Goal: Task Accomplishment & Management: Manage account settings

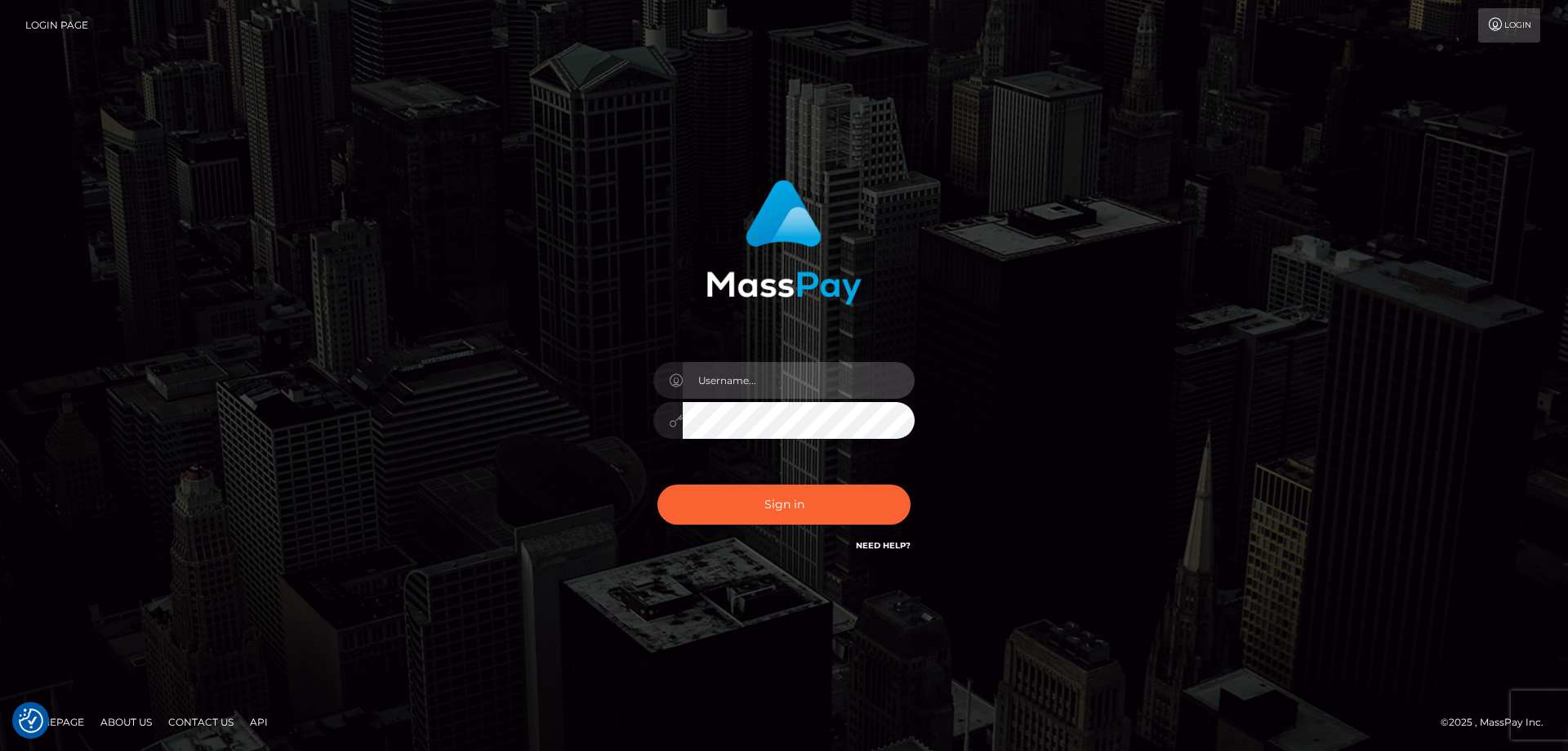
type input "Dan.Cirnat"
click at [910, 483] on div at bounding box center [763, 532] width 335 height 187
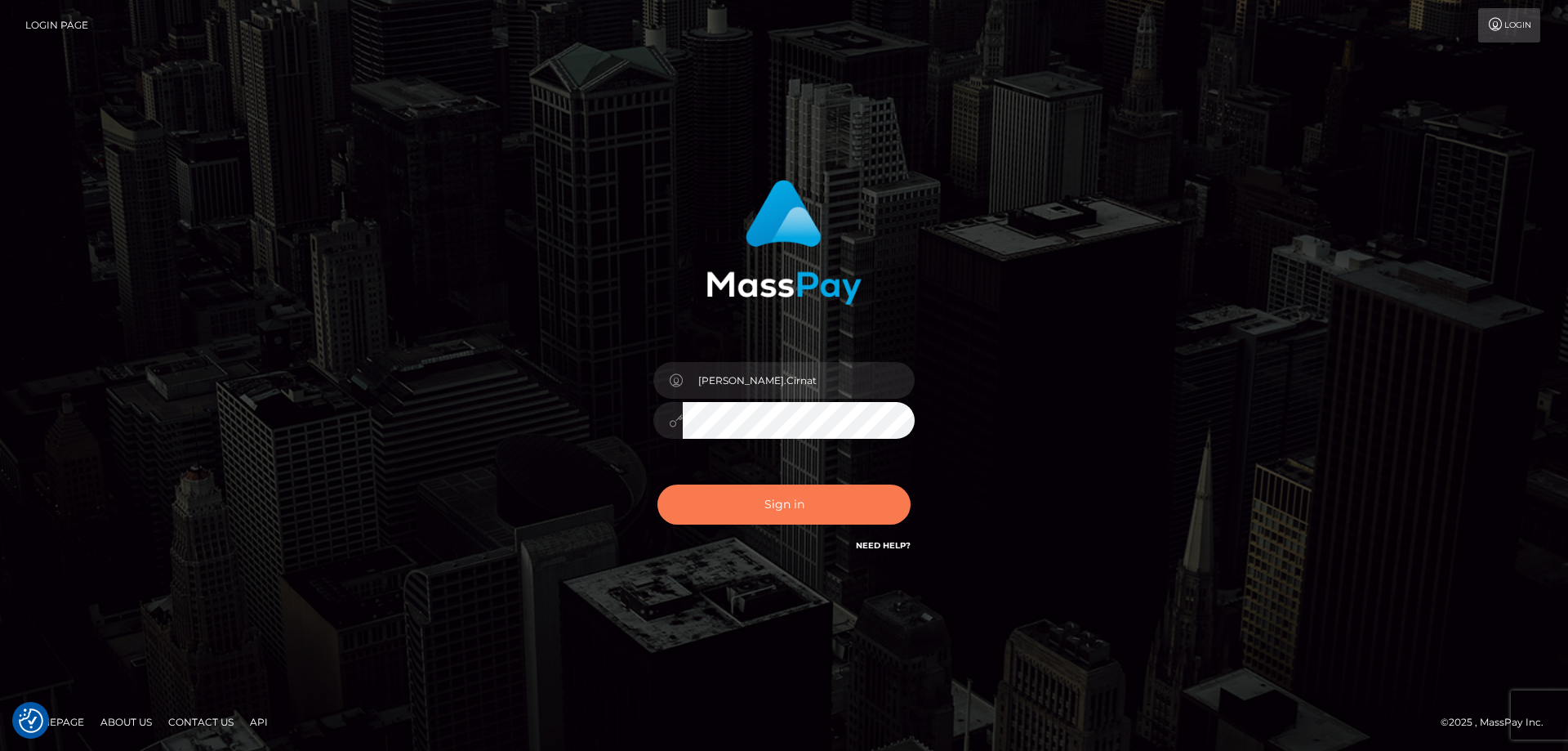
click at [782, 511] on button "Sign in" at bounding box center [784, 504] width 253 height 40
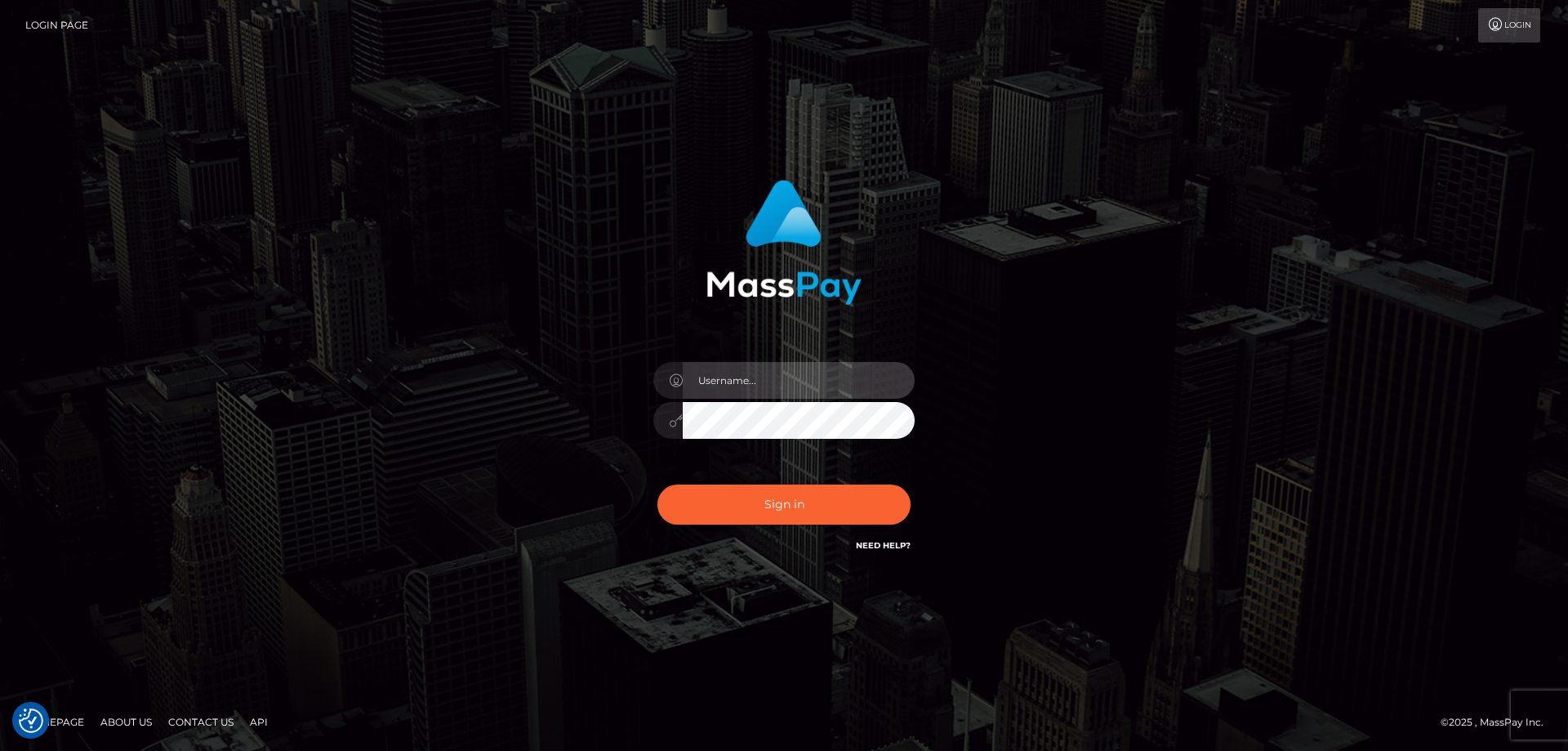
type input "[PERSON_NAME].Cirnat"
click at [913, 474] on div at bounding box center [763, 532] width 335 height 187
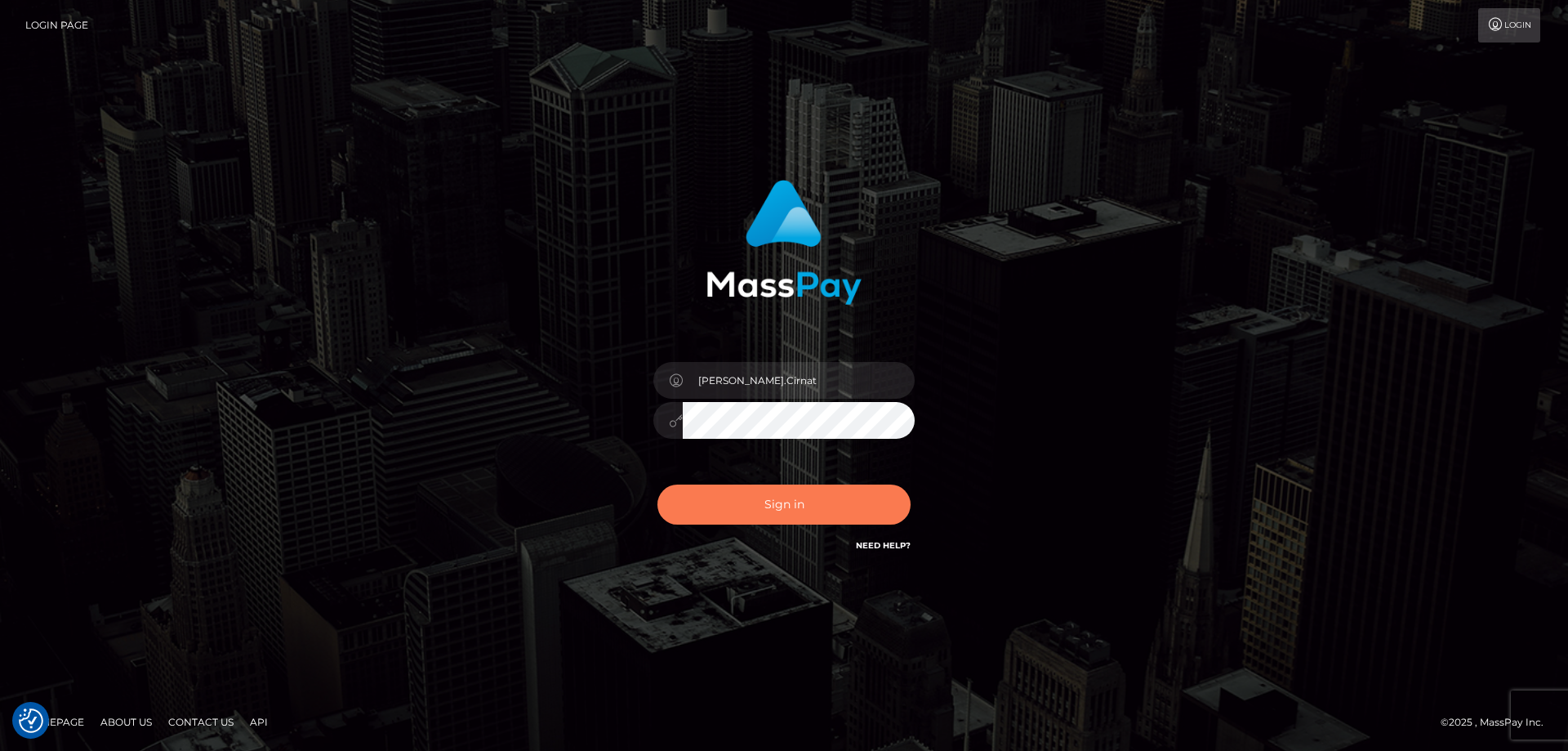
drag, startPoint x: 791, startPoint y: 505, endPoint x: 523, endPoint y: 500, distance: 268.0
click at [791, 505] on button "Sign in" at bounding box center [784, 504] width 253 height 40
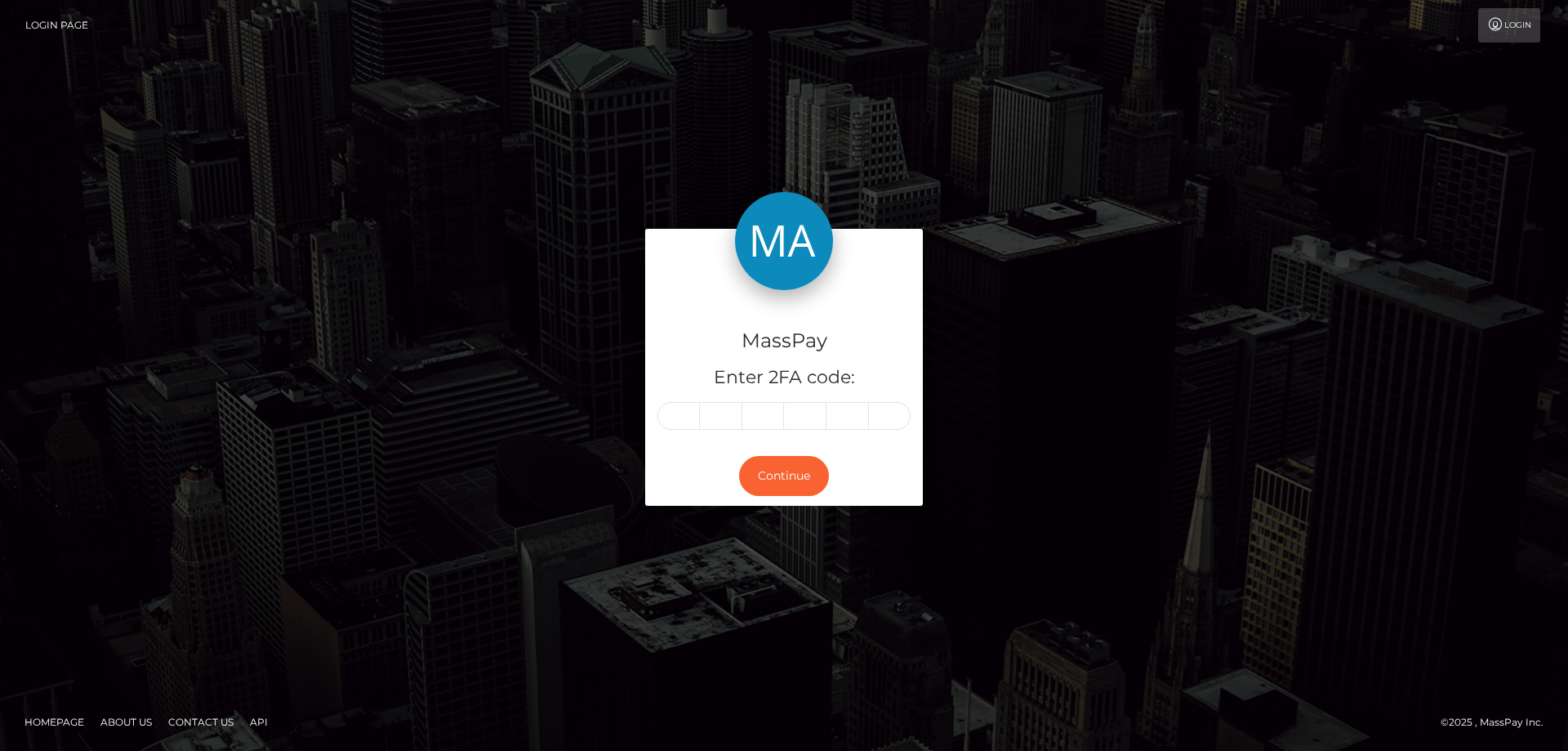
click at [674, 425] on input "text" at bounding box center [679, 416] width 43 height 28
type input "5"
type input "4"
type input "5"
type input "8"
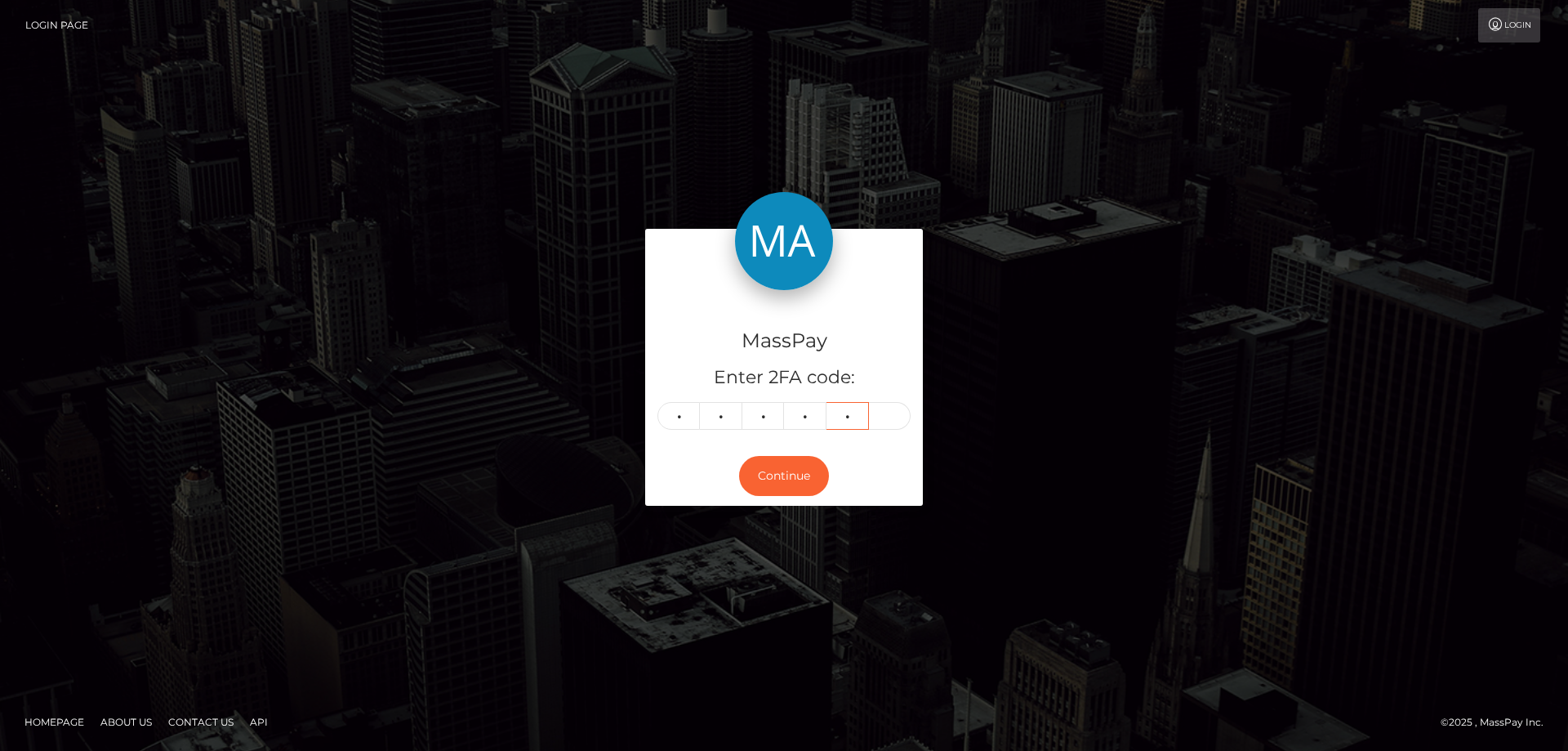
type input "1"
type input "7"
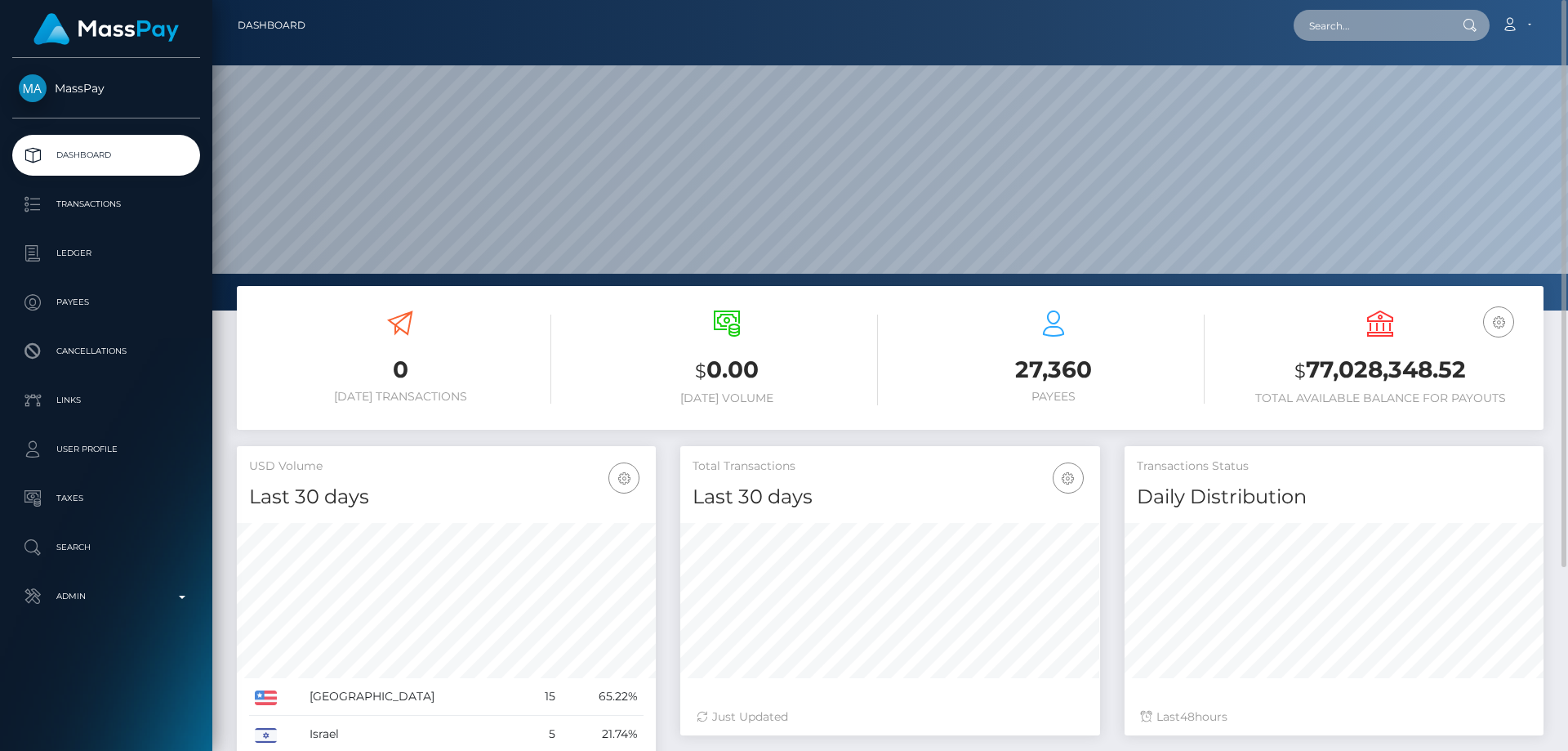
paste input "poact_ZbOLTs3hGZ7I"
type input "poact_ZbOLTs3hGZ7I"
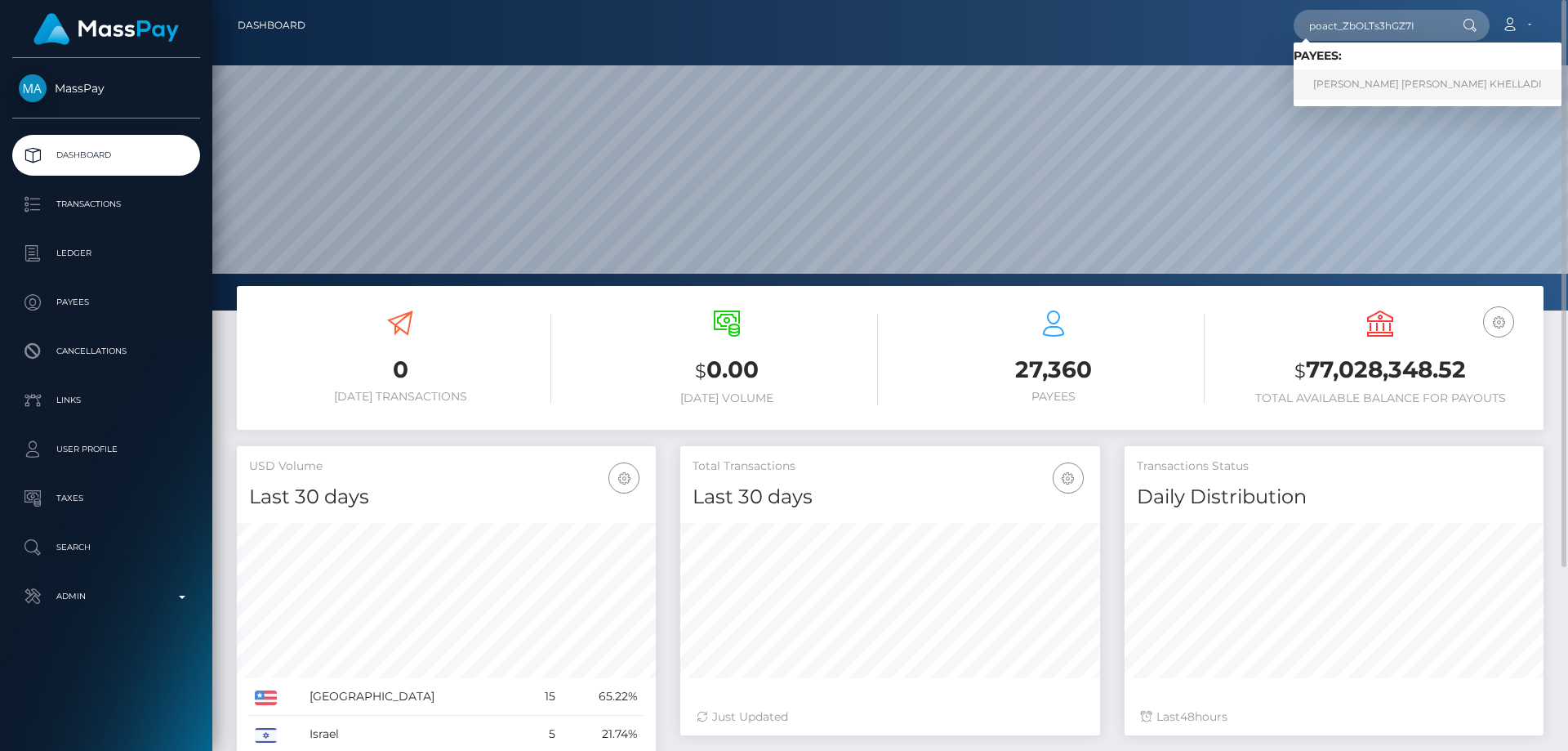
click at [1367, 87] on link "[PERSON_NAME] [PERSON_NAME] KHELLADI" at bounding box center [1427, 84] width 268 height 30
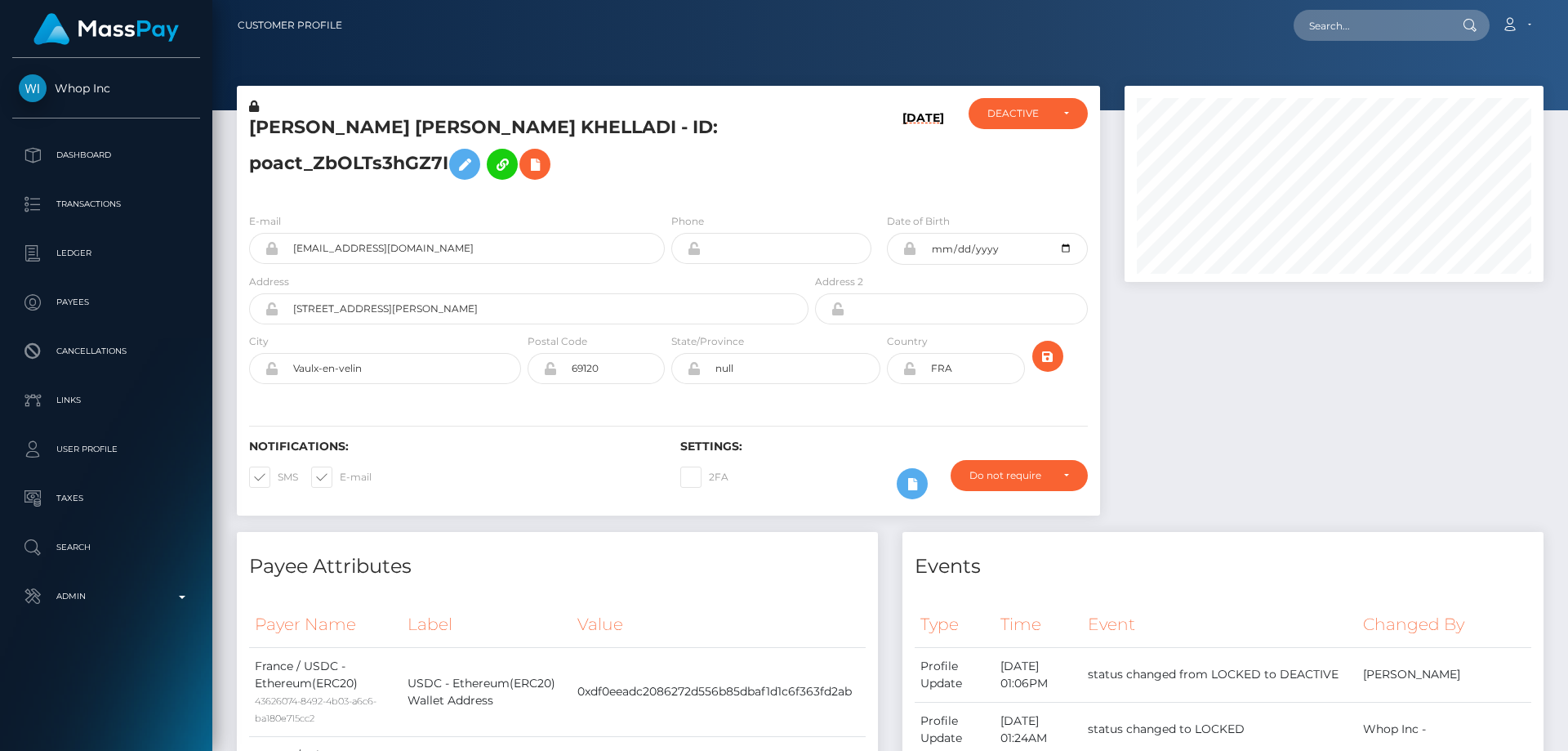
scroll to position [196, 420]
click at [1215, 367] on div at bounding box center [1333, 309] width 443 height 447
click at [710, 155] on h5 "ILYAN AHMED ABDEL ILAH KHELLADI - ID: poact_ZbOLTs3hGZ7I" at bounding box center [525, 151] width 551 height 72
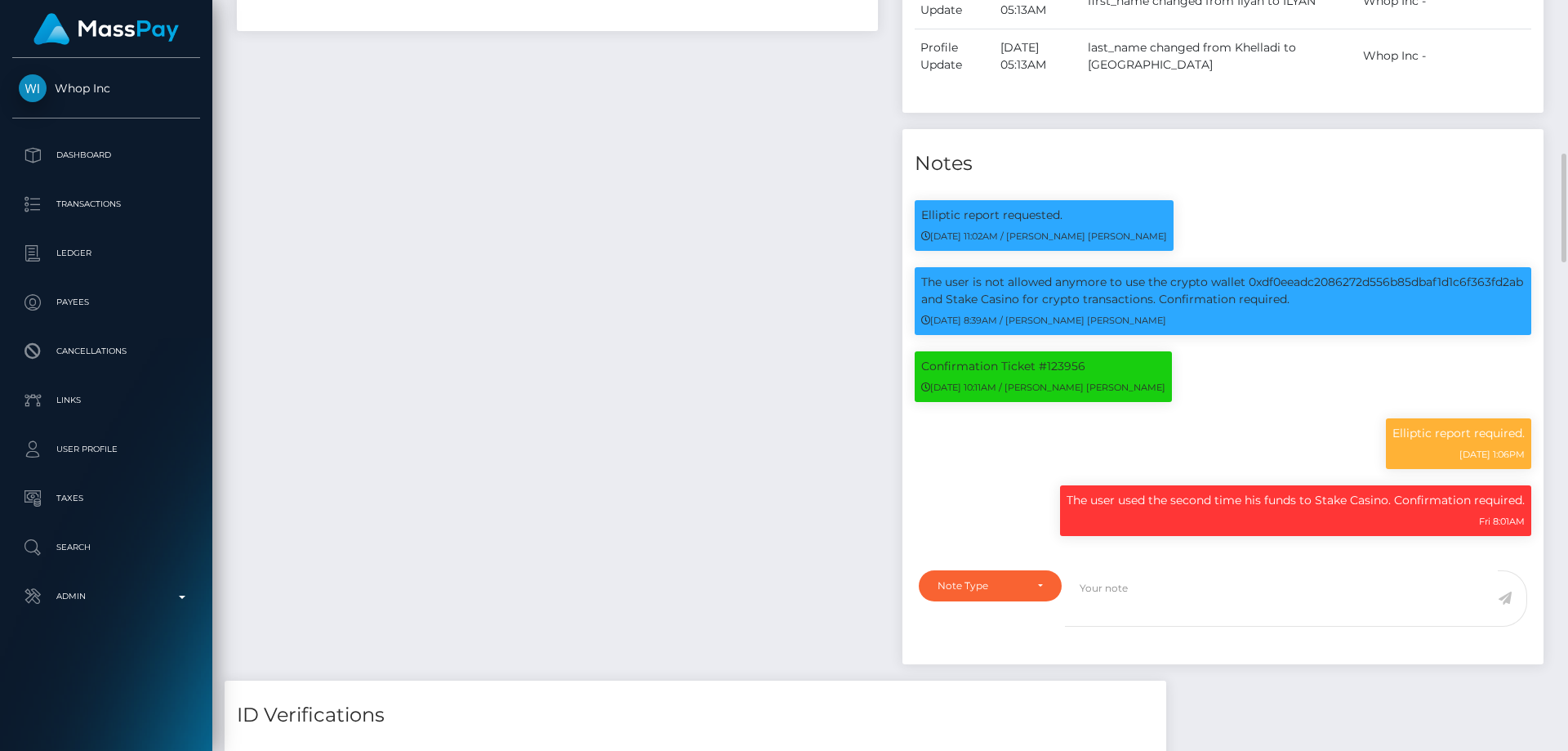
click at [871, 459] on div "Payee Attributes Payer Name Label Value France / USDC - Ethereum(ERC20) 4362607…" at bounding box center [556, 77] width 666 height 1205
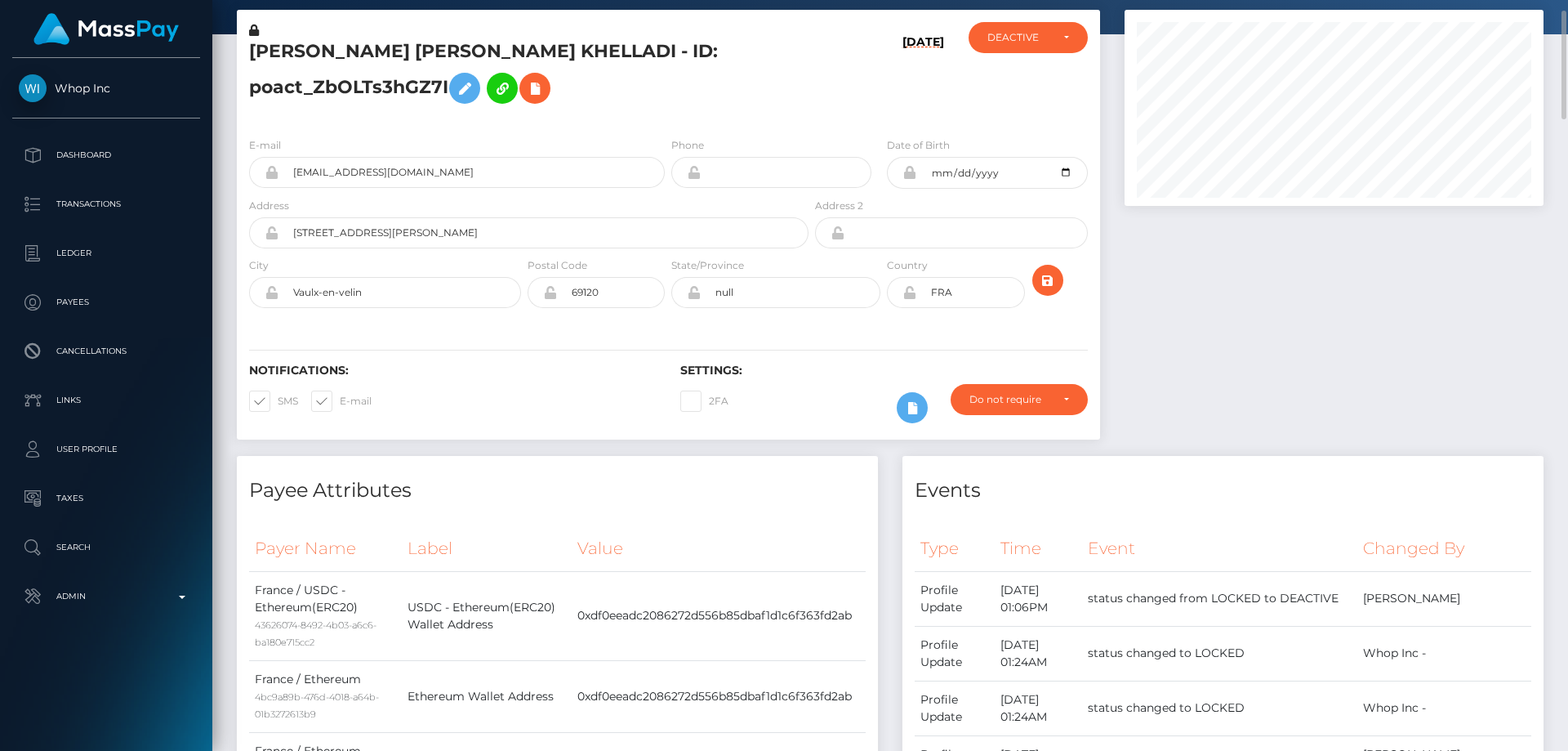
scroll to position [0, 0]
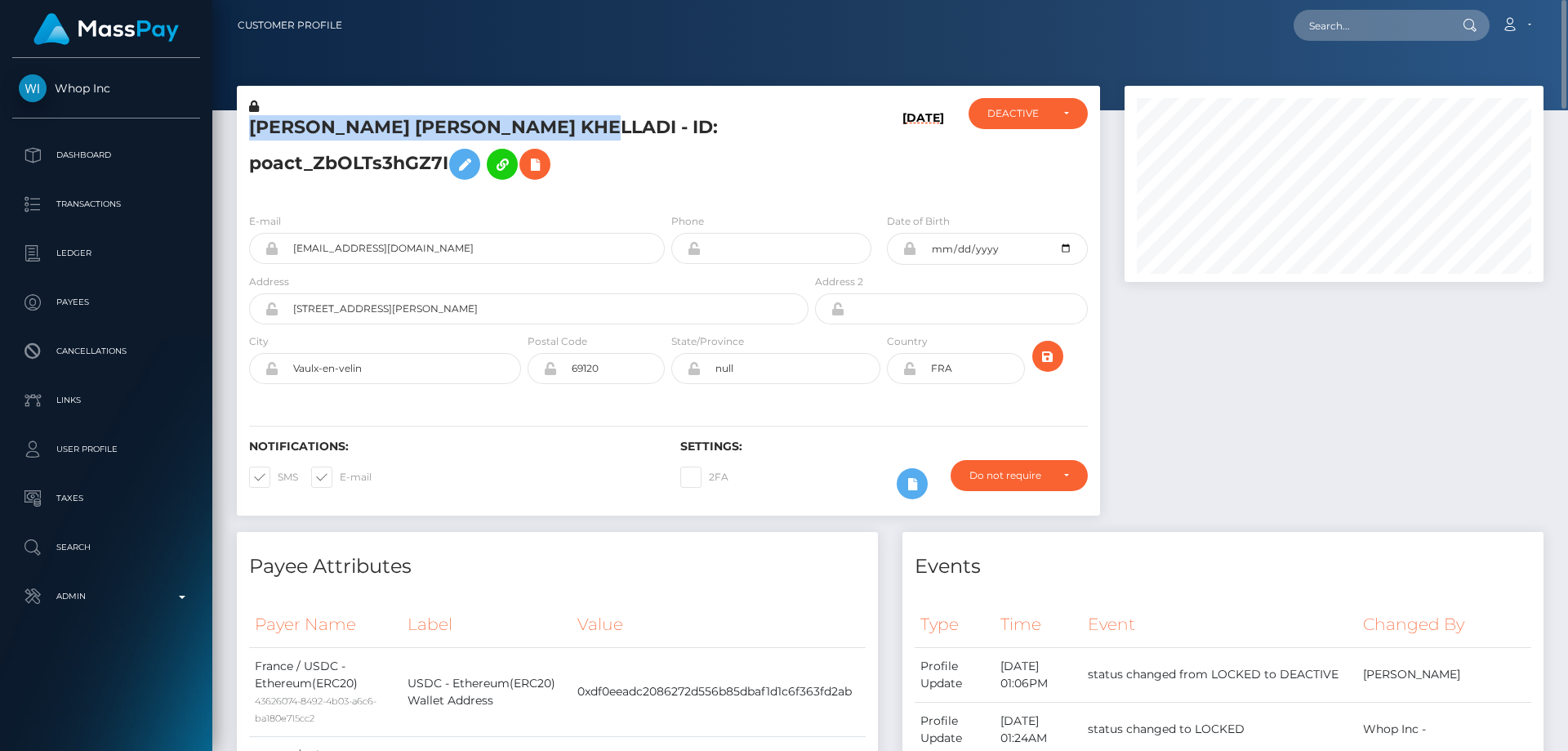
drag, startPoint x: 605, startPoint y: 128, endPoint x: 249, endPoint y: 128, distance: 356.0
click at [249, 128] on h5 "ILYAN AHMED ABDEL ILAH KHELLADI - ID: poact_ZbOLTs3hGZ7I" at bounding box center [525, 151] width 551 height 72
copy h5 "ILYAN AHMED ABDEL ILAH KHELLADI"
drag, startPoint x: 332, startPoint y: 256, endPoint x: 287, endPoint y: 255, distance: 45.0
click at [287, 255] on input "triplenehtropfort@gmail.com" at bounding box center [471, 248] width 386 height 31
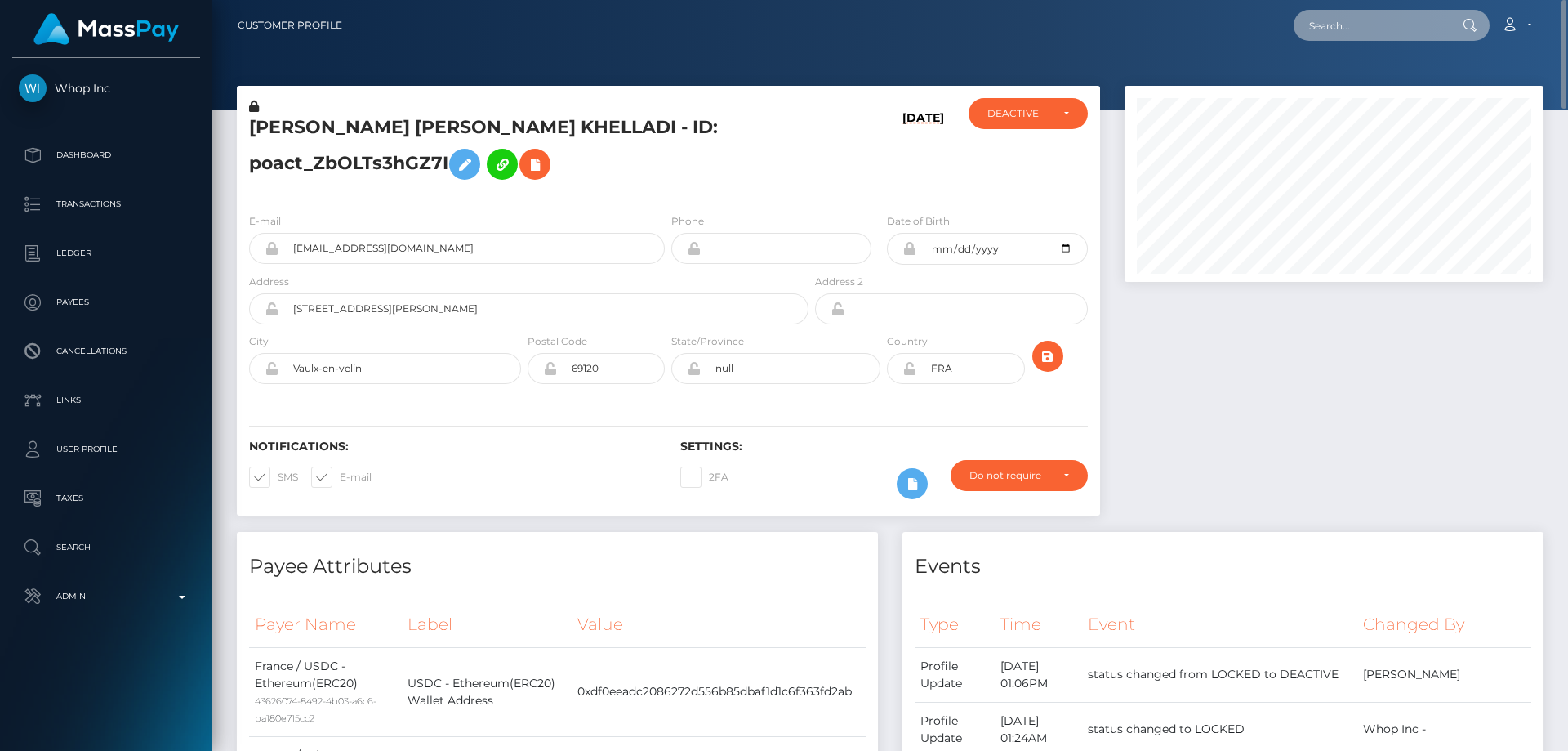
paste input "poact_eqr0MbxaFFFL"
type input "poact_eqr0MbxaFFFL"
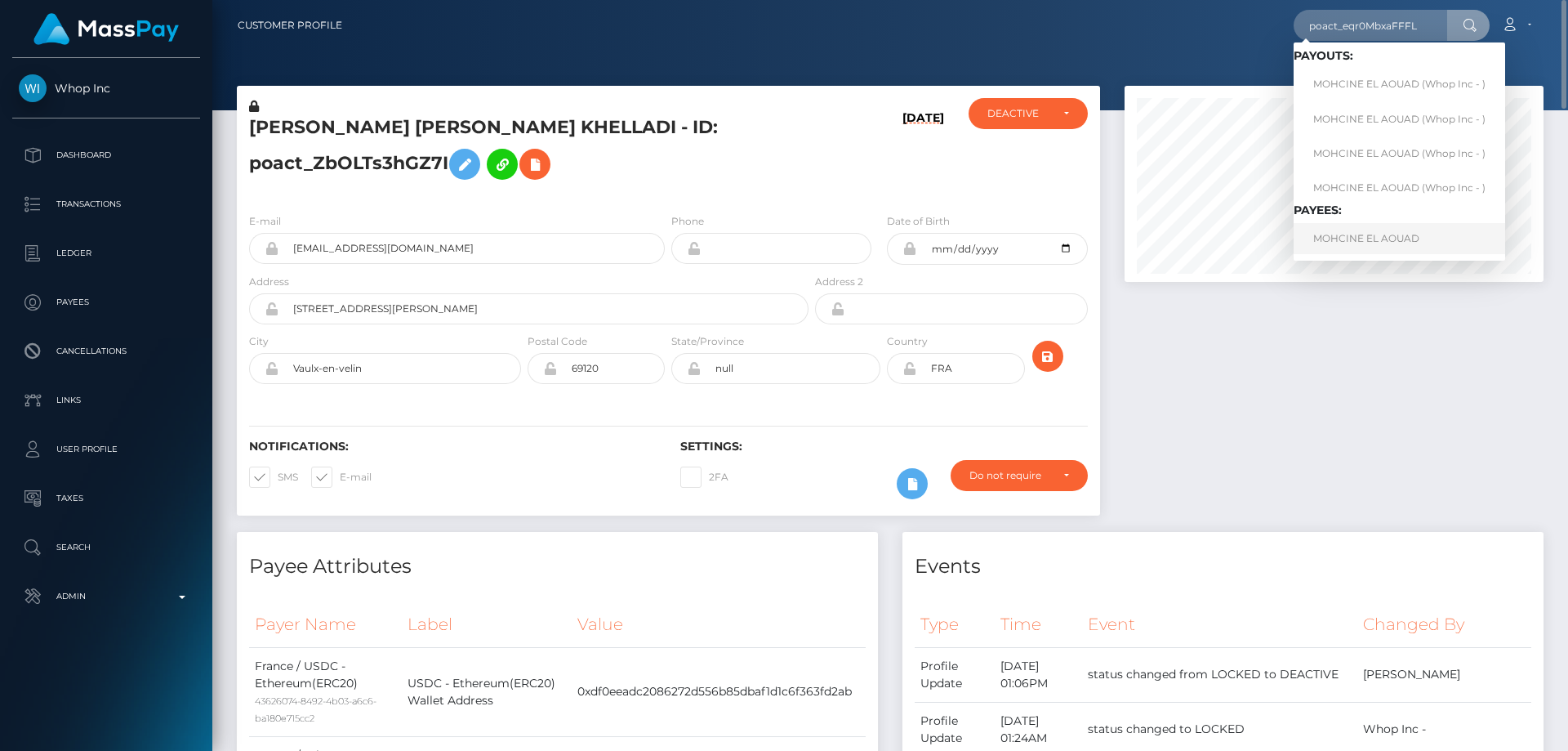
click at [1373, 240] on link "MOHCINE EL AOUAD" at bounding box center [1399, 238] width 212 height 30
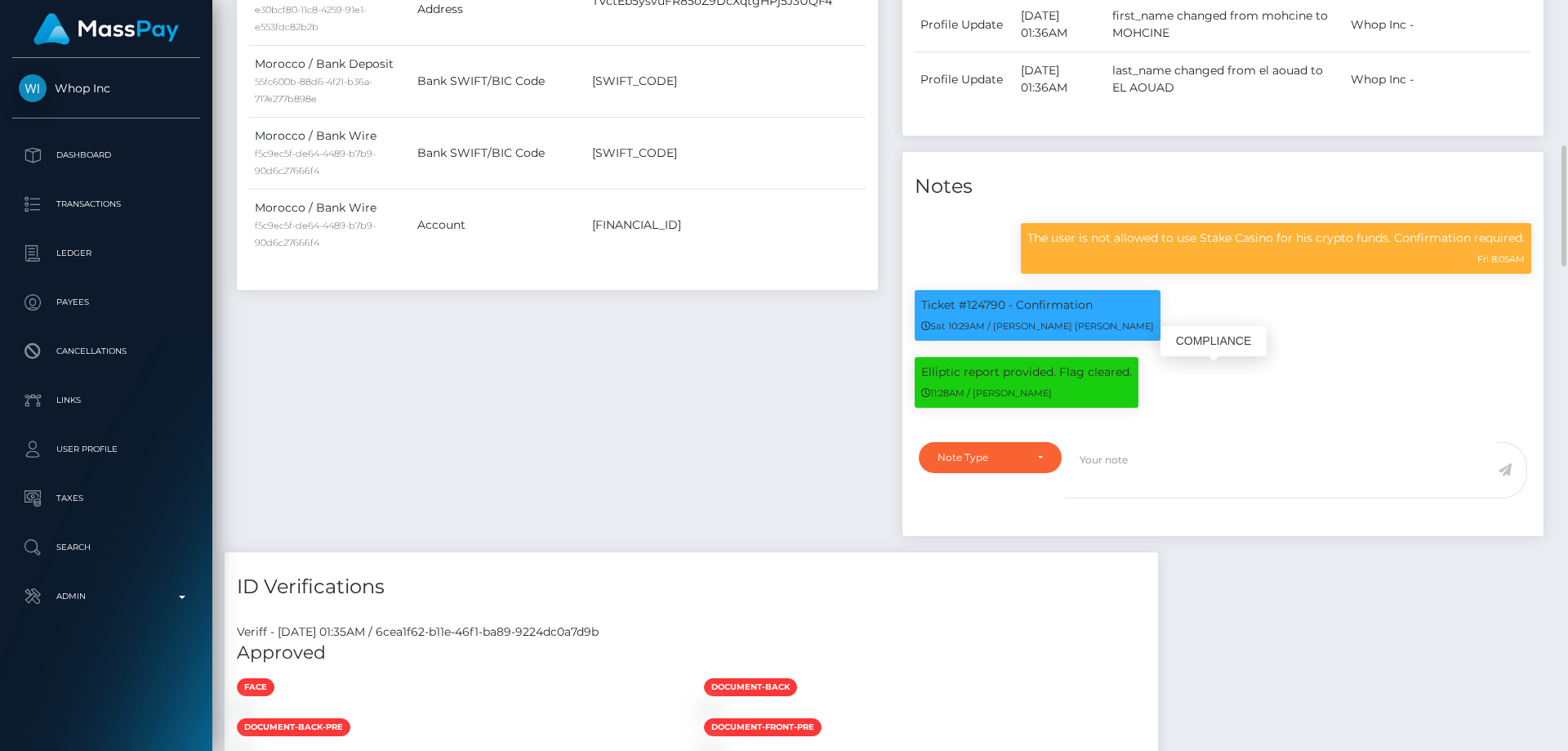
scroll to position [196, 420]
click at [620, 498] on div "Payee Attributes Payer Name Label Value Morocco / USDT - Ethereum(ERC20) 0bb7f9…" at bounding box center [556, 79] width 666 height 944
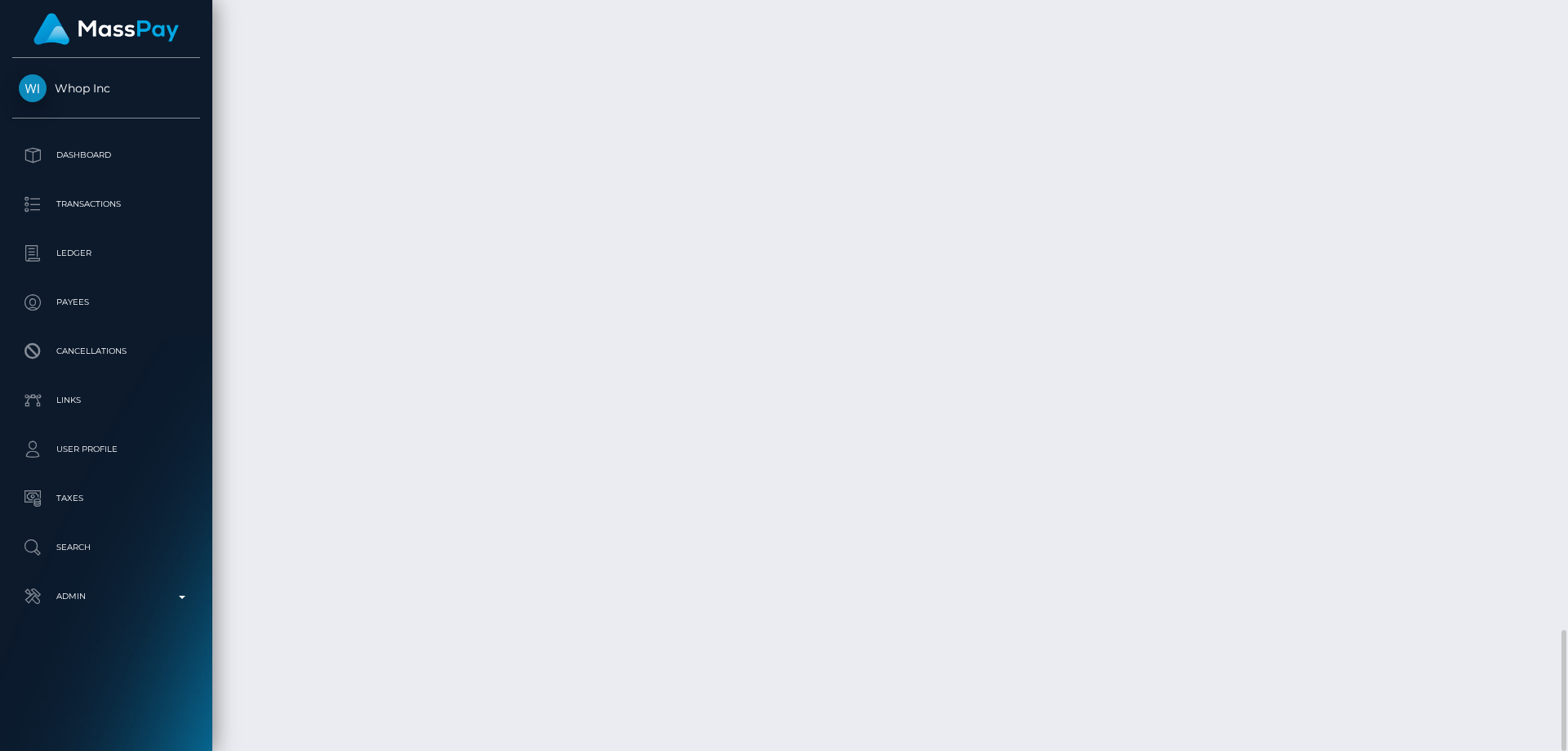
drag, startPoint x: 1215, startPoint y: 520, endPoint x: 1151, endPoint y: 516, distance: 64.1
copy td "$217.38 USD"
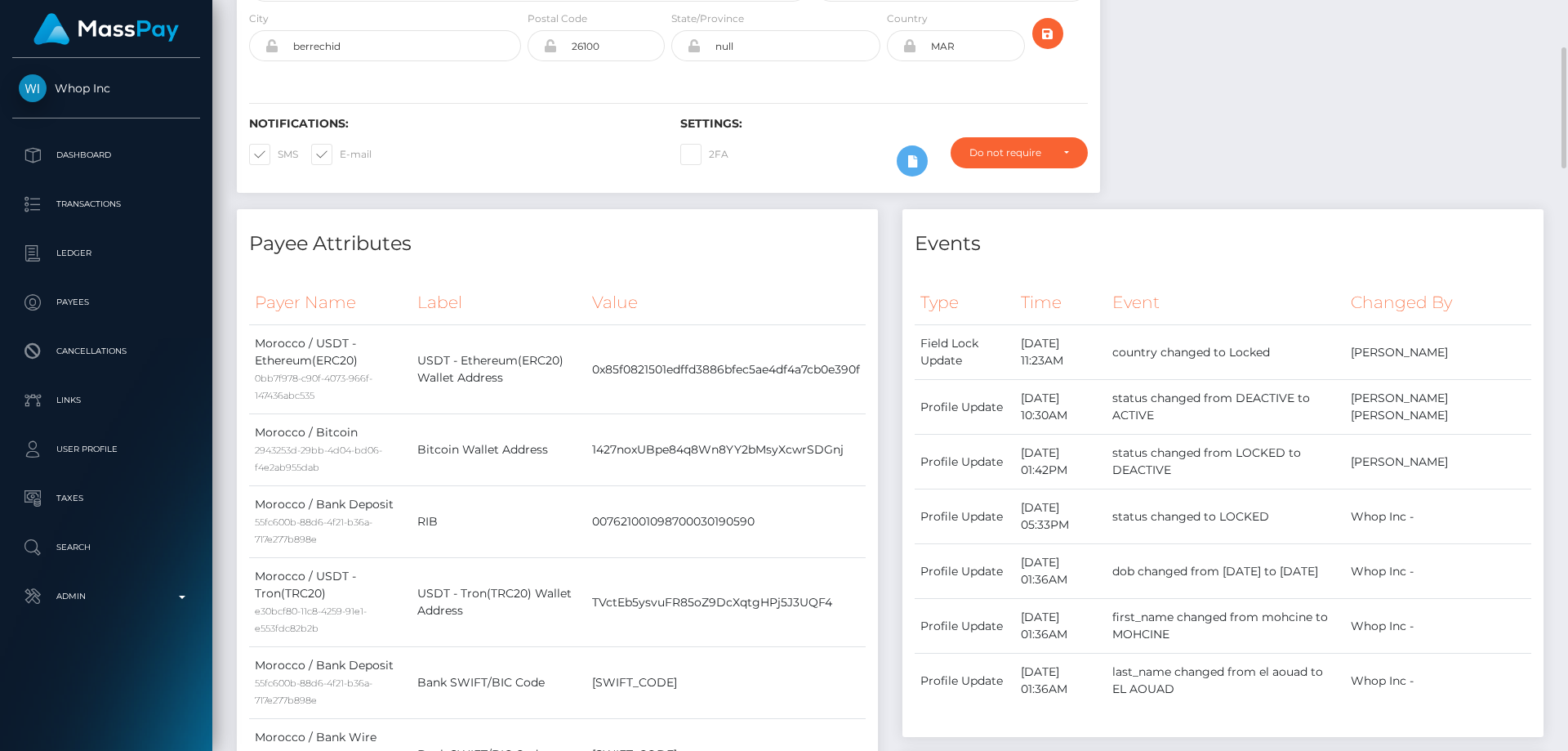
scroll to position [0, 0]
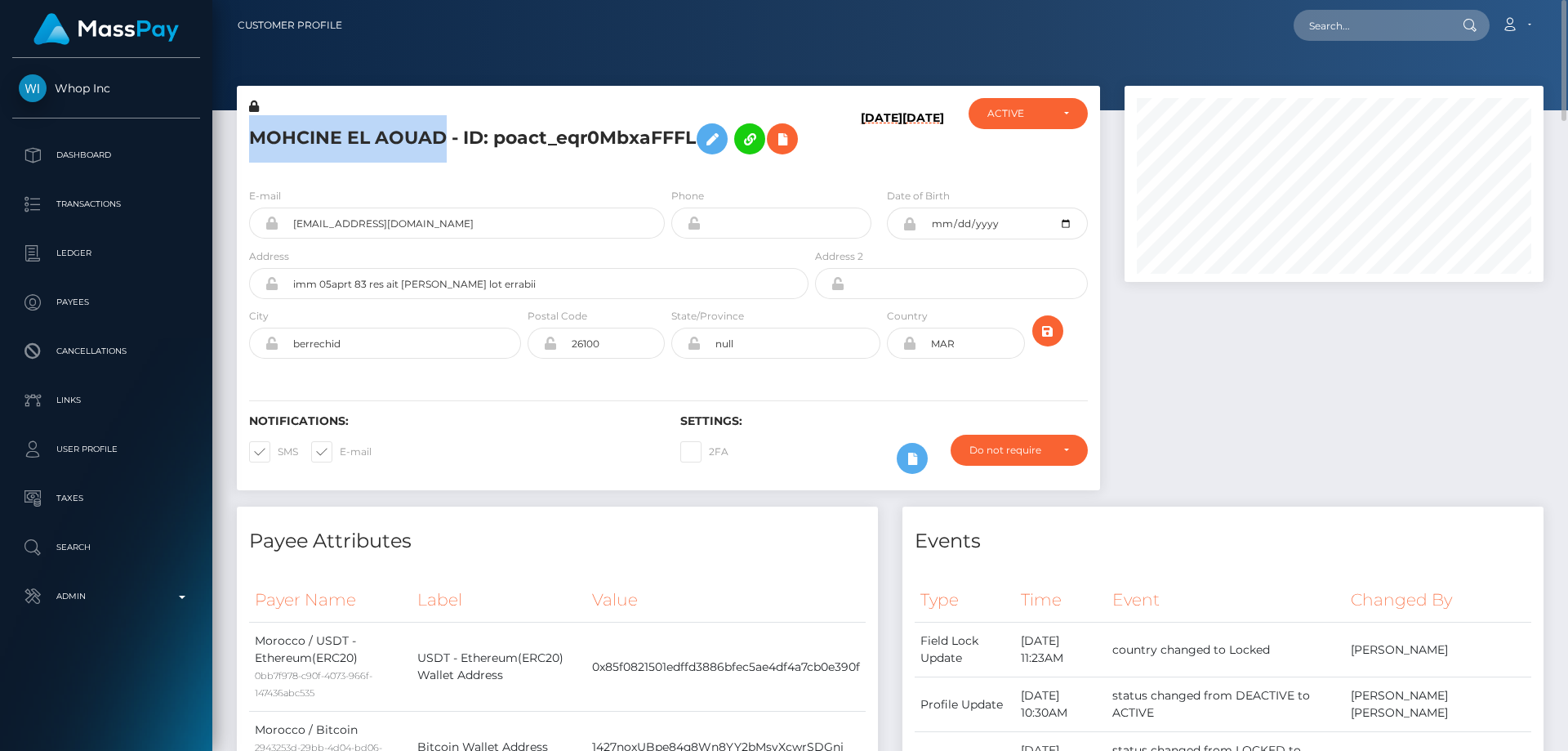
drag, startPoint x: 442, startPoint y: 140, endPoint x: 257, endPoint y: 131, distance: 185.2
click at [257, 131] on h5 "MOHCINE EL AOUAD - ID: poact_eqr0MbxaFFFL" at bounding box center [525, 138] width 551 height 47
copy h5 "MOHCINE EL AOUAD"
drag, startPoint x: 520, startPoint y: 275, endPoint x: 290, endPoint y: 276, distance: 230.0
click at [282, 239] on input "mohssinelaouade+e9e9f8e927@gmail.com" at bounding box center [471, 223] width 386 height 31
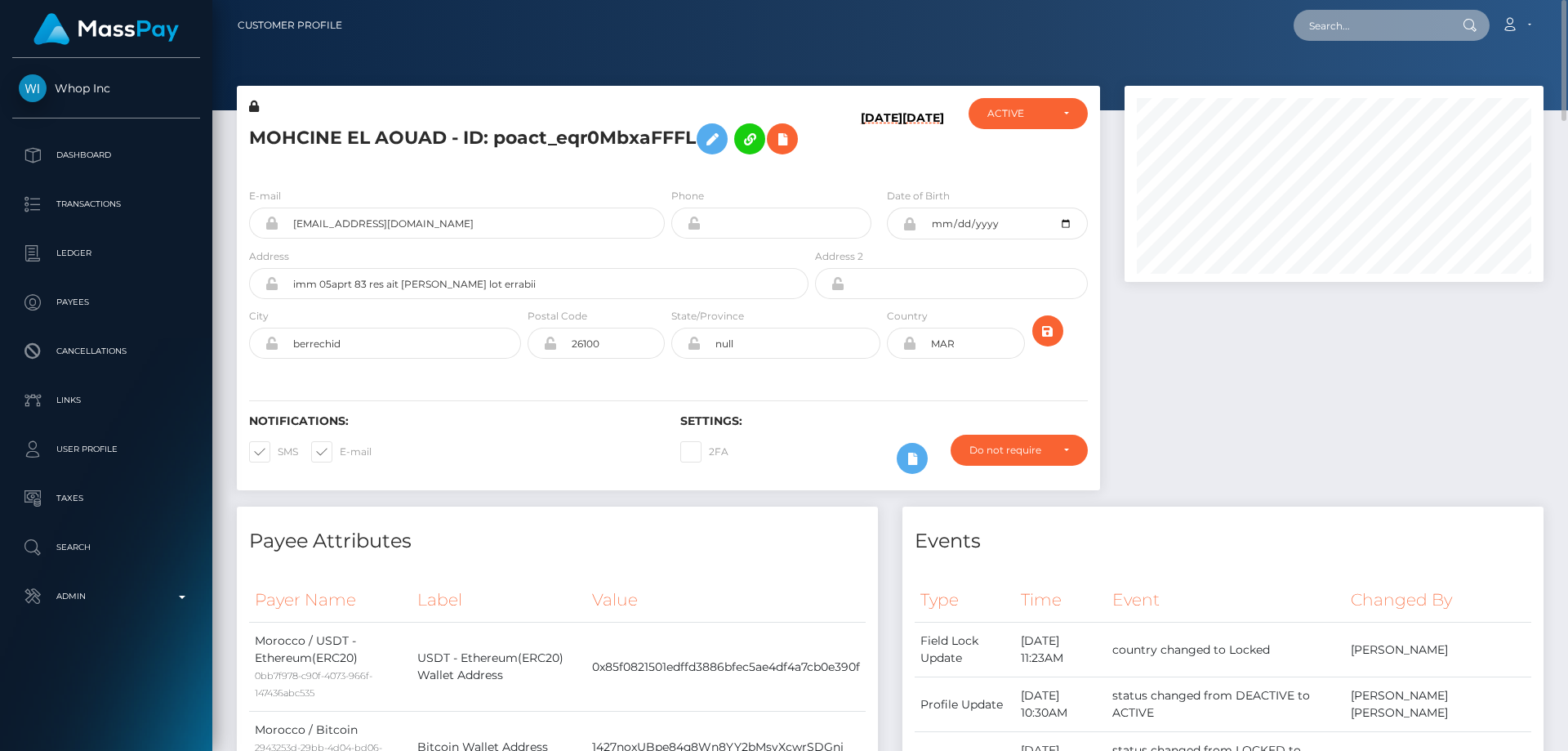
paste input "poact_0UHFvAnDJRkv"
type input "poact_0UHFvAnDJRkv"
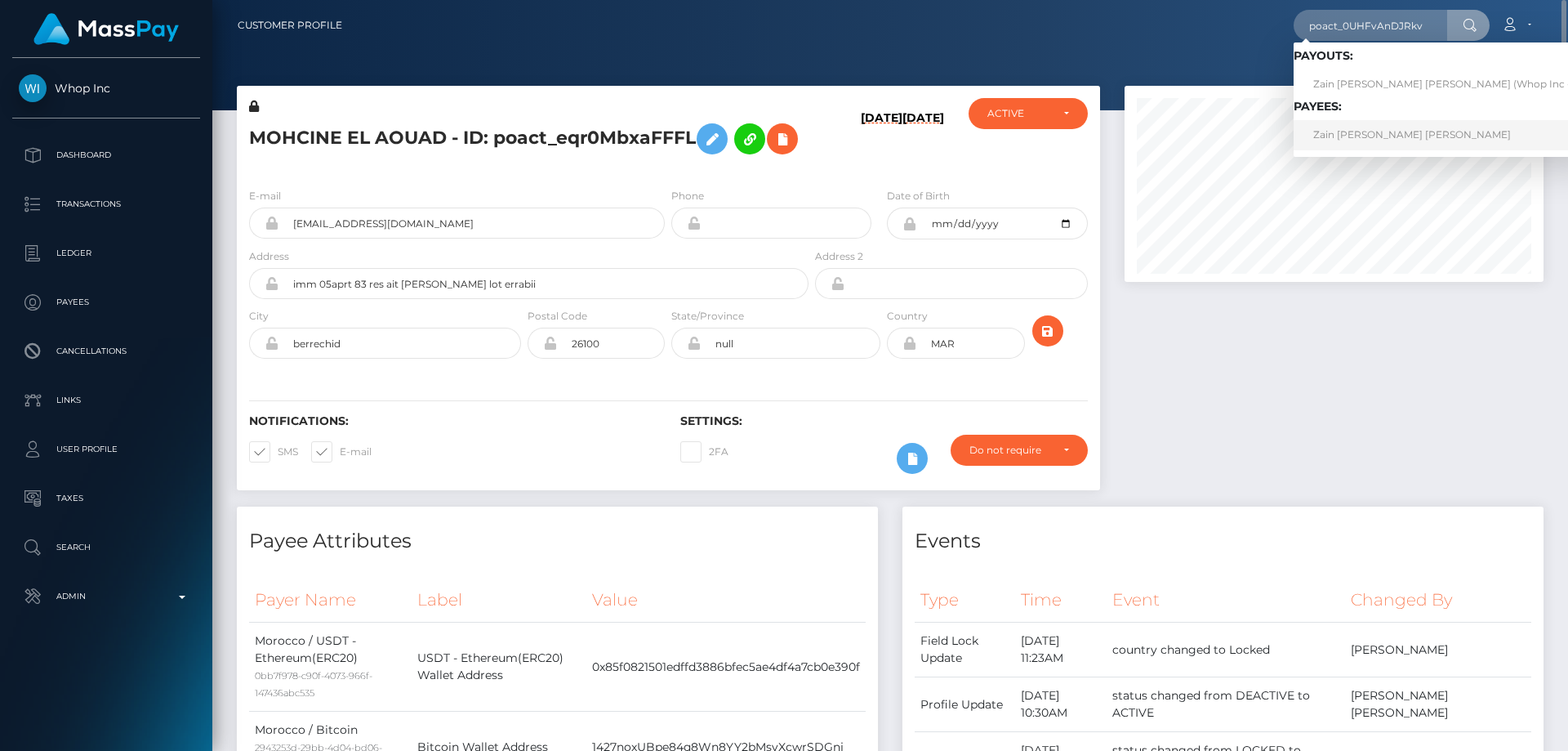
click at [1357, 136] on link "Zain Hisham Zaki Mahmoud" at bounding box center [1445, 134] width 303 height 30
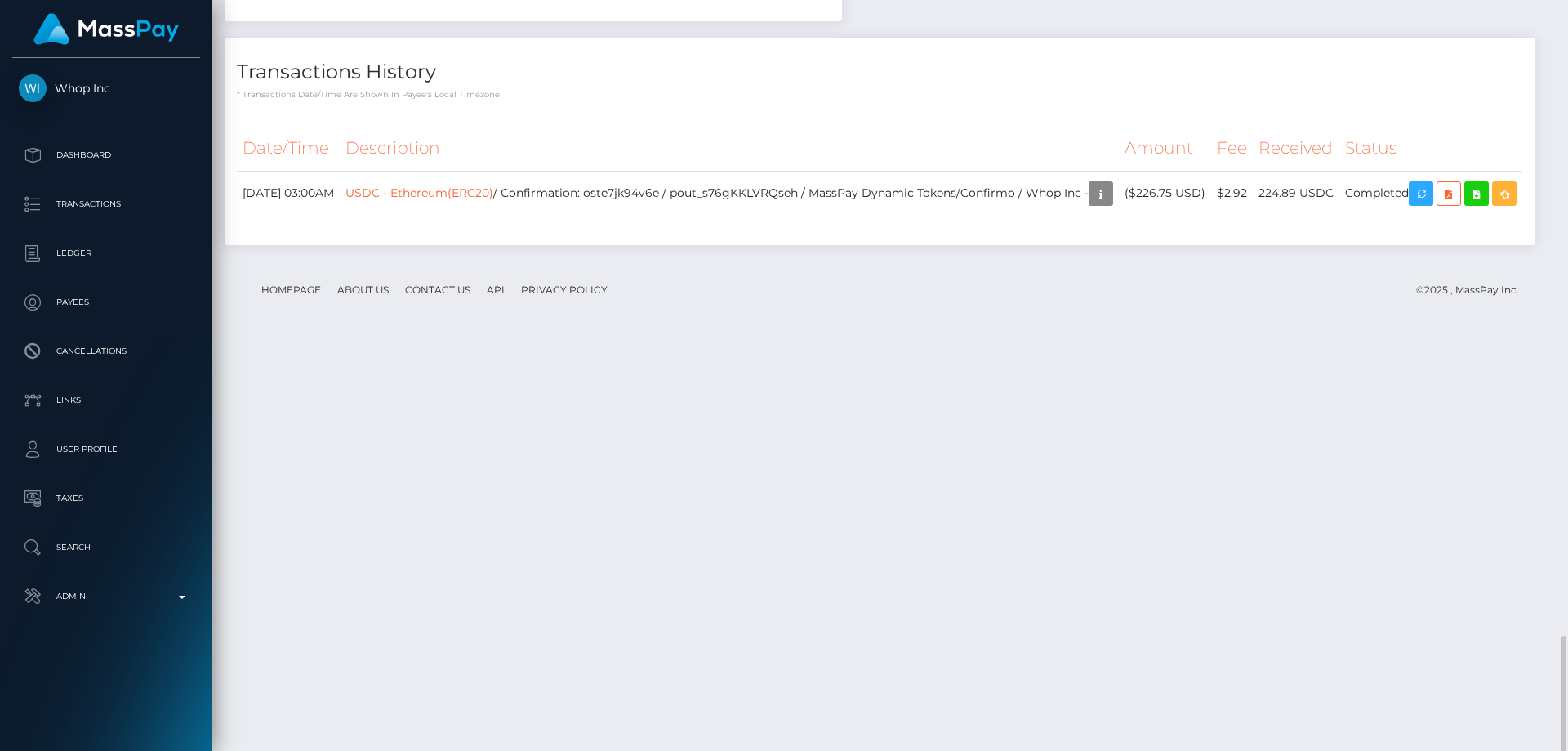
scroll to position [2398, 0]
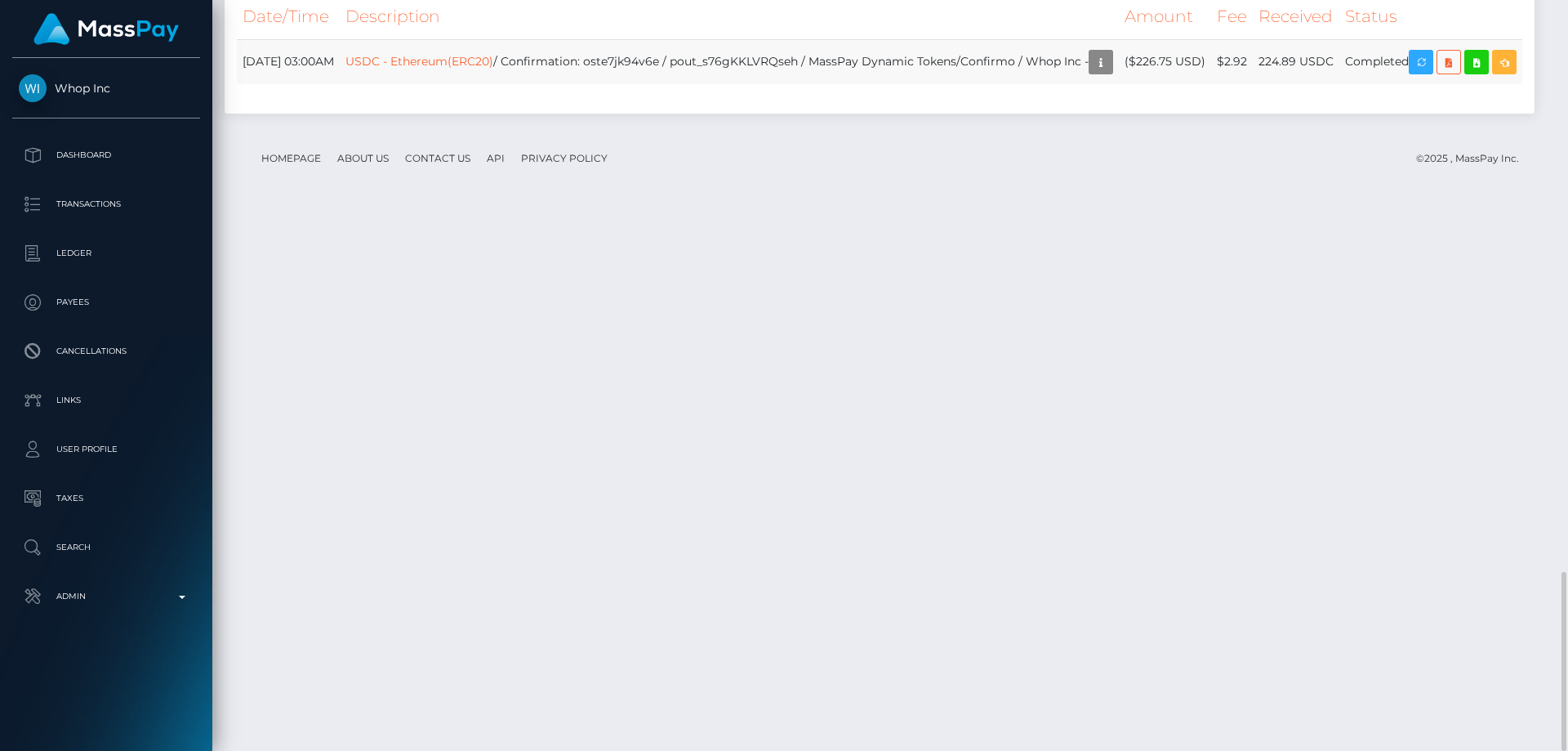
drag, startPoint x: 1178, startPoint y: 594, endPoint x: 1156, endPoint y: 583, distance: 24.6
click at [1156, 84] on td "($226.75 USD)" at bounding box center [1165, 62] width 93 height 44
copy td "$226.75 USD"
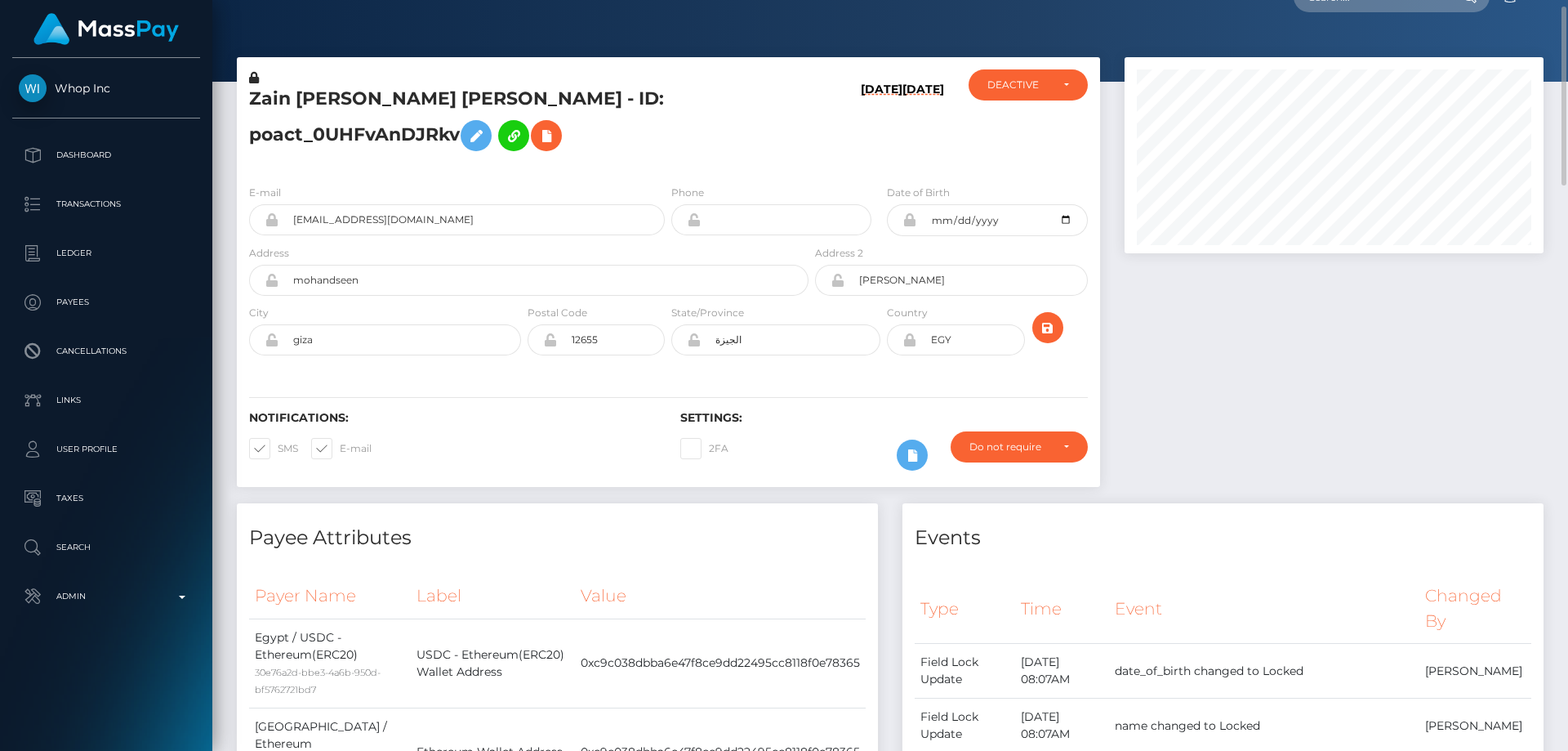
scroll to position [0, 0]
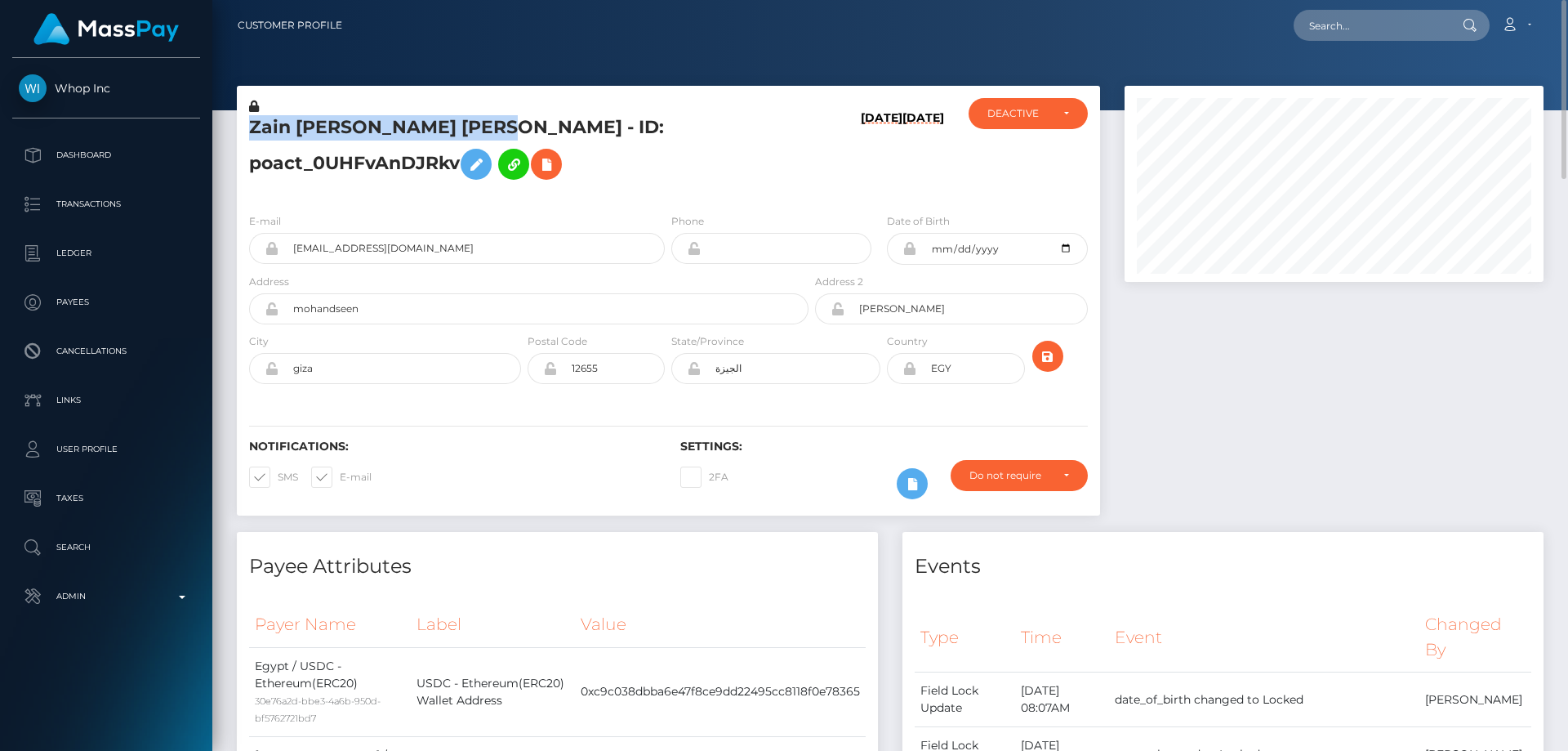
drag, startPoint x: 512, startPoint y: 127, endPoint x: 251, endPoint y: 122, distance: 261.0
click at [251, 122] on h5 "Zain Hisham Zaki Mahmoud - ID: poact_0UHFvAnDJRkv" at bounding box center [525, 151] width 551 height 72
copy h5 "Zain Hisham Zaki Mahmoud"
drag, startPoint x: 293, startPoint y: 257, endPoint x: 280, endPoint y: 257, distance: 13.0
click at [280, 257] on input "zeinzaki200@gmail.com" at bounding box center [471, 248] width 386 height 31
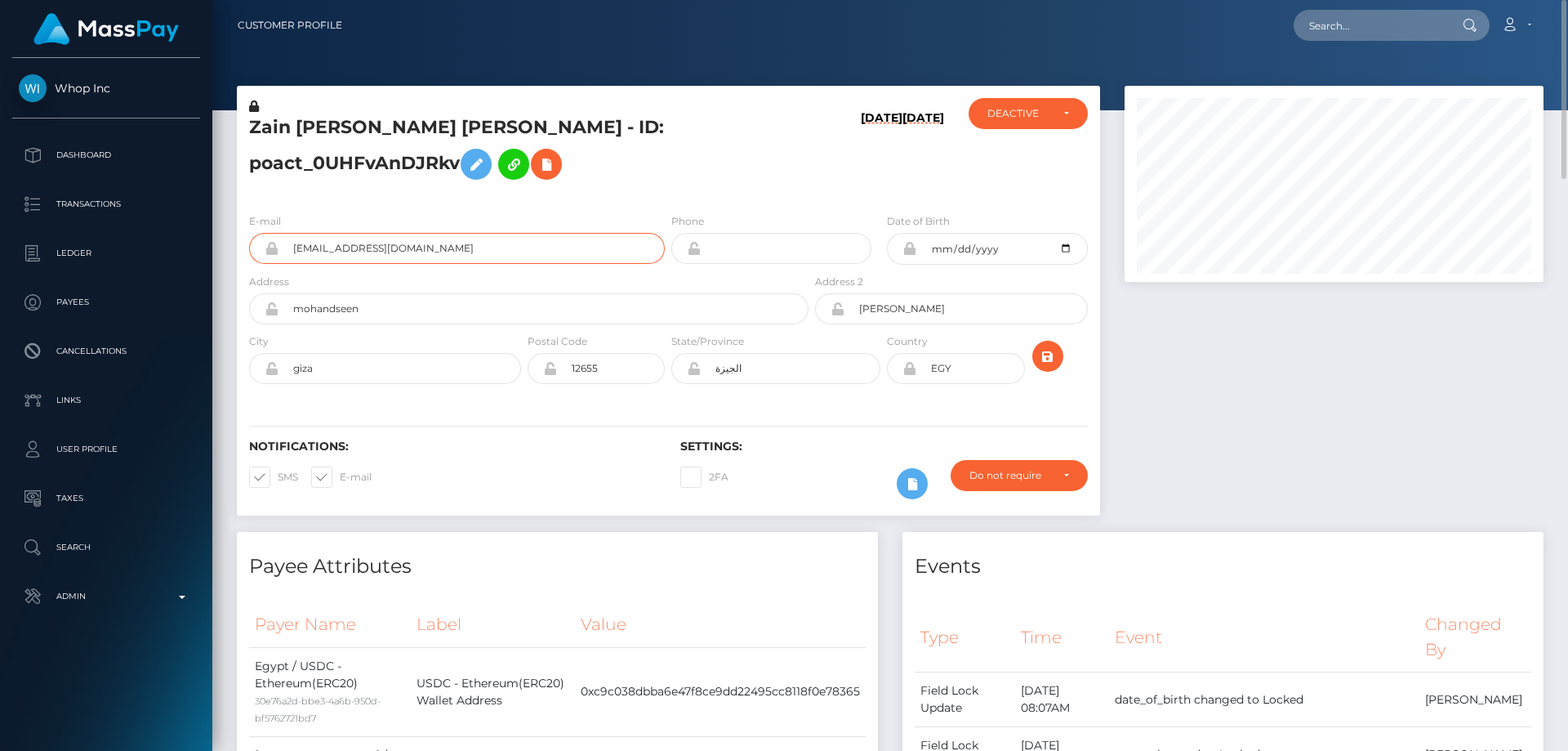
click at [414, 251] on input "zeinzaki200@gmail.com" at bounding box center [471, 248] width 386 height 31
drag, startPoint x: 419, startPoint y: 248, endPoint x: 283, endPoint y: 252, distance: 136.1
click at [283, 252] on input "zeinzaki200@gmail.com" at bounding box center [471, 248] width 386 height 31
paste input "poact_6rpbFcyiXszU"
type input "poact_6rpbFcyiXszU"
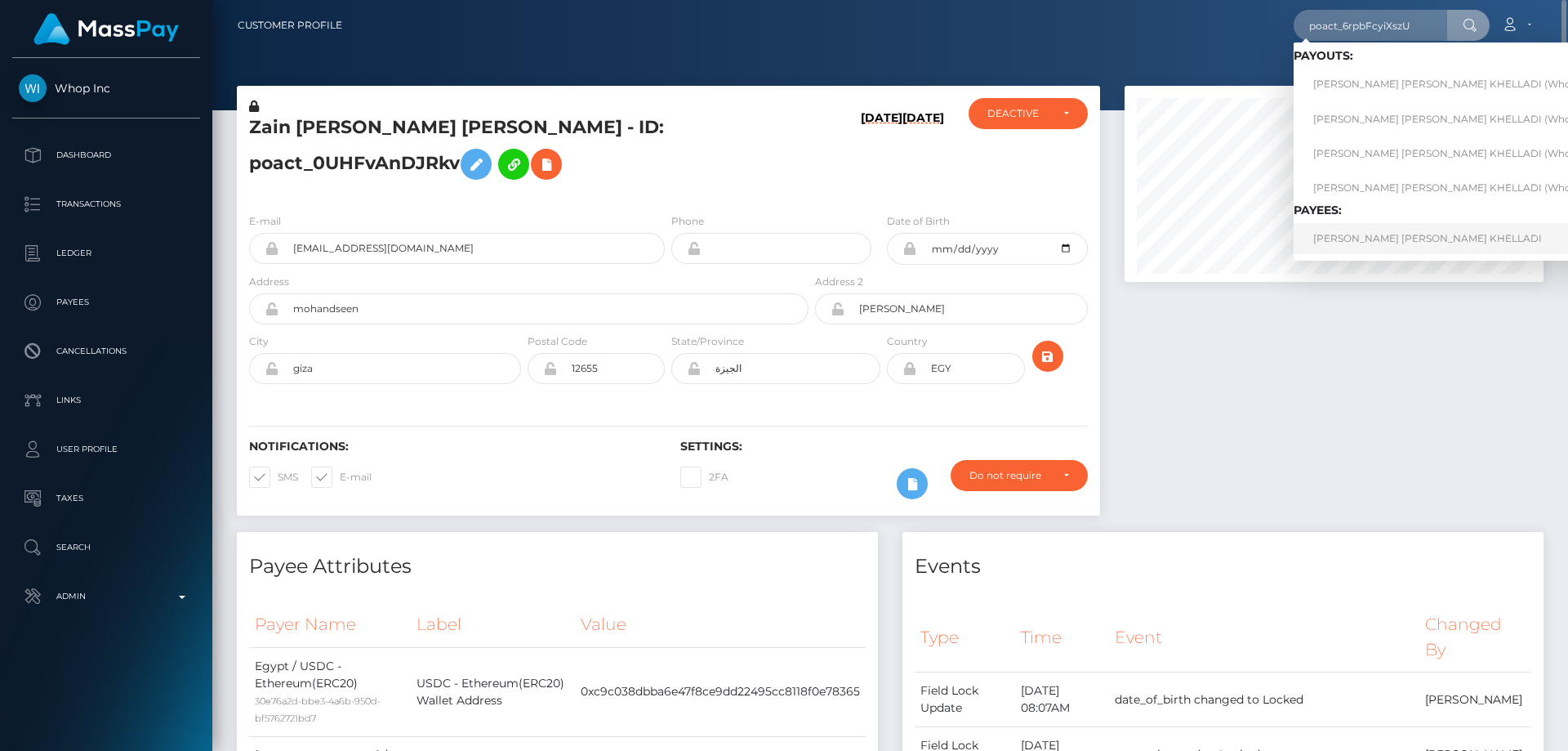
click at [1374, 238] on link "[PERSON_NAME] [PERSON_NAME] KHELLADI" at bounding box center [1461, 238] width 334 height 30
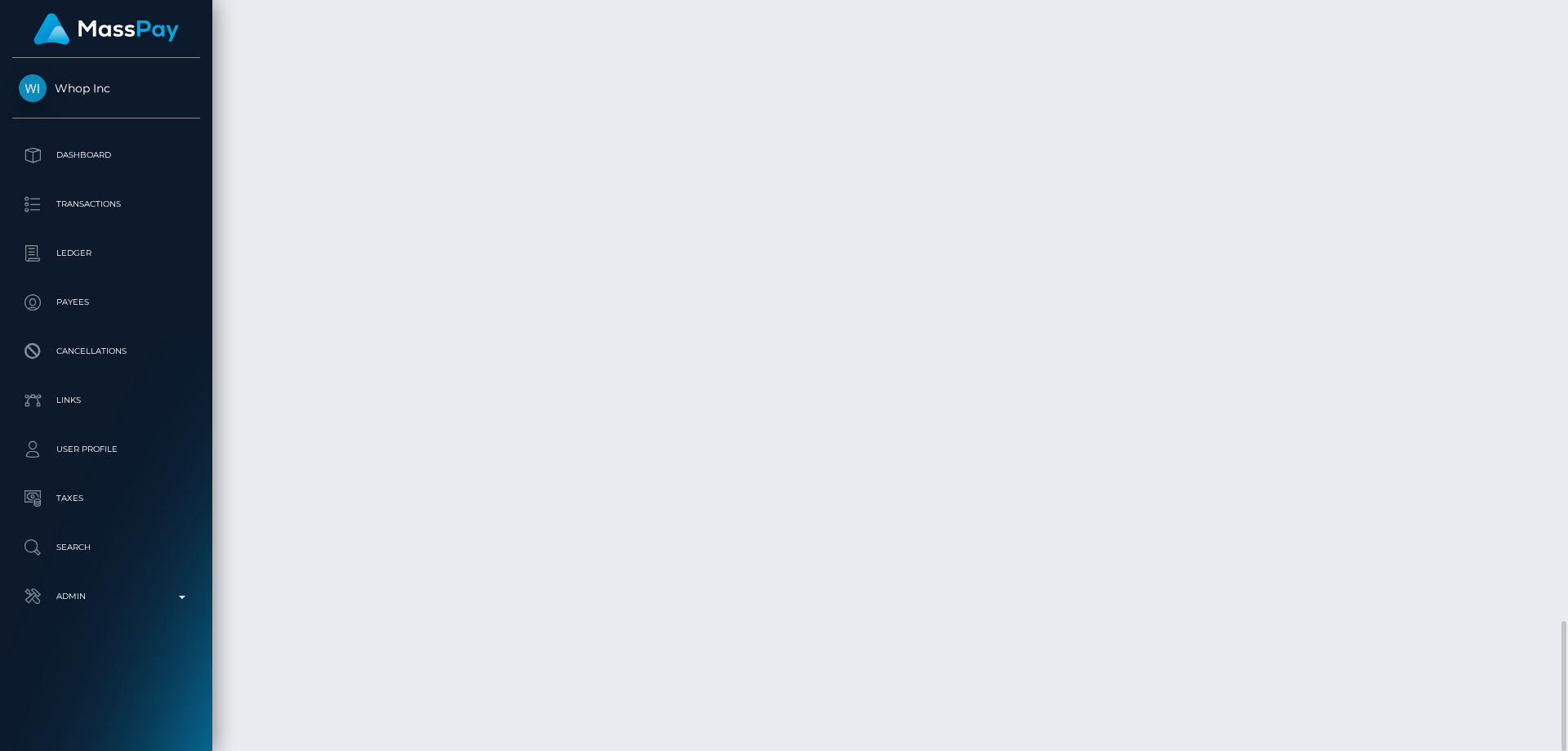
scroll to position [196, 420]
drag, startPoint x: 1216, startPoint y: 452, endPoint x: 1170, endPoint y: 447, distance: 46.3
copy td "$77.50 USD"
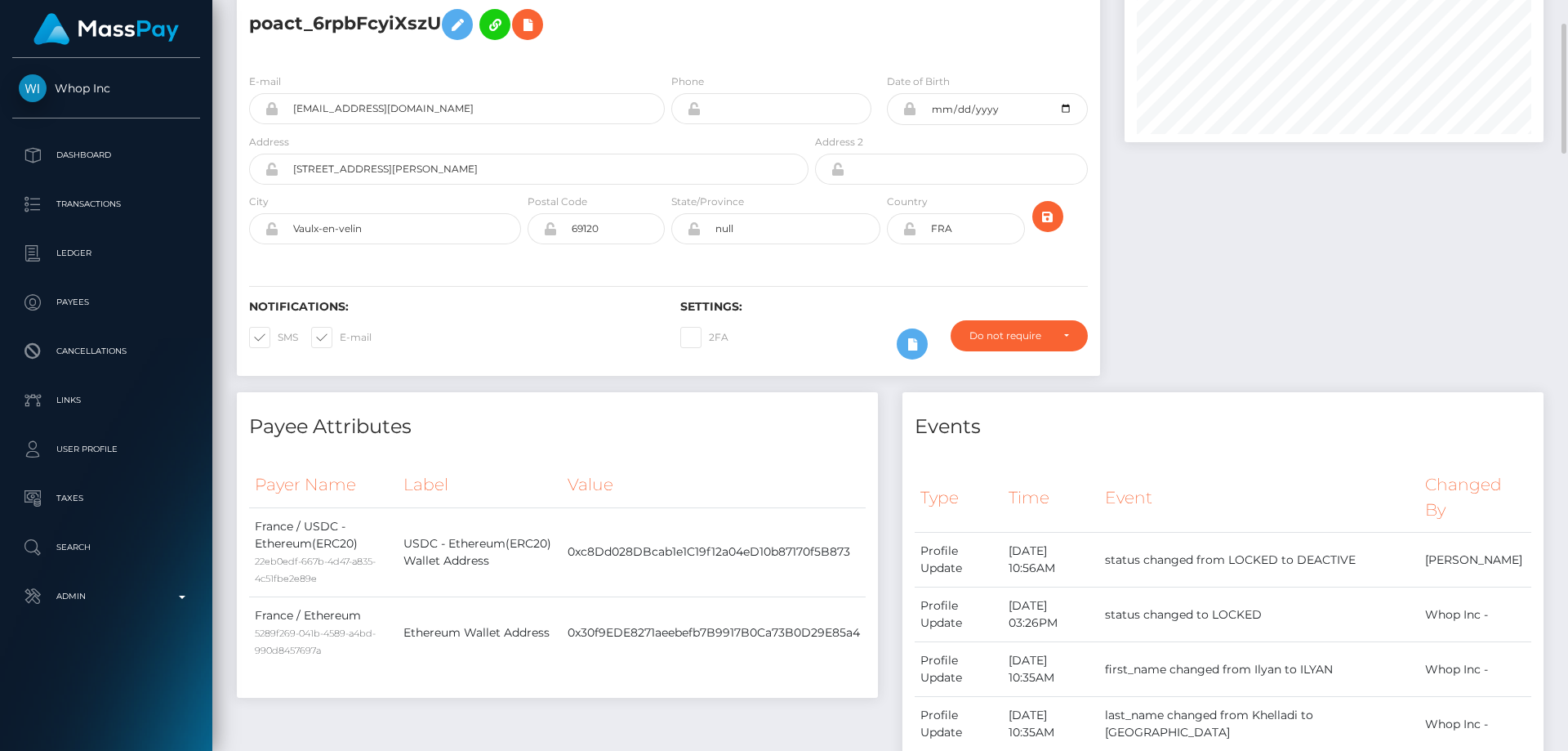
scroll to position [0, 0]
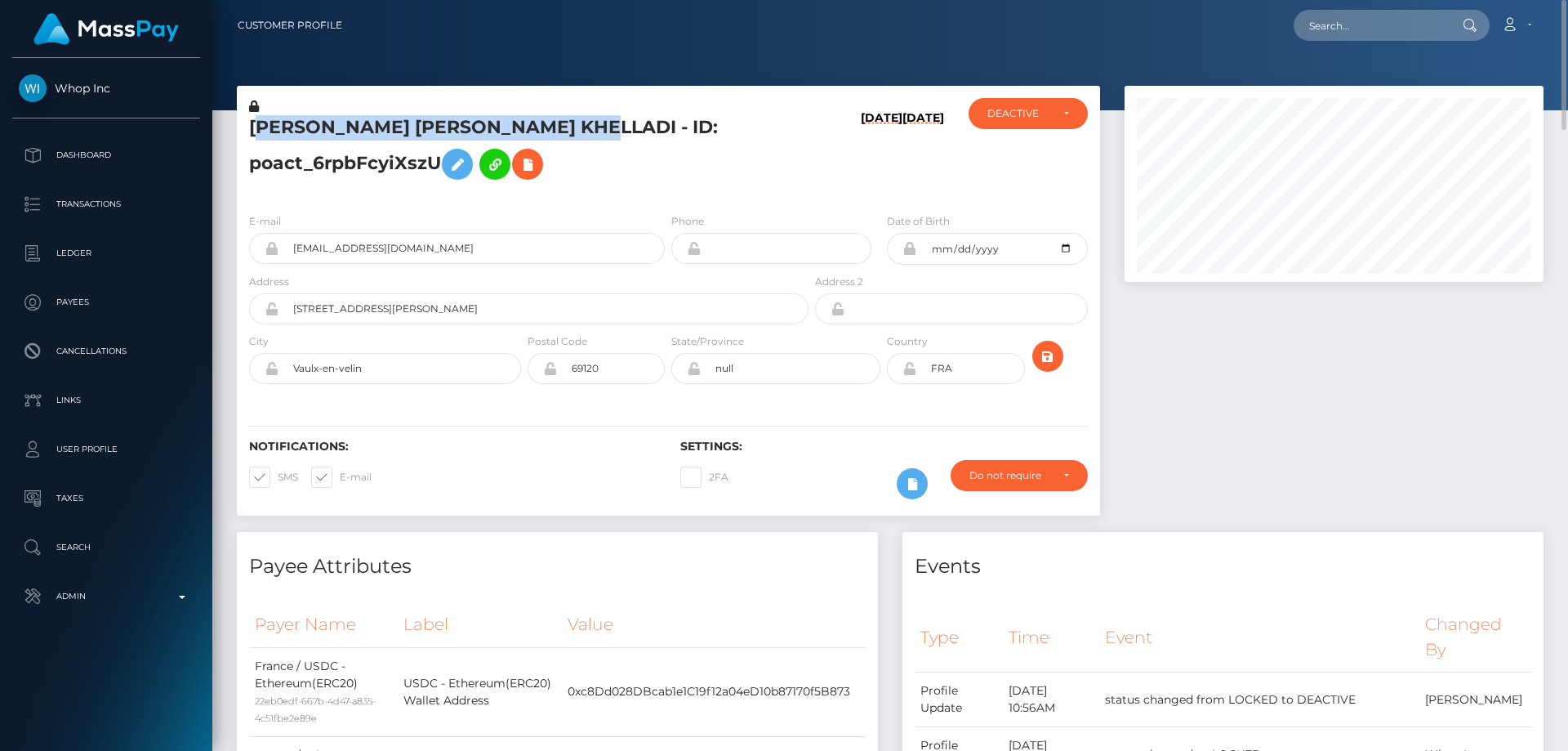
drag, startPoint x: 604, startPoint y: 127, endPoint x: 253, endPoint y: 124, distance: 351.0
click at [253, 124] on h5 "ILYAN AHMED ABDEL ILAH KHELLADI - ID: poact_6rpbFcyiXszU" at bounding box center [525, 151] width 551 height 72
drag, startPoint x: 246, startPoint y: 124, endPoint x: 603, endPoint y: 131, distance: 357.1
click at [603, 131] on div "ILYAN AHMED ABDEL ILAH KHELLADI - ID: poact_6rpbFcyiXszU" at bounding box center [524, 149] width 575 height 102
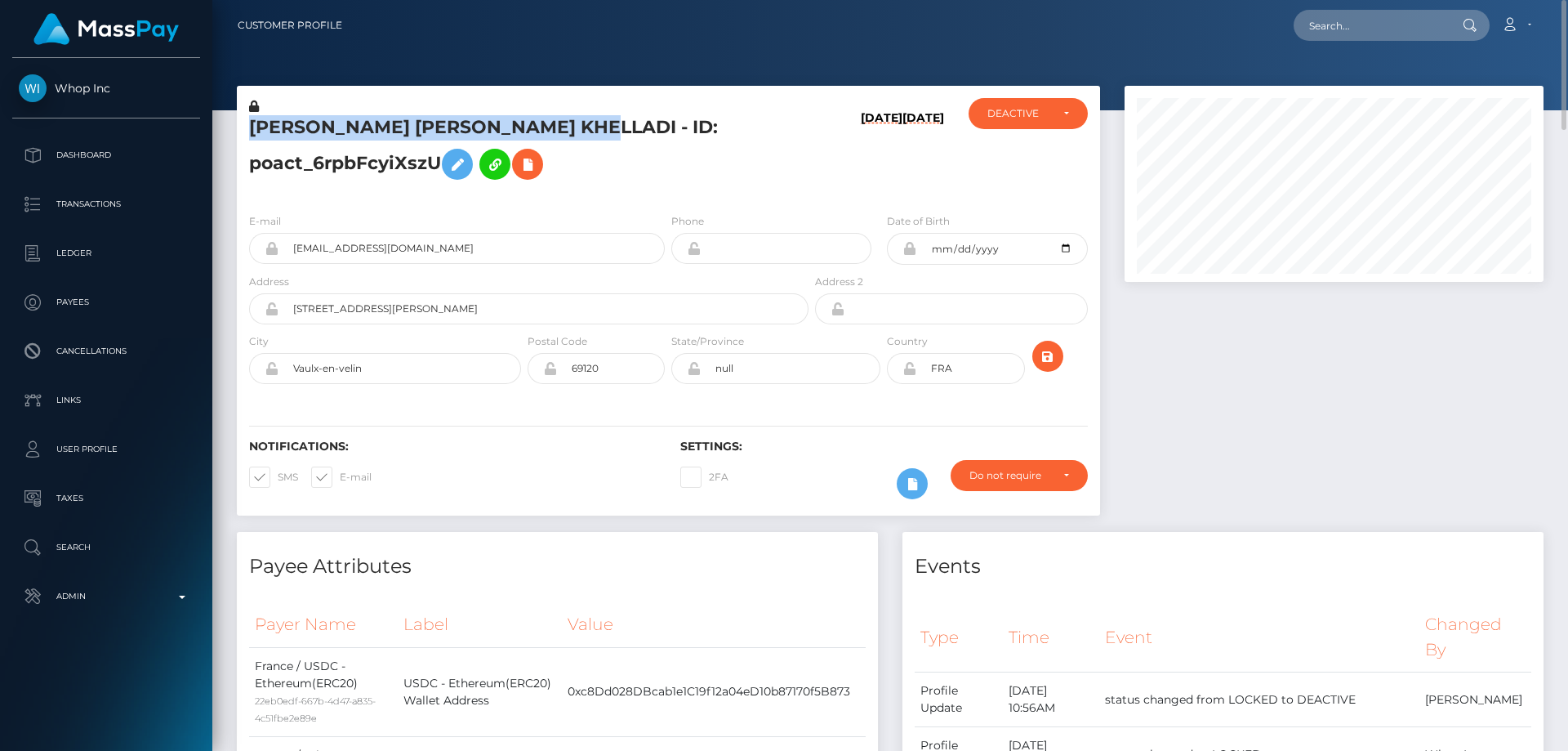
copy h5 "ILYAN AHMED ABDEL ILAH KHELLADI"
drag, startPoint x: 504, startPoint y: 250, endPoint x: 286, endPoint y: 247, distance: 218.0
click at [286, 247] on input "triplenehtropfort+32fcc69a16@gmail.com" at bounding box center [471, 248] width 386 height 31
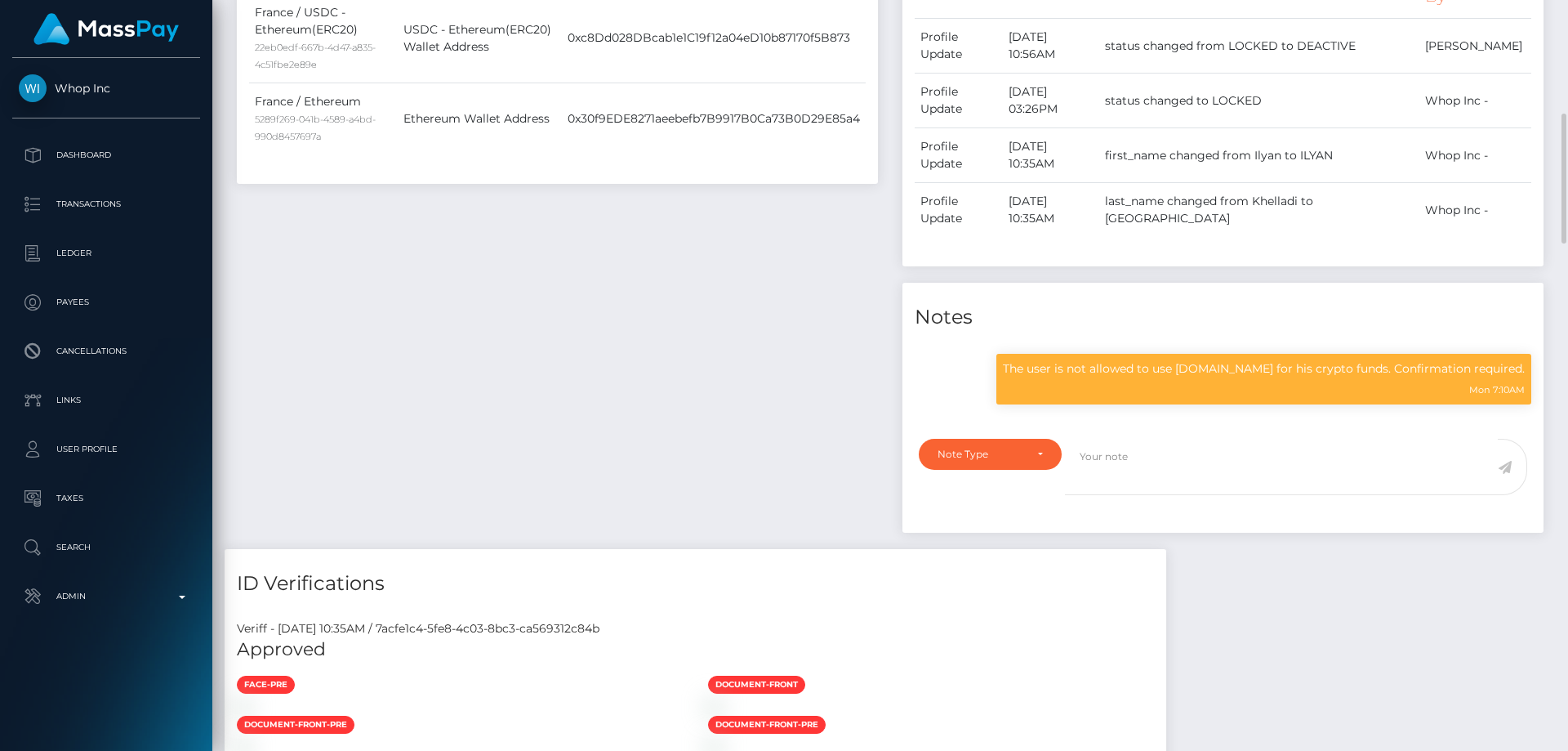
scroll to position [196, 420]
drag, startPoint x: 1275, startPoint y: 367, endPoint x: 1204, endPoint y: 369, distance: 71.0
click at [1204, 369] on p "The user is not allowed to use Shuffle.com for his crypto funds. Confirmation r…" at bounding box center [1264, 369] width 522 height 17
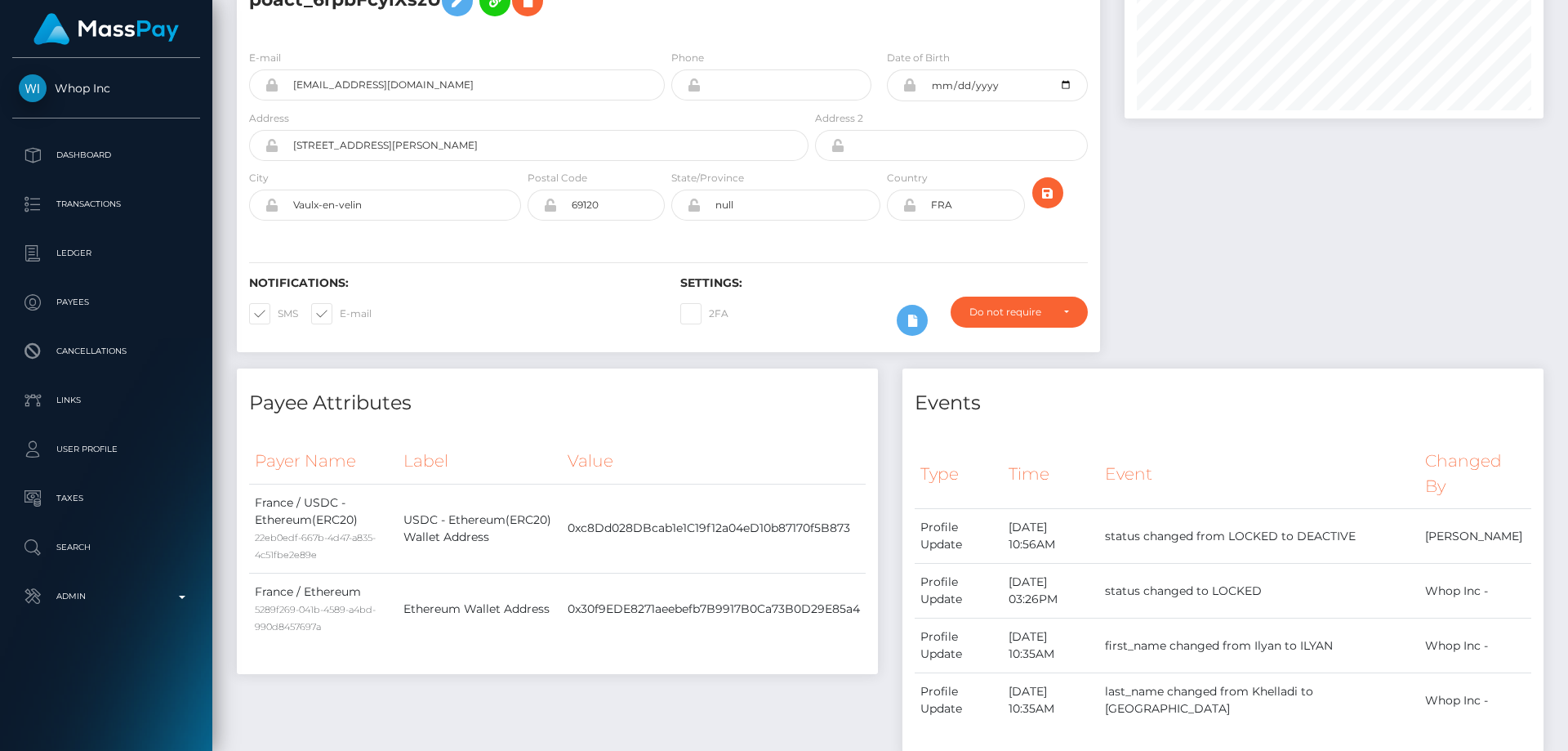
scroll to position [0, 0]
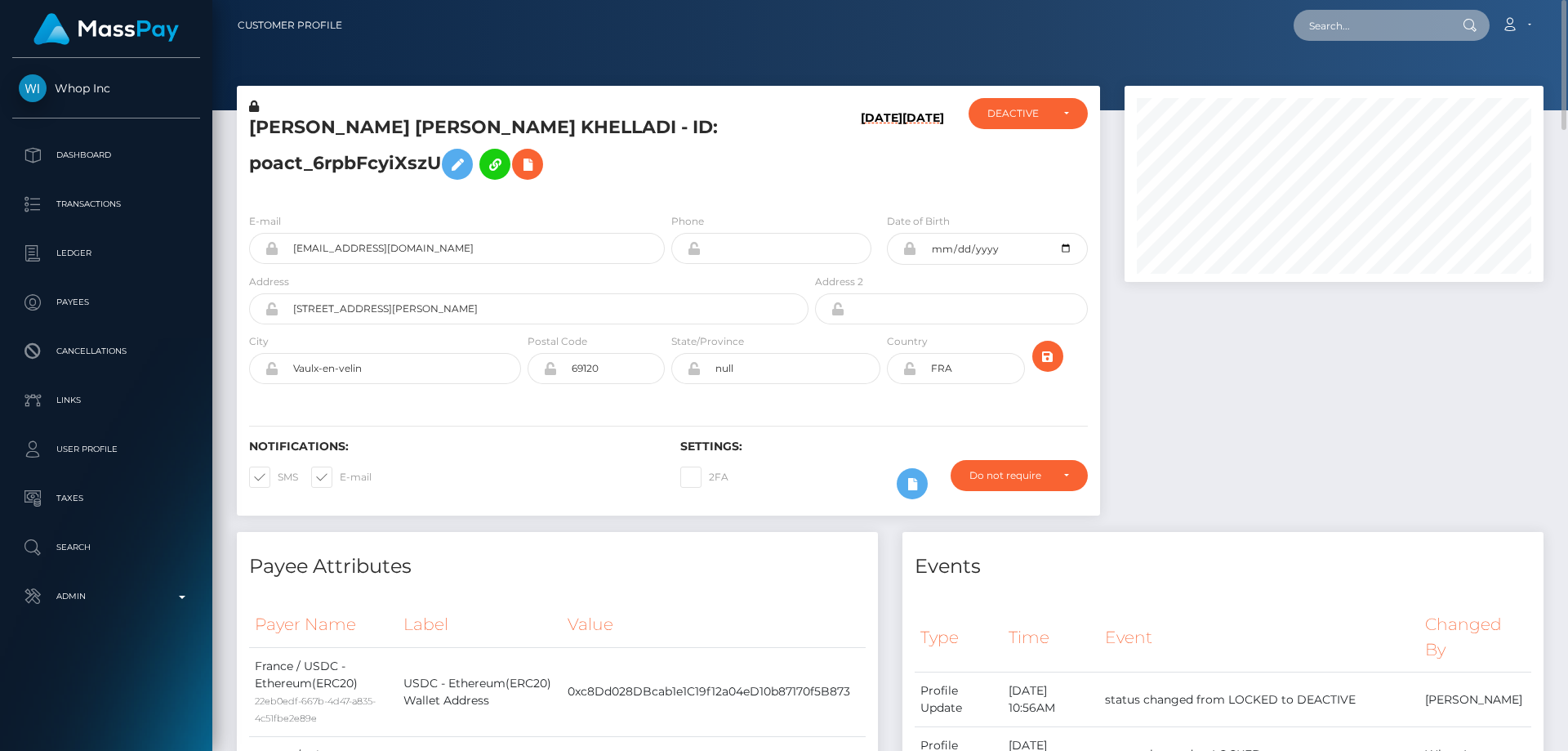
paste input "poact_Gjk9vNpyns6Y"
type input "poact_Gjk9vNpyns6Y"
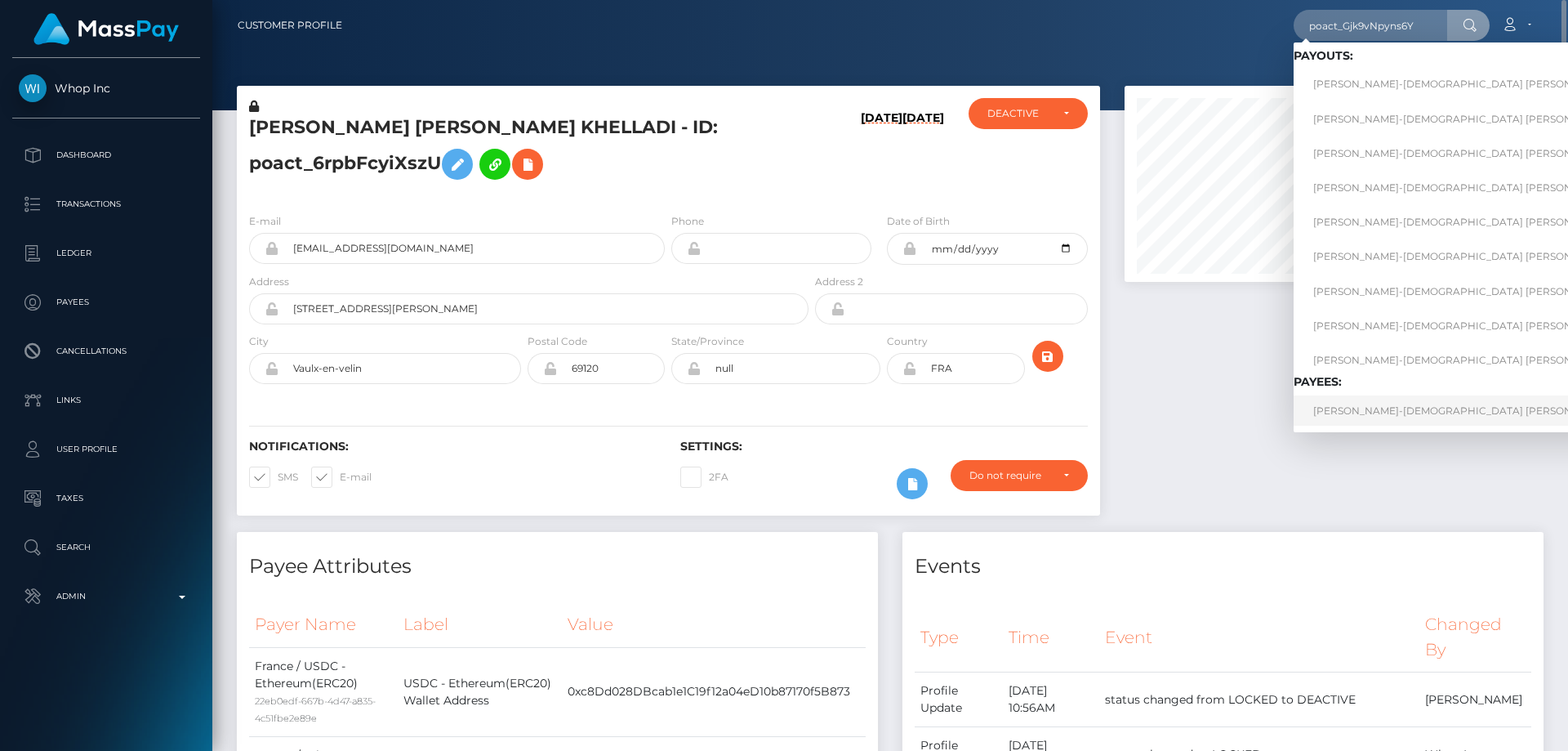
click at [1372, 411] on link "[PERSON_NAME]-[DEMOGRAPHIC_DATA] [PERSON_NAME]" at bounding box center [1496, 410] width 404 height 30
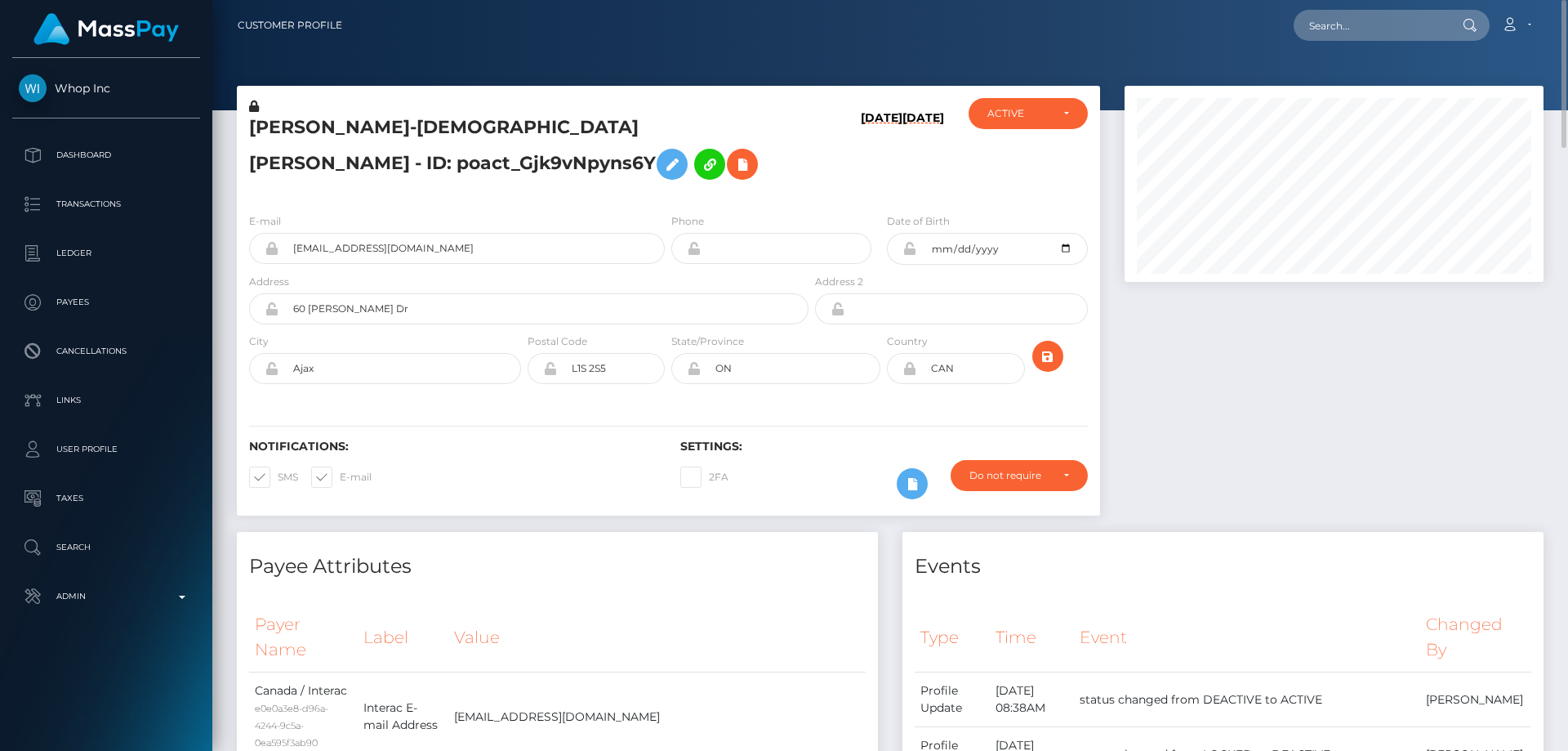
click at [460, 188] on h5 "[PERSON_NAME]-[DEMOGRAPHIC_DATA] [PERSON_NAME] - ID: poact_Gjk9vNpyns6Y" at bounding box center [525, 151] width 551 height 72
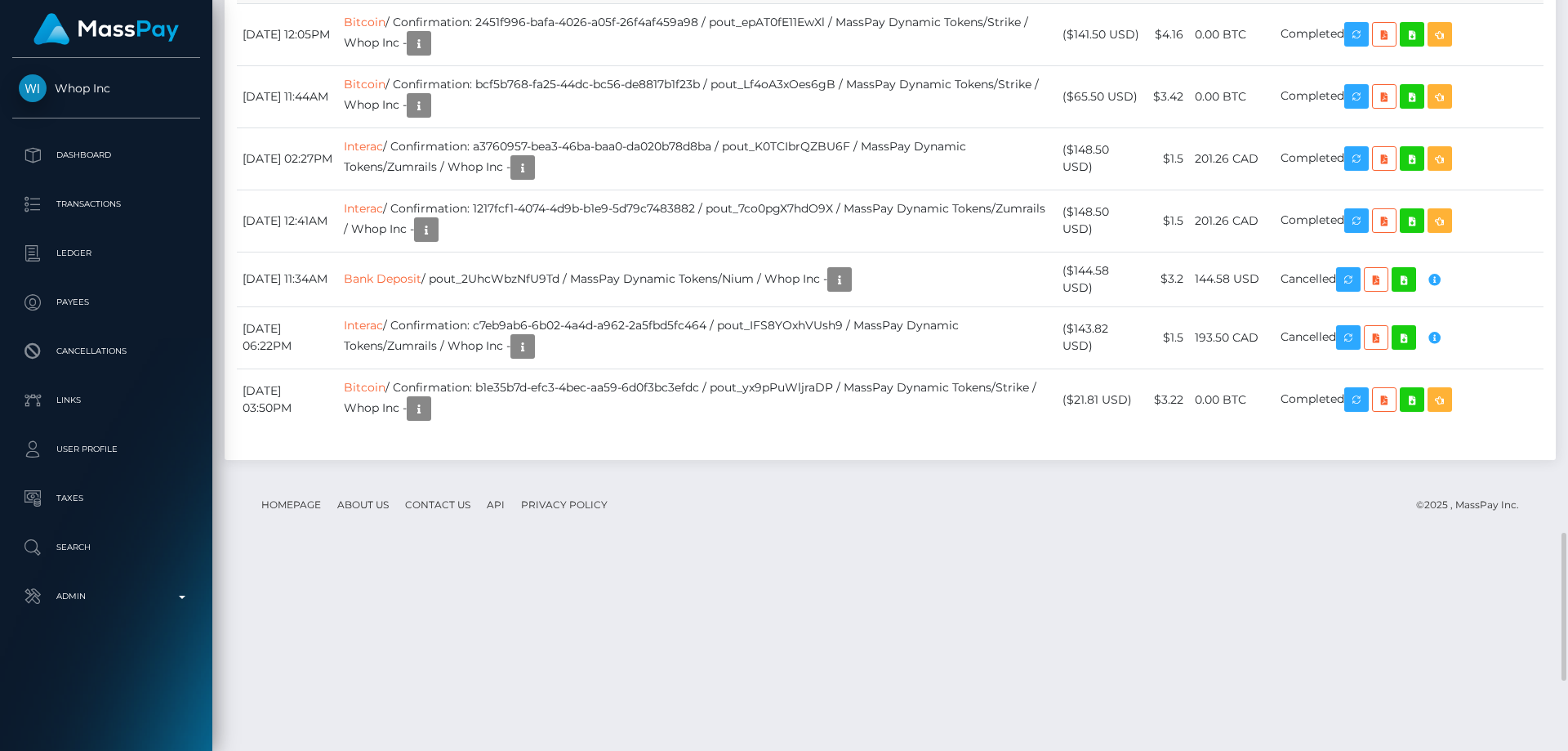
scroll to position [196, 420]
drag, startPoint x: 1101, startPoint y: 528, endPoint x: 1081, endPoint y: 510, distance: 26.9
copy td "$170.00 USD"
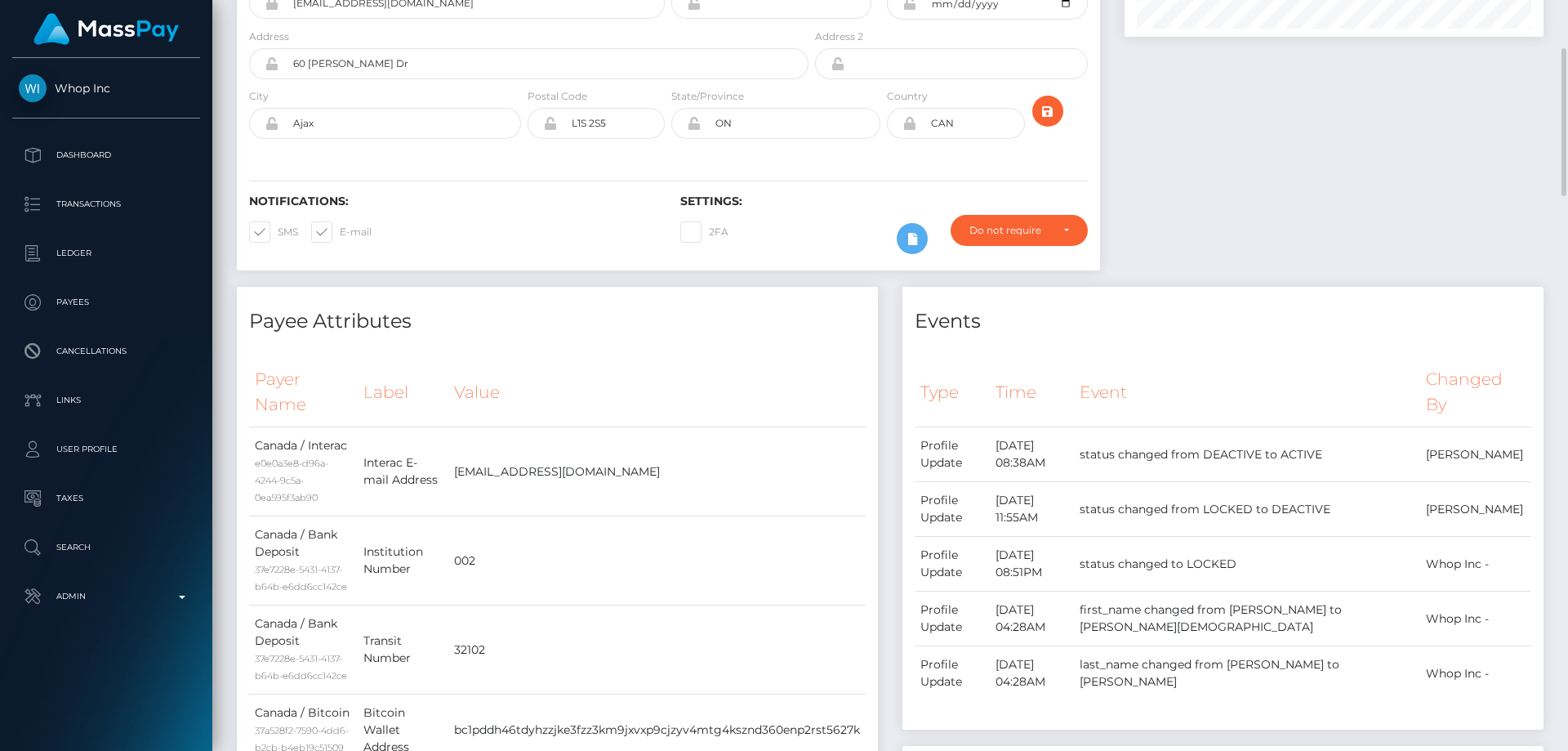
scroll to position [0, 0]
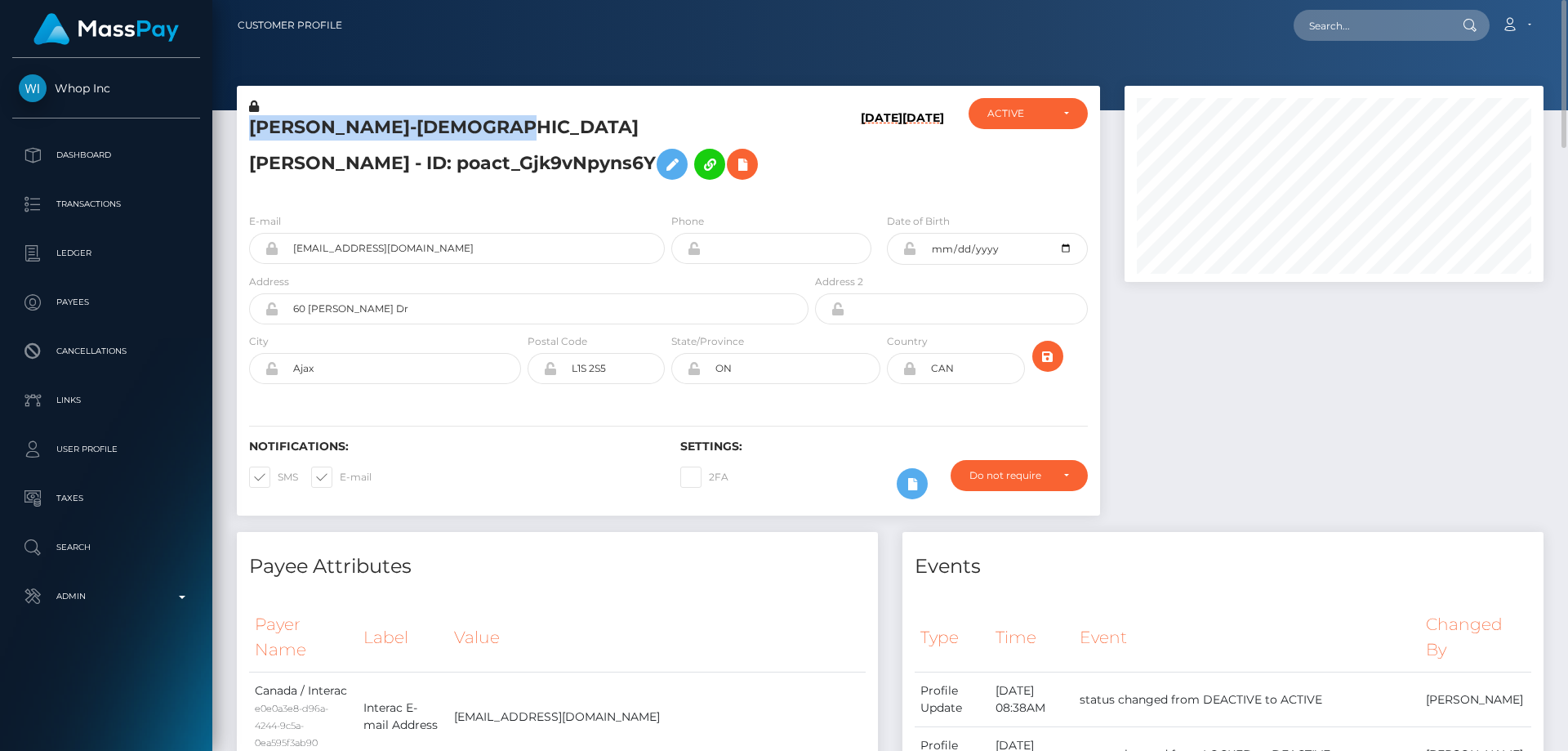
drag, startPoint x: 505, startPoint y: 132, endPoint x: 245, endPoint y: 127, distance: 260.0
click at [245, 127] on div "[PERSON_NAME]-[DEMOGRAPHIC_DATA] [PERSON_NAME] - ID: poact_Gjk9vNpyns6Y" at bounding box center [524, 149] width 575 height 102
copy h5 "[PERSON_NAME]-[DEMOGRAPHIC_DATA] [PERSON_NAME]"
drag, startPoint x: 371, startPoint y: 271, endPoint x: 242, endPoint y: 271, distance: 129.0
click at [242, 271] on div "E-mail [EMAIL_ADDRESS][DOMAIN_NAME]" at bounding box center [452, 243] width 431 height 61
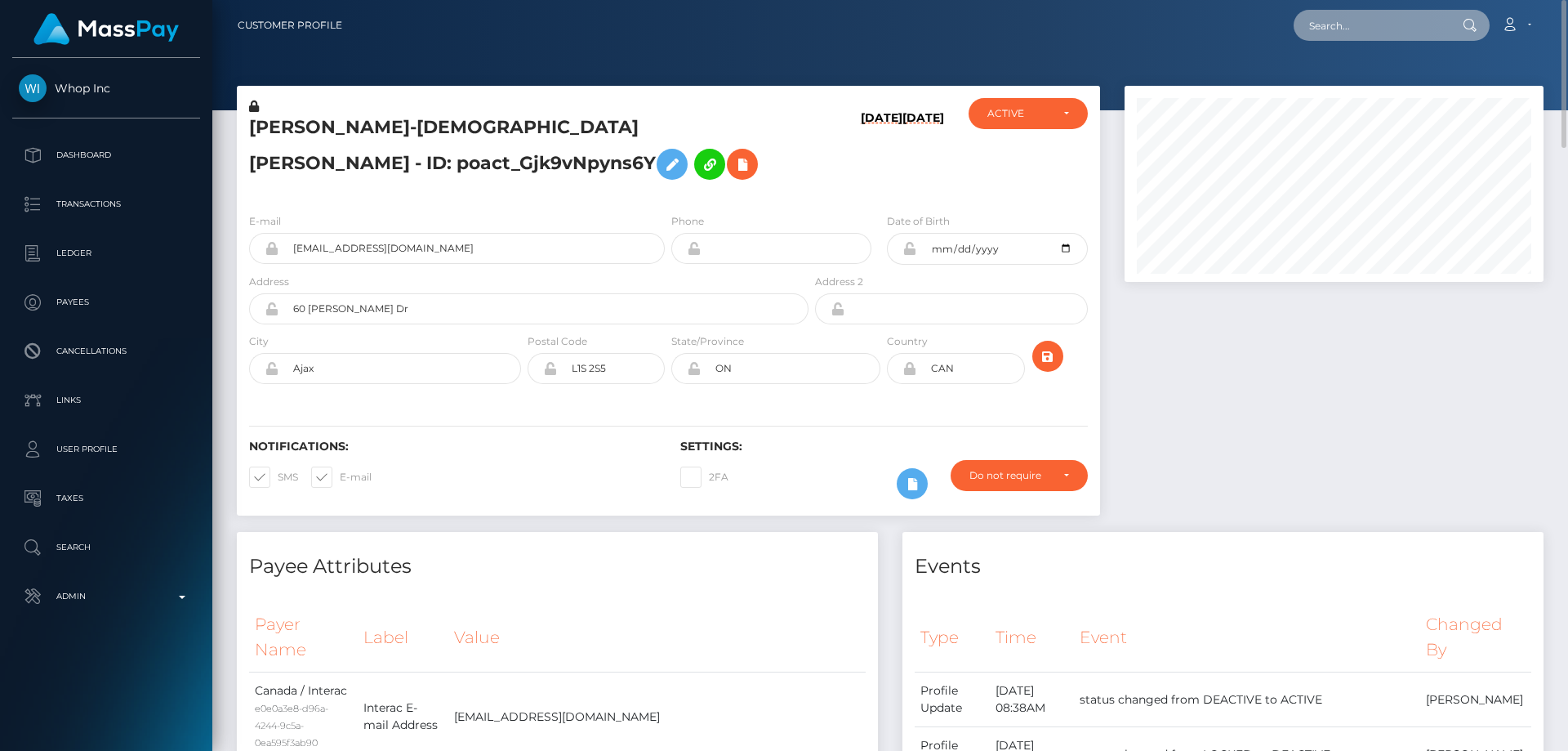
paste input "764210349086879744"
type input "764210349086879744"
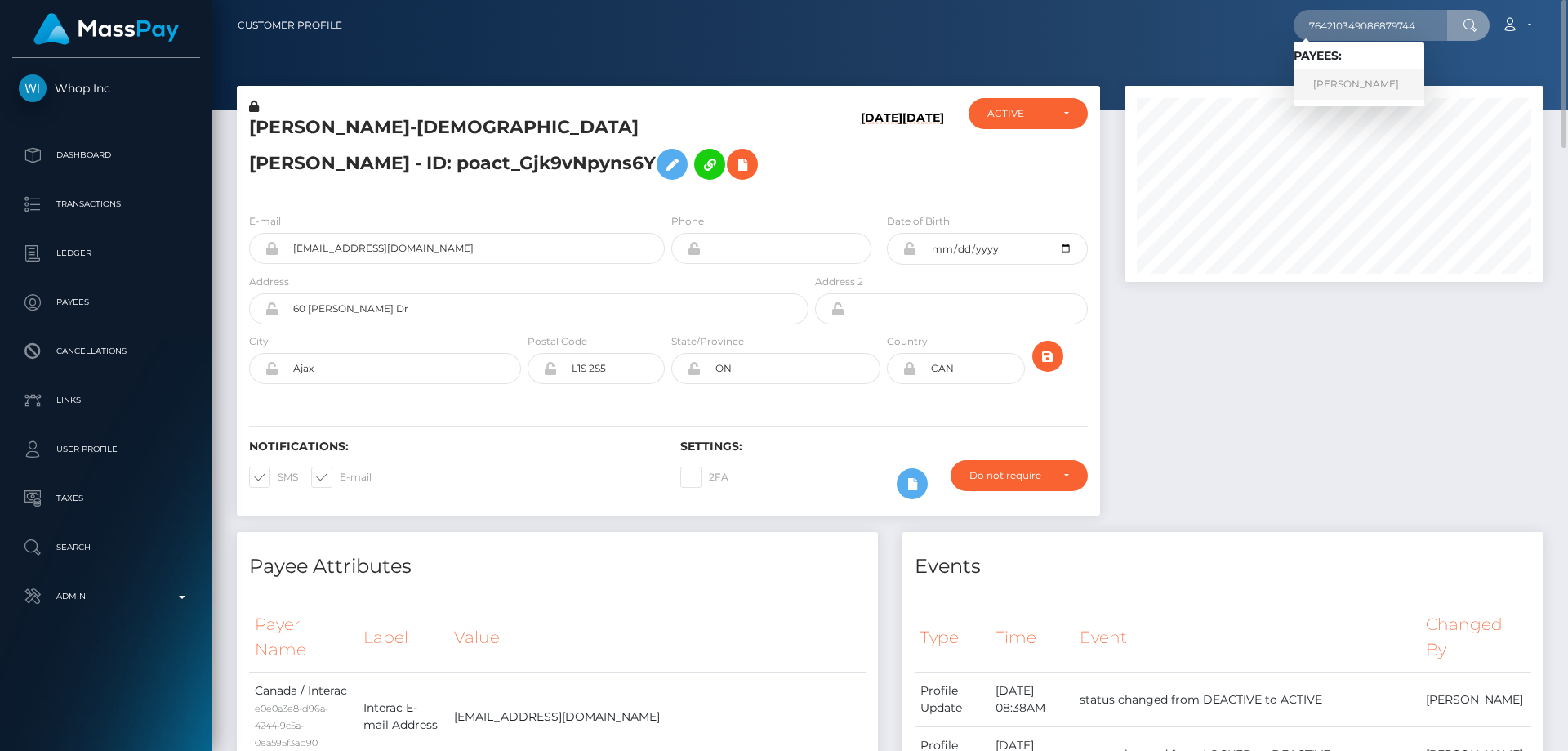
click at [1365, 82] on link "[PERSON_NAME]" at bounding box center [1358, 84] width 130 height 30
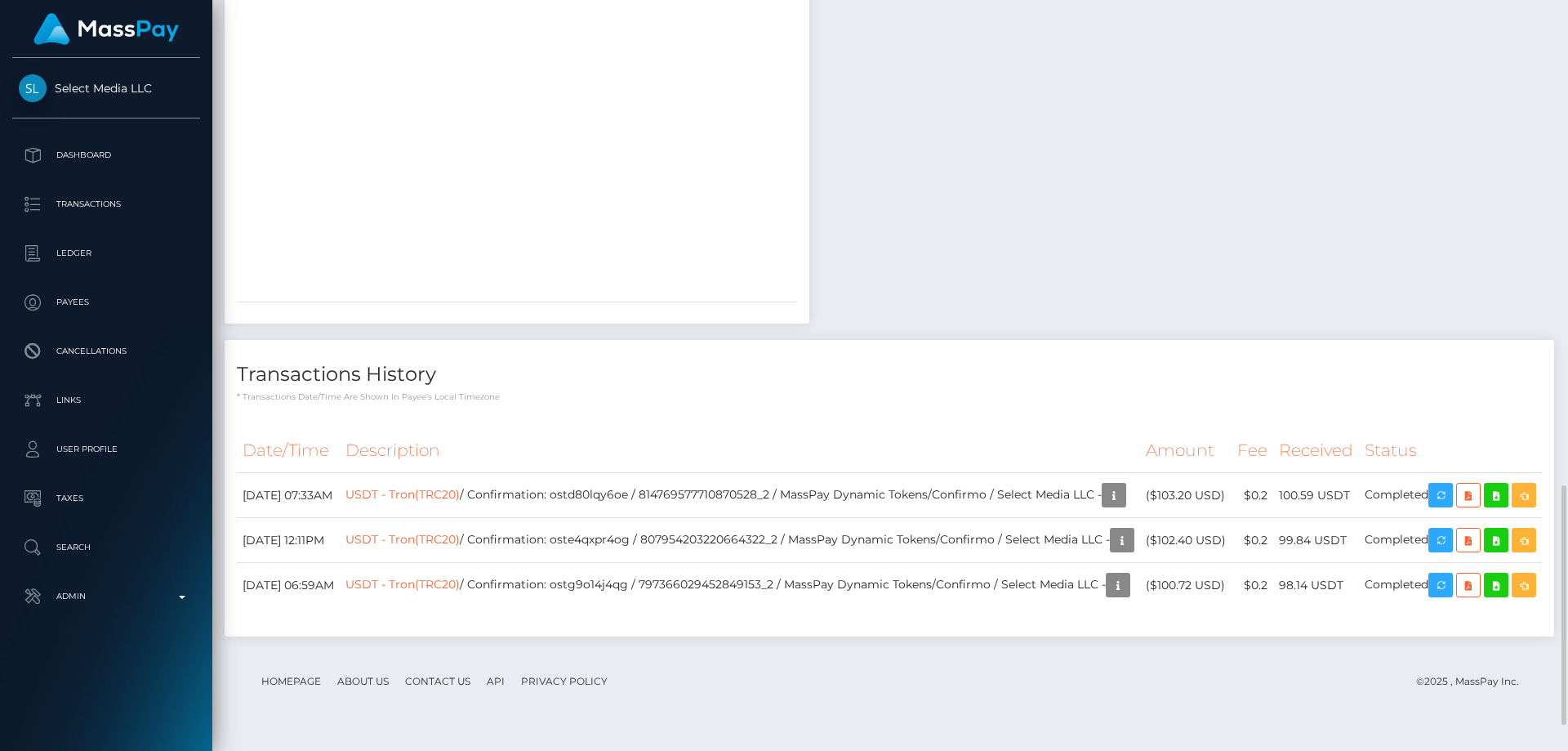
scroll to position [1603, 0]
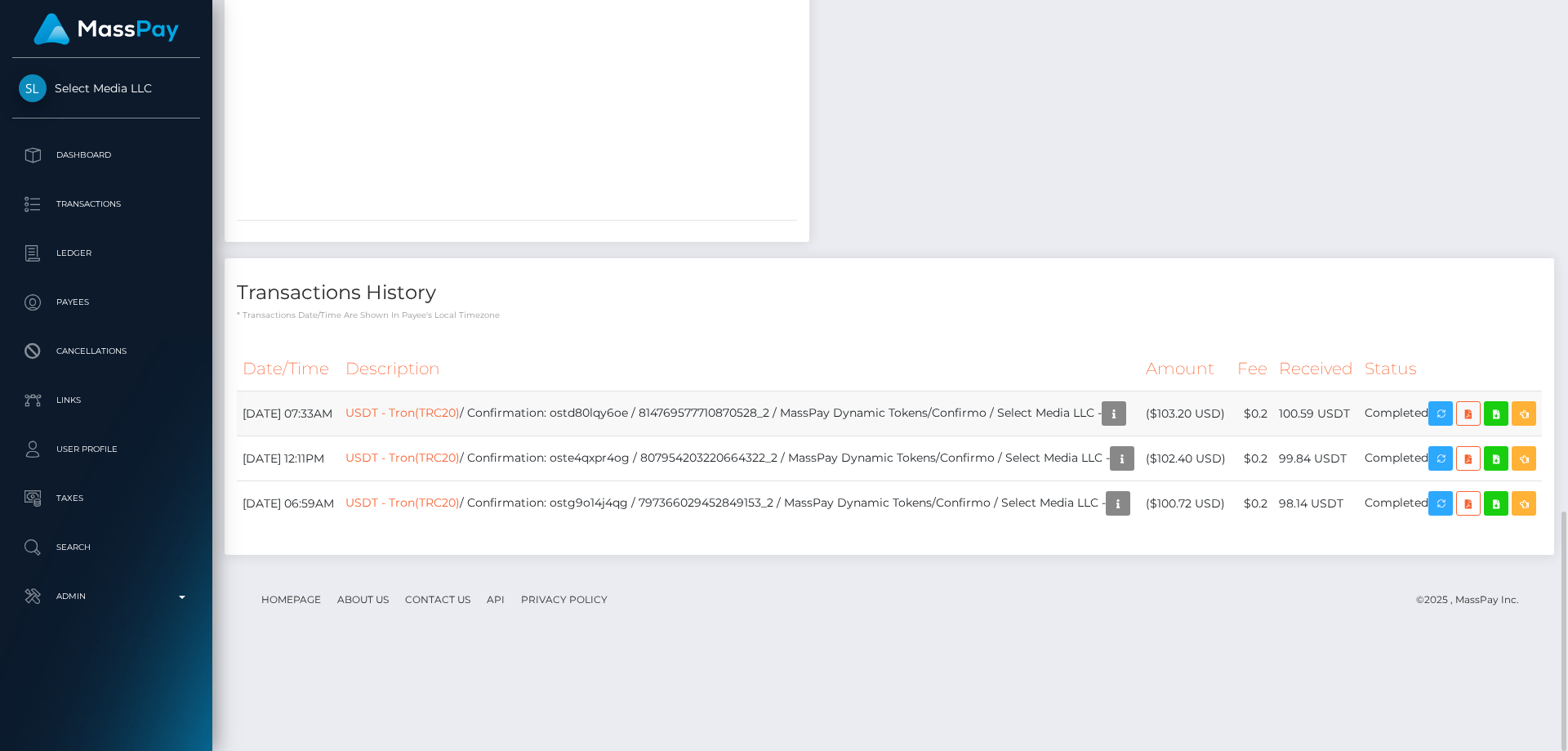
drag, startPoint x: 1225, startPoint y: 451, endPoint x: 1160, endPoint y: 448, distance: 65.1
click at [1160, 436] on td "($103.20 USD)" at bounding box center [1185, 414] width 92 height 44
copy td "$103.20 USD"
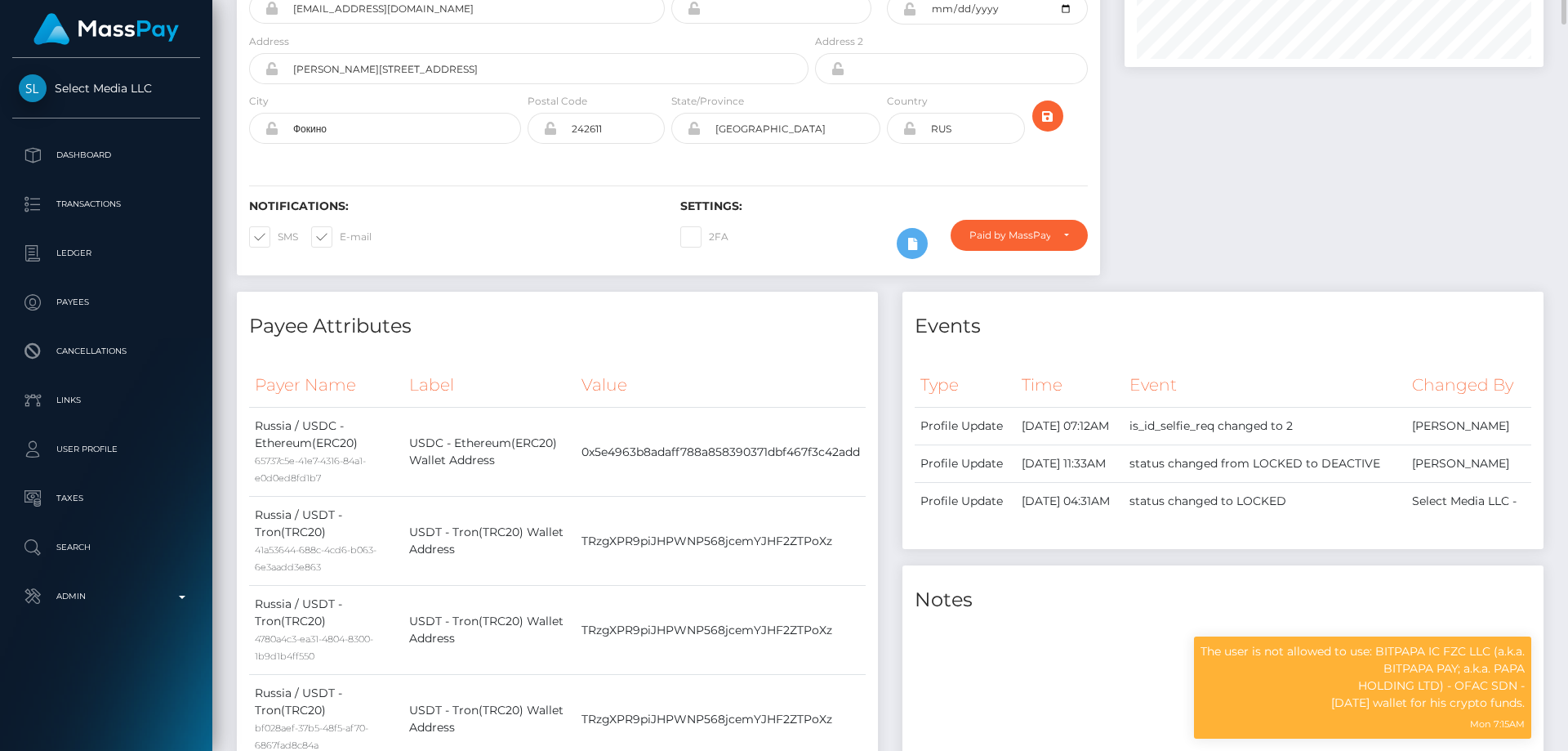
scroll to position [0, 0]
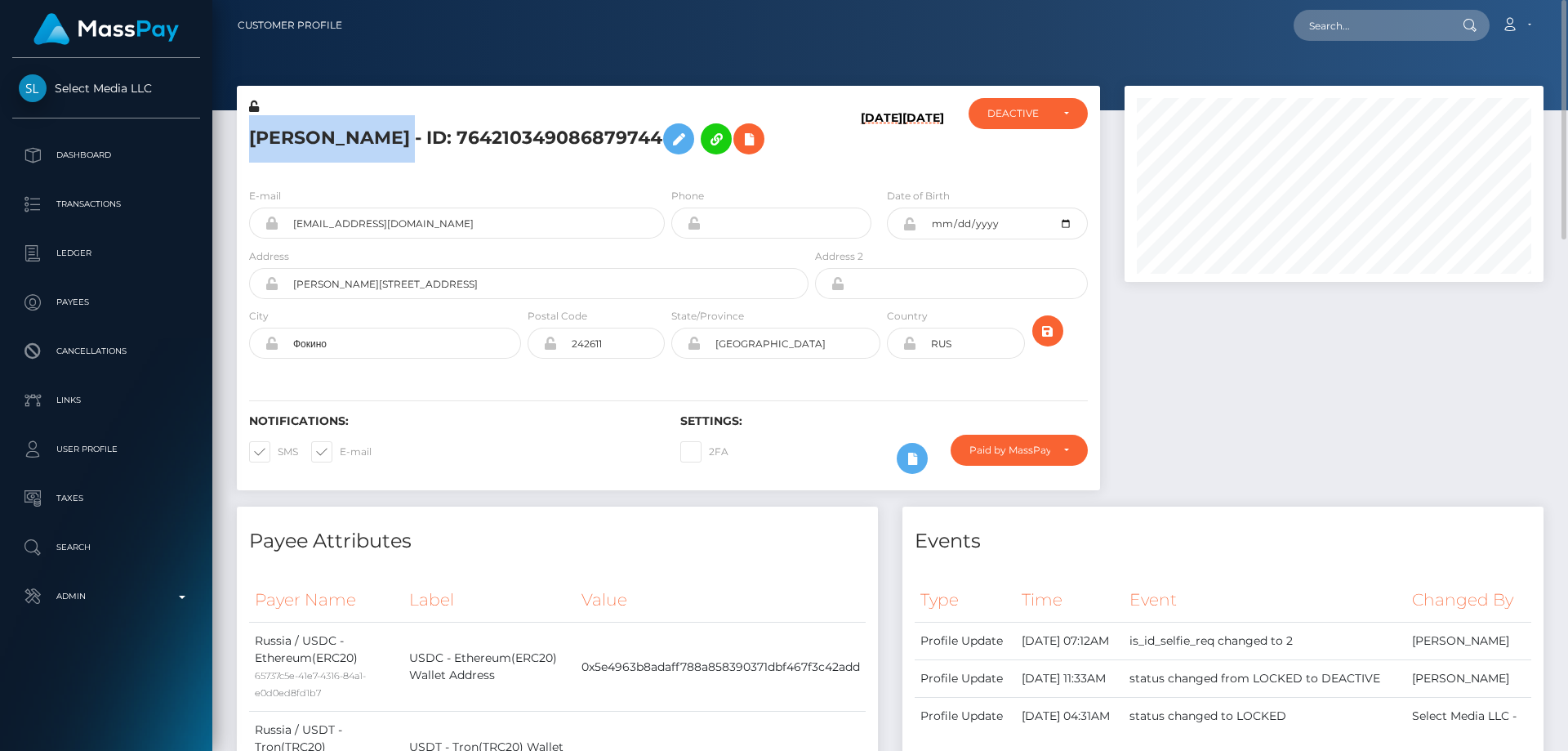
drag, startPoint x: 613, startPoint y: 127, endPoint x: 249, endPoint y: 130, distance: 364.0
click at [249, 130] on h5 "Matvei ALEKSANDROVICH Marchenkov - ID: 764210349086879744" at bounding box center [525, 138] width 551 height 47
copy h5 "Matvei ALEKSANDROVICH Marchenkov"
drag, startPoint x: 401, startPoint y: 249, endPoint x: 277, endPoint y: 252, distance: 124.0
click at [277, 239] on div "mazekol666@gmail.com" at bounding box center [457, 223] width 415 height 31
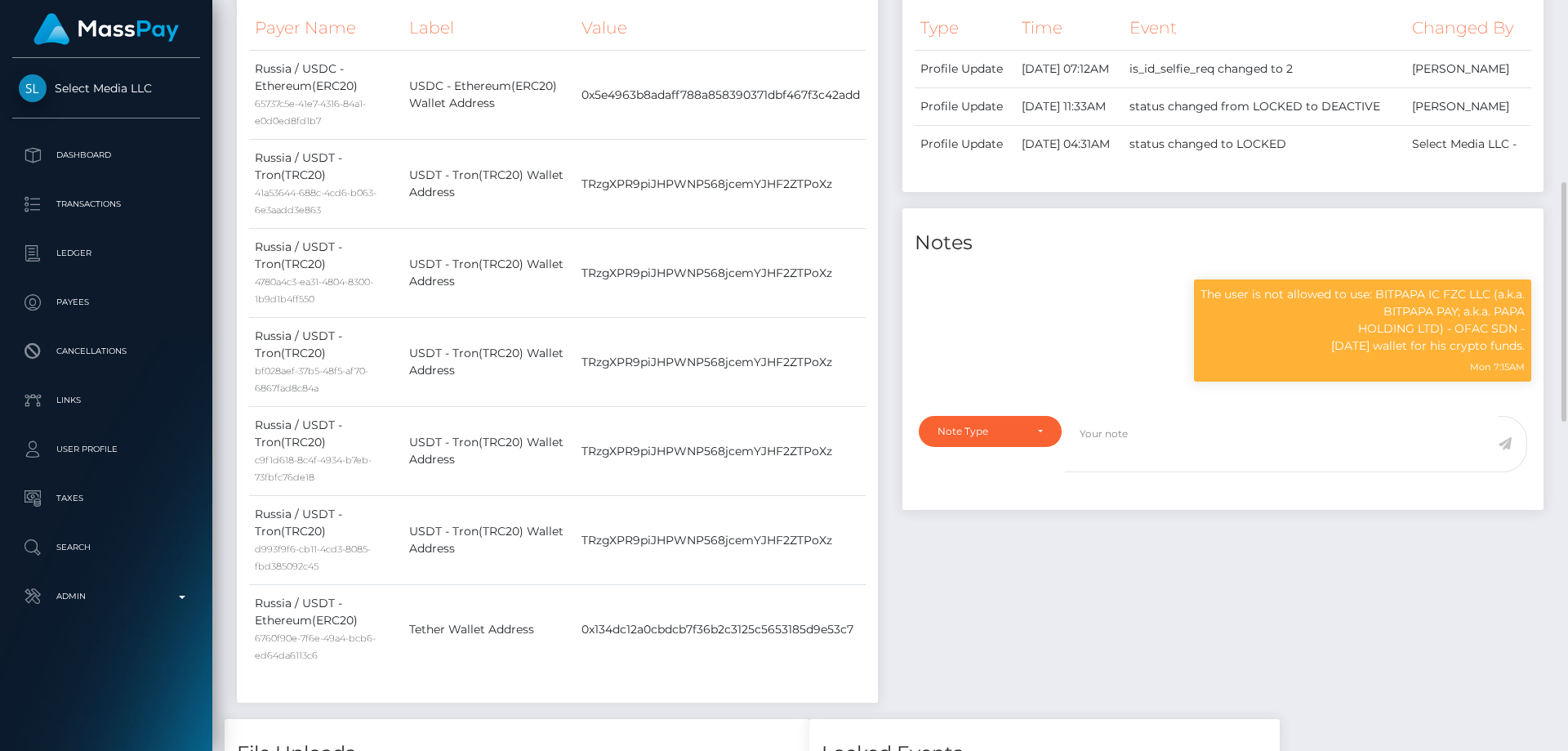
scroll to position [196, 420]
drag, startPoint x: 1519, startPoint y: 406, endPoint x: 1376, endPoint y: 372, distance: 147.0
click at [1376, 355] on p "The user is not allowed to use: BITPAPA IC FZC LLC (a.k.a. BITPAPA PAY; a.k.a. …" at bounding box center [1363, 320] width 325 height 69
copy p "BITPAPA IC FZC LLC (a.k.a. BITPAPA PAY; a.k.a. PAPA HOLDING LTD) - OFAC SDN"
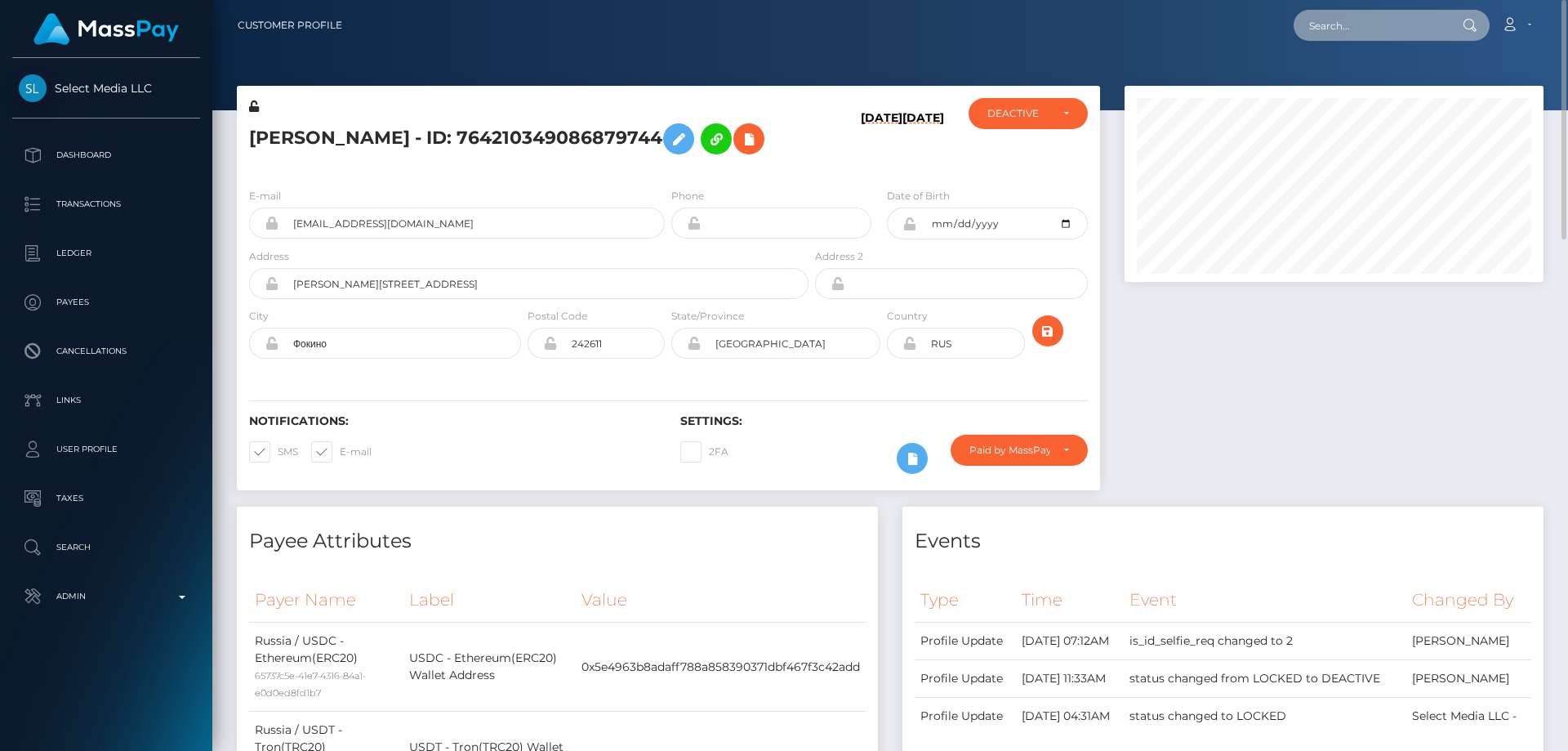
paste input "poact_a8GQjvF9zwdw"
type input "poact_a8GQjvF9zwdw"
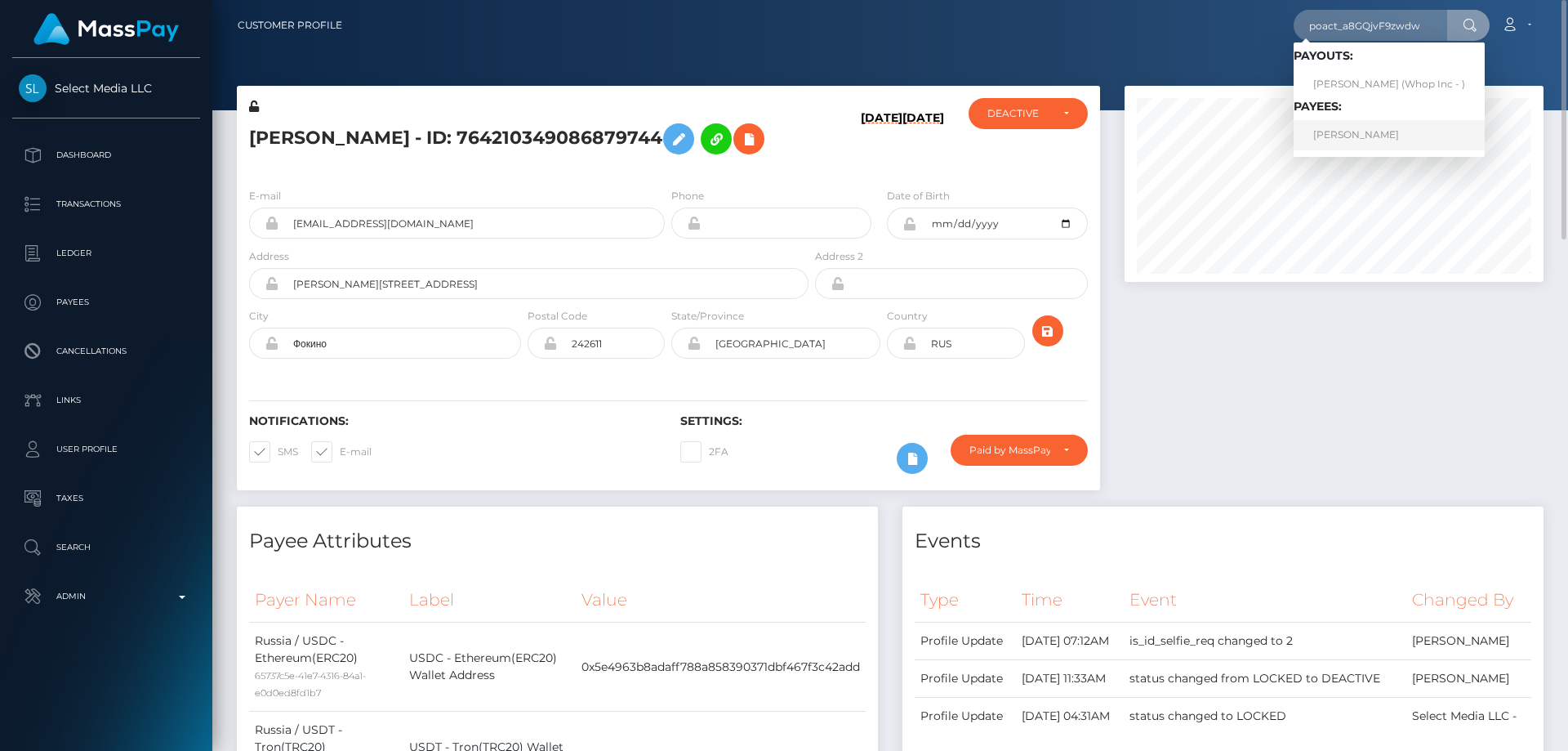
click at [1371, 130] on link "Jelle Dupont" at bounding box center [1389, 134] width 191 height 30
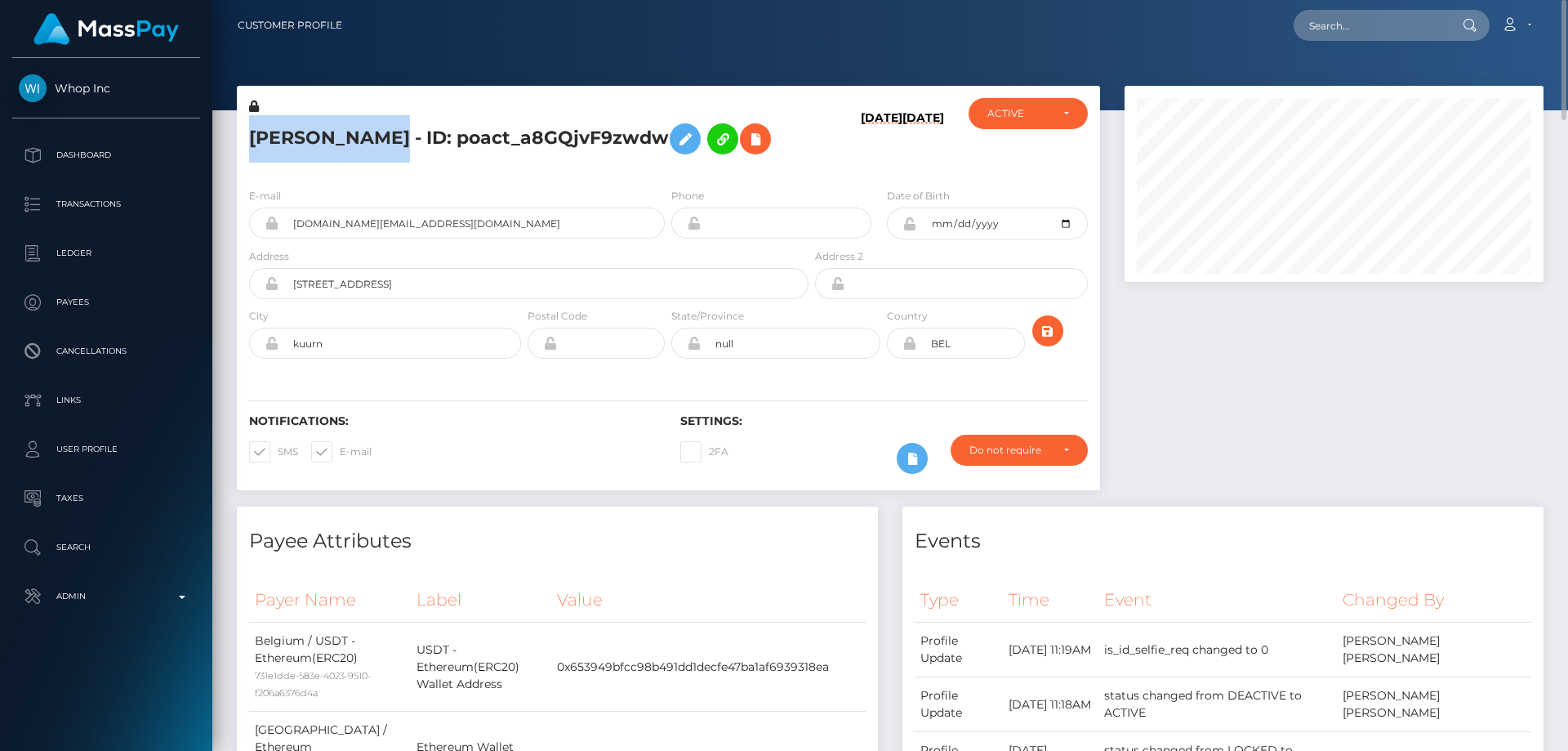
drag, startPoint x: 370, startPoint y: 136, endPoint x: 245, endPoint y: 141, distance: 125.1
click at [245, 141] on div "[PERSON_NAME] - ID: poact_a8GQjvF9zwdw" at bounding box center [524, 135] width 575 height 76
copy h5 "[PERSON_NAME]"
drag, startPoint x: 429, startPoint y: 221, endPoint x: 299, endPoint y: 217, distance: 130.1
click at [288, 219] on input "[DOMAIN_NAME][EMAIL_ADDRESS][DOMAIN_NAME]" at bounding box center [471, 223] width 386 height 31
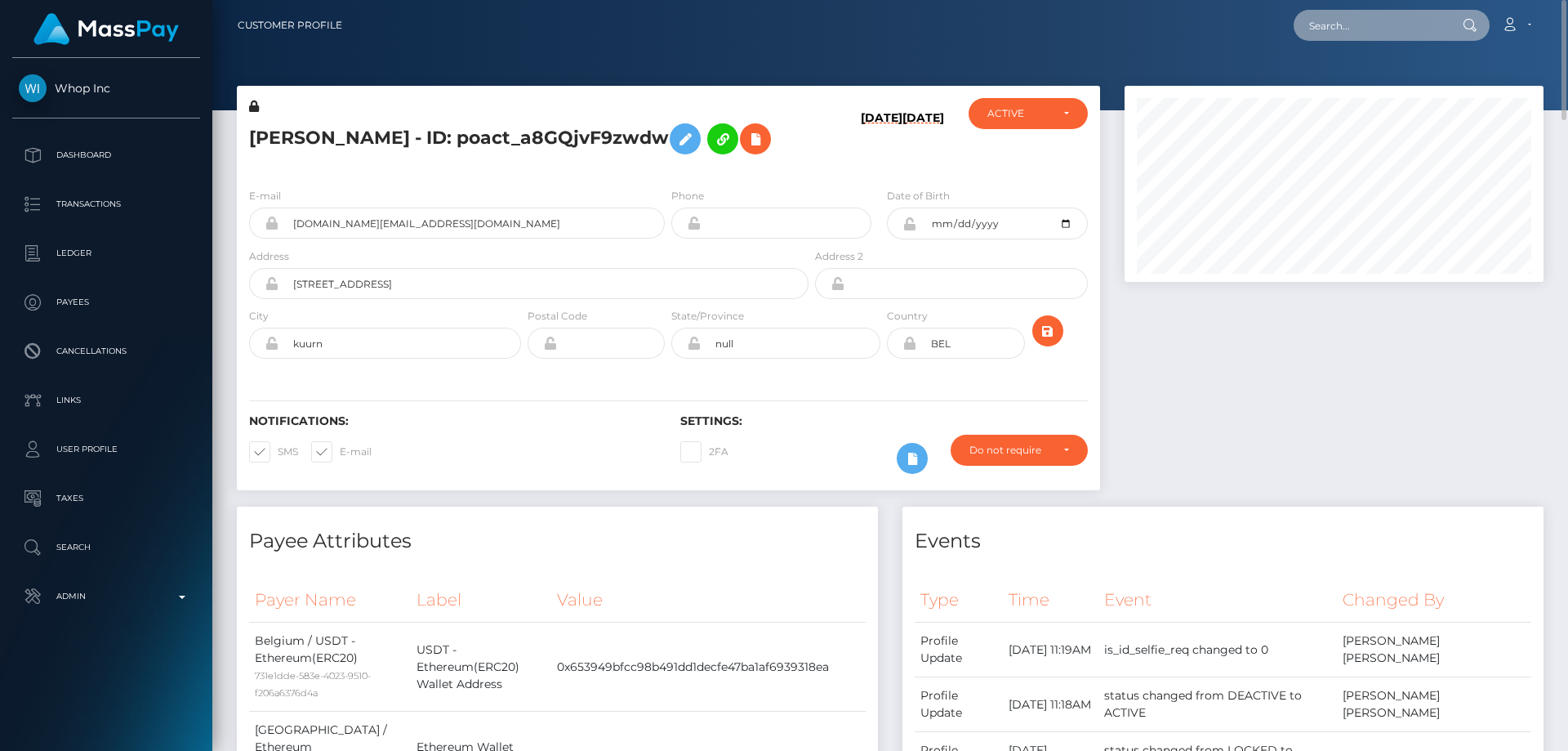
paste input "poact_7gL3kDcjyDcX"
type input "poact_7gL3kDcjyDcX"
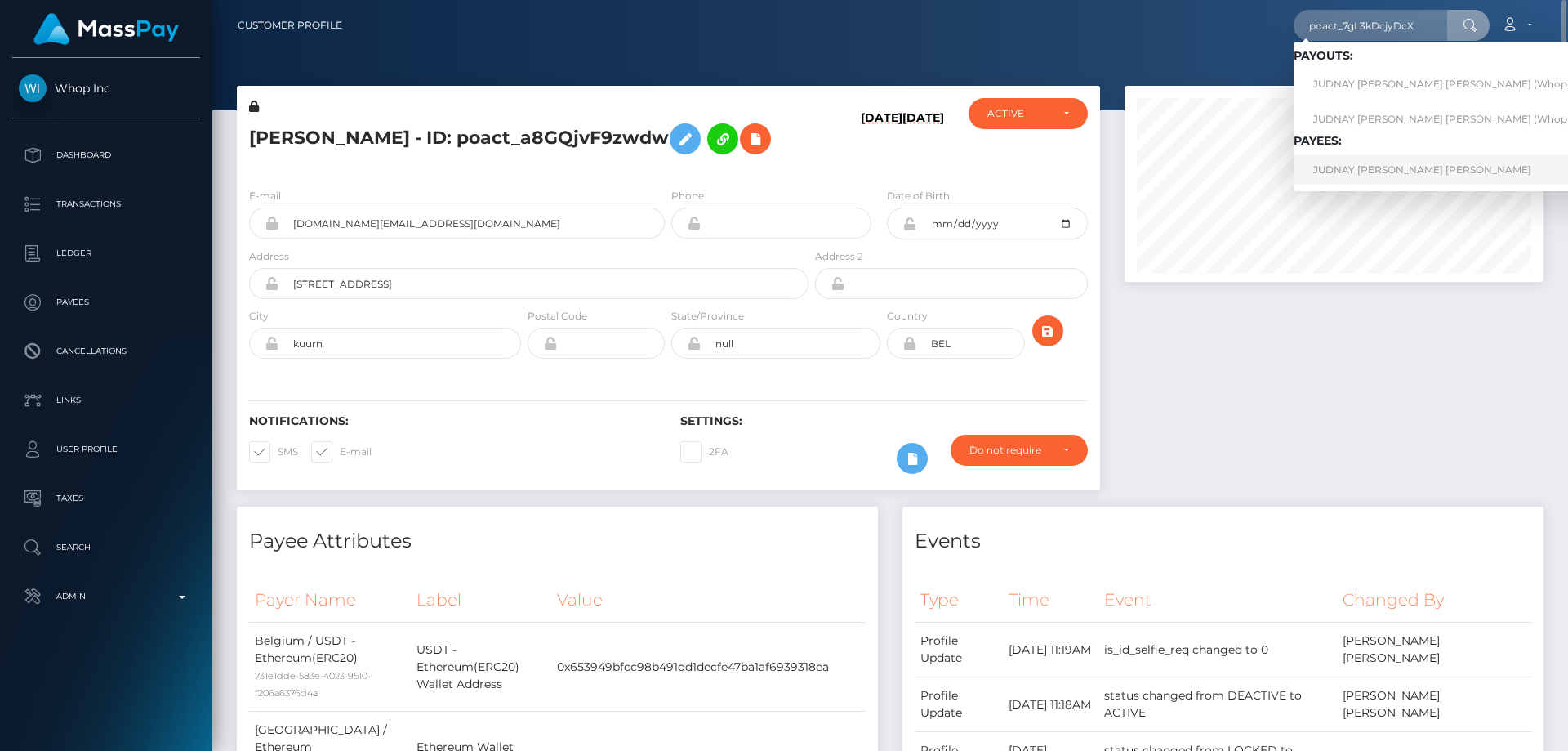
click at [1366, 173] on link "JUDNAY [PERSON_NAME] [PERSON_NAME]" at bounding box center [1455, 169] width 324 height 30
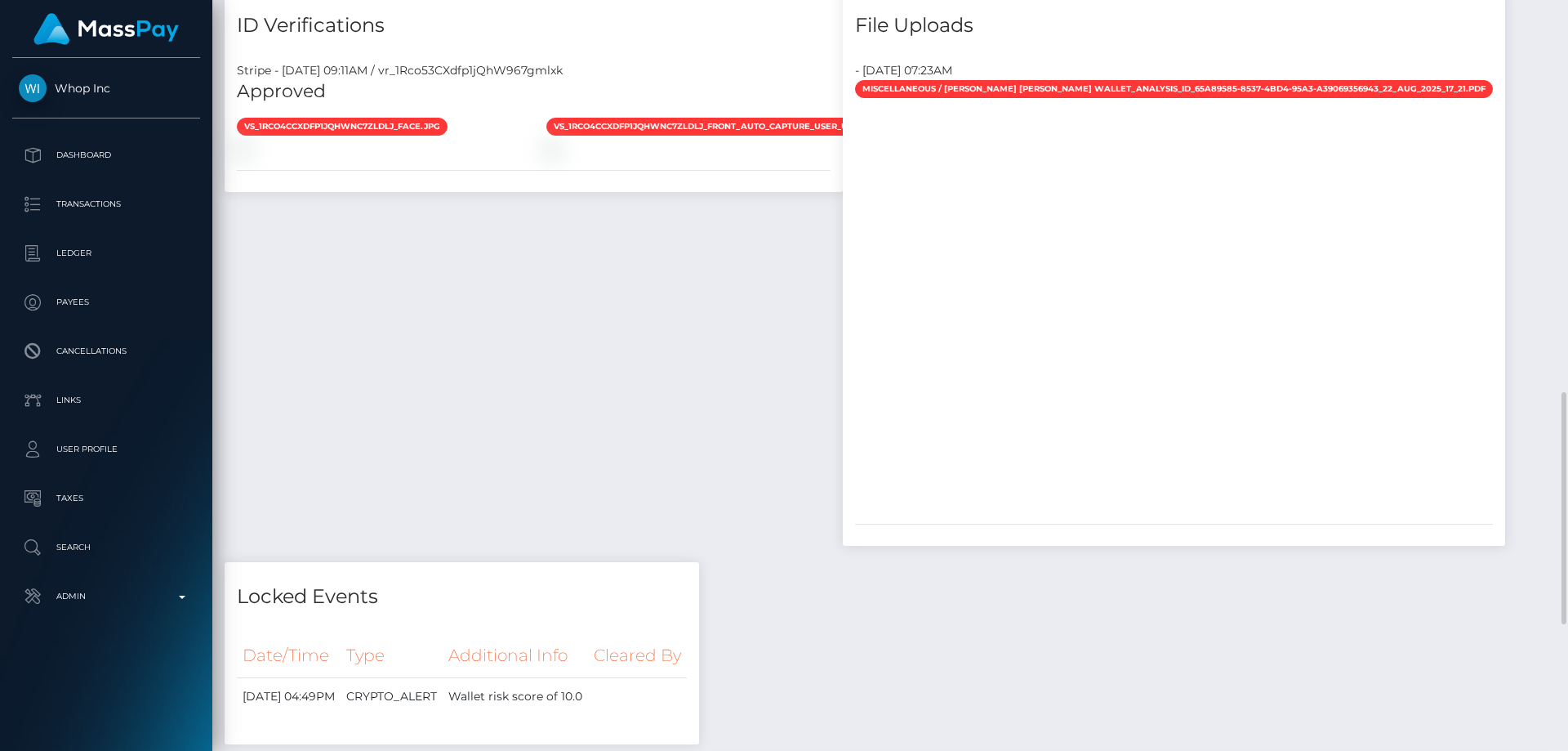
scroll to position [1593, 0]
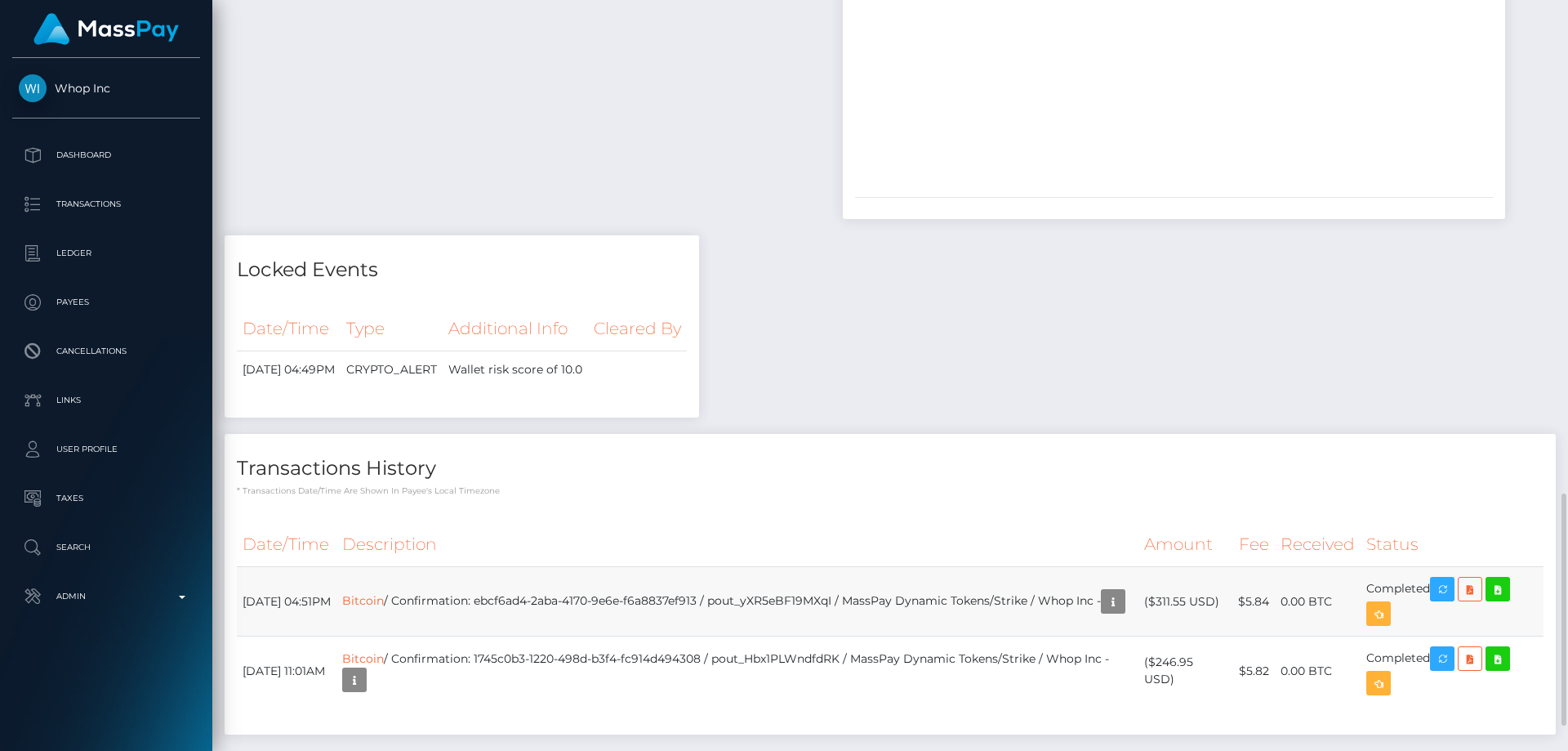
drag, startPoint x: 1222, startPoint y: 602, endPoint x: 1159, endPoint y: 605, distance: 63.1
click at [1159, 605] on td "($311.55 USD)" at bounding box center [1184, 602] width 94 height 70
copy td "$311.55 USD"
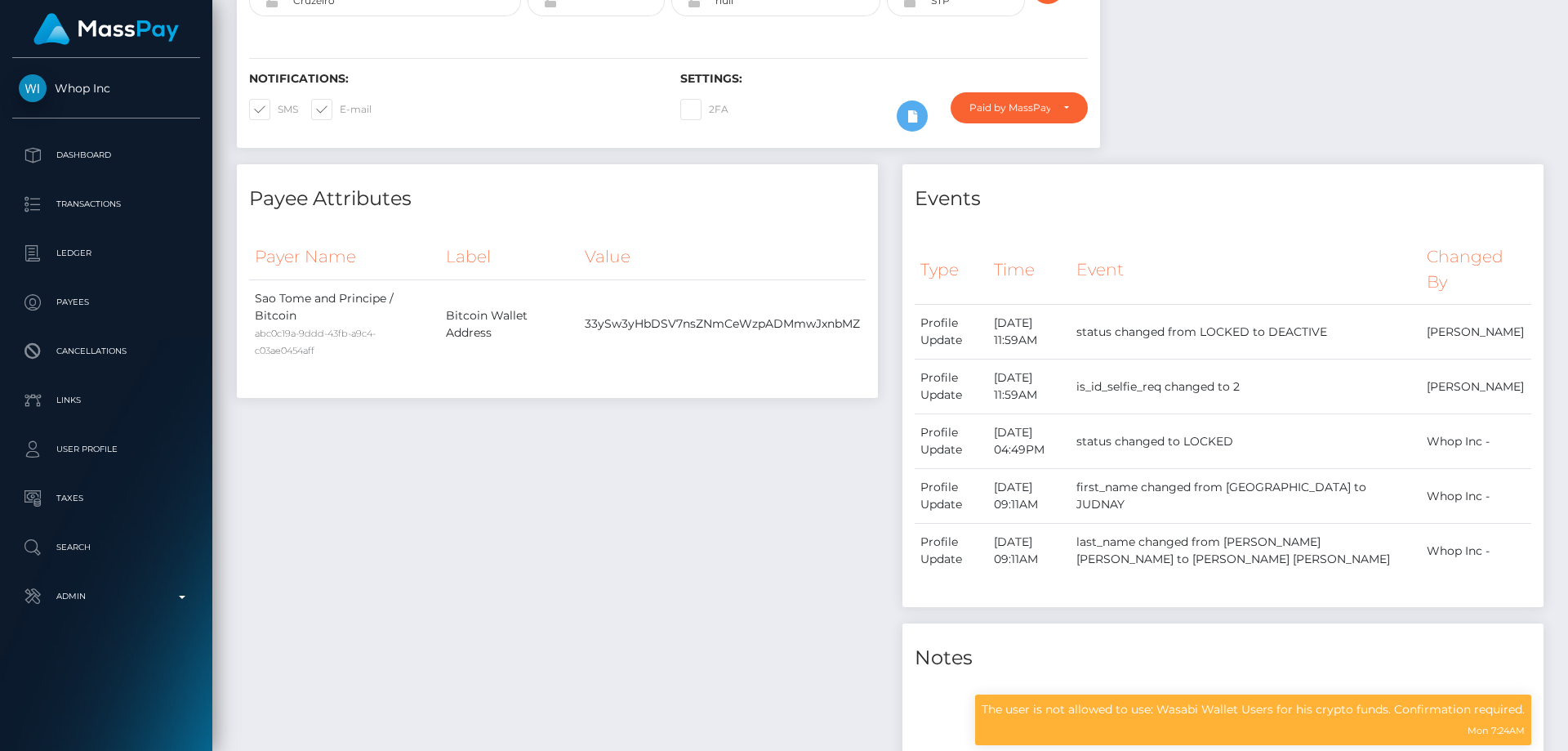
scroll to position [0, 0]
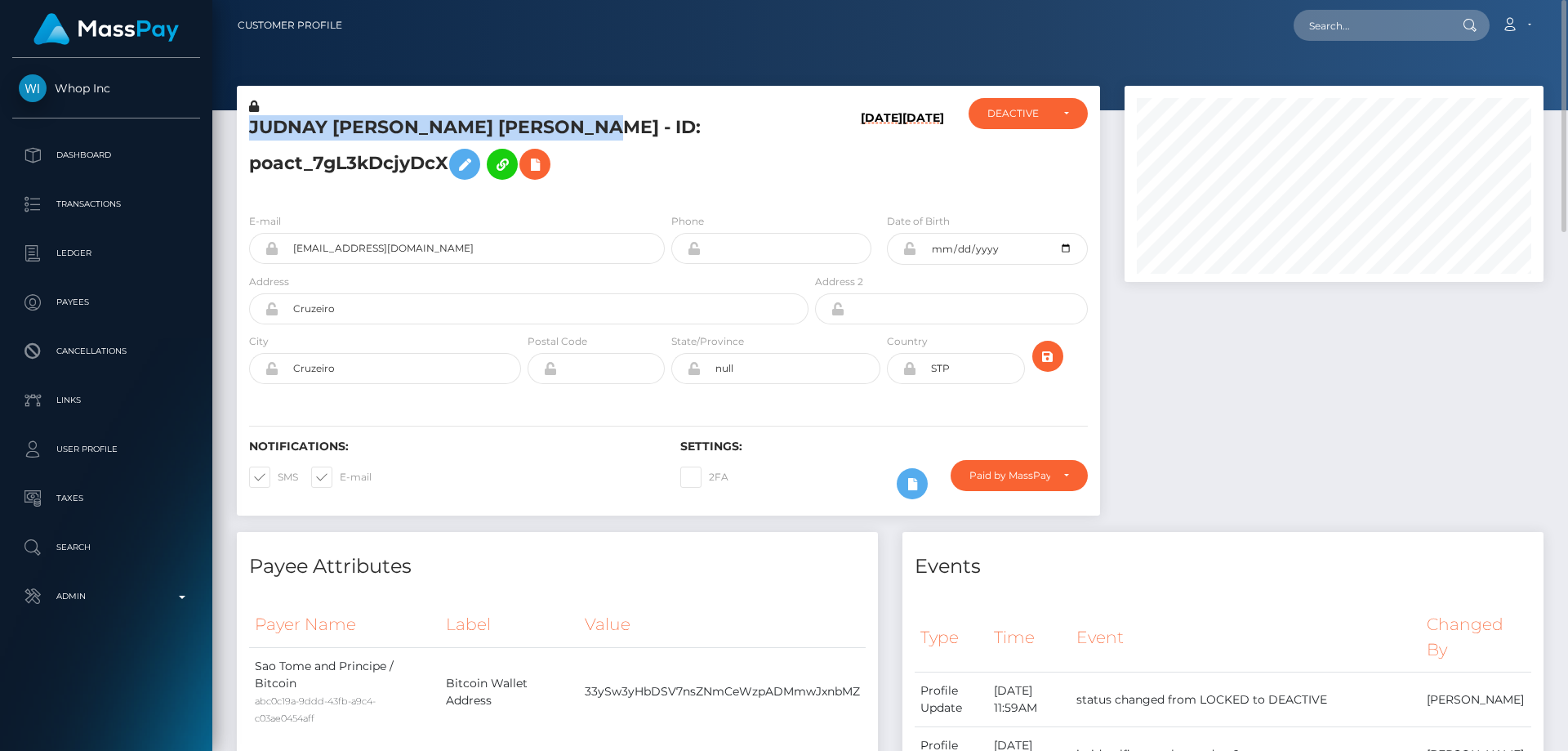
drag, startPoint x: 619, startPoint y: 130, endPoint x: 252, endPoint y: 125, distance: 367.0
click at [252, 125] on h5 "JUDNAY [PERSON_NAME] [PERSON_NAME] - ID: poact_7gL3kDcjyDcX" at bounding box center [525, 151] width 551 height 72
copy h5 "JUDNAY [PERSON_NAME] [PERSON_NAME]"
drag, startPoint x: 466, startPoint y: 251, endPoint x: 275, endPoint y: 246, distance: 191.1
click at [275, 246] on div "[EMAIL_ADDRESS][DOMAIN_NAME]" at bounding box center [457, 248] width 415 height 31
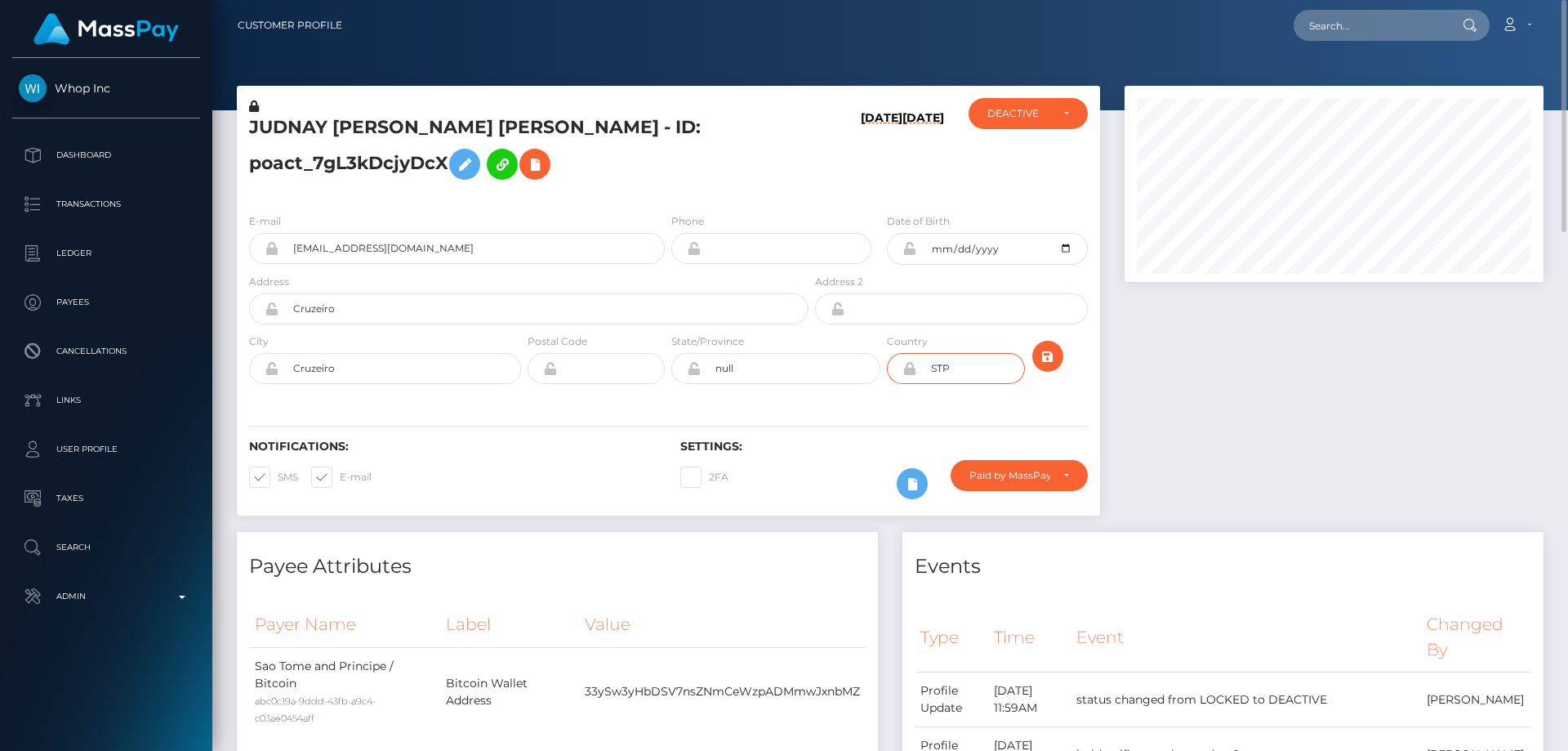
drag, startPoint x: 925, startPoint y: 376, endPoint x: 948, endPoint y: 369, distance: 24.0
click at [930, 376] on input "STP" at bounding box center [971, 368] width 108 height 31
paste input "poact_RncGwfeF3C0o"
type input "poact_RncGwfeF3C0o"
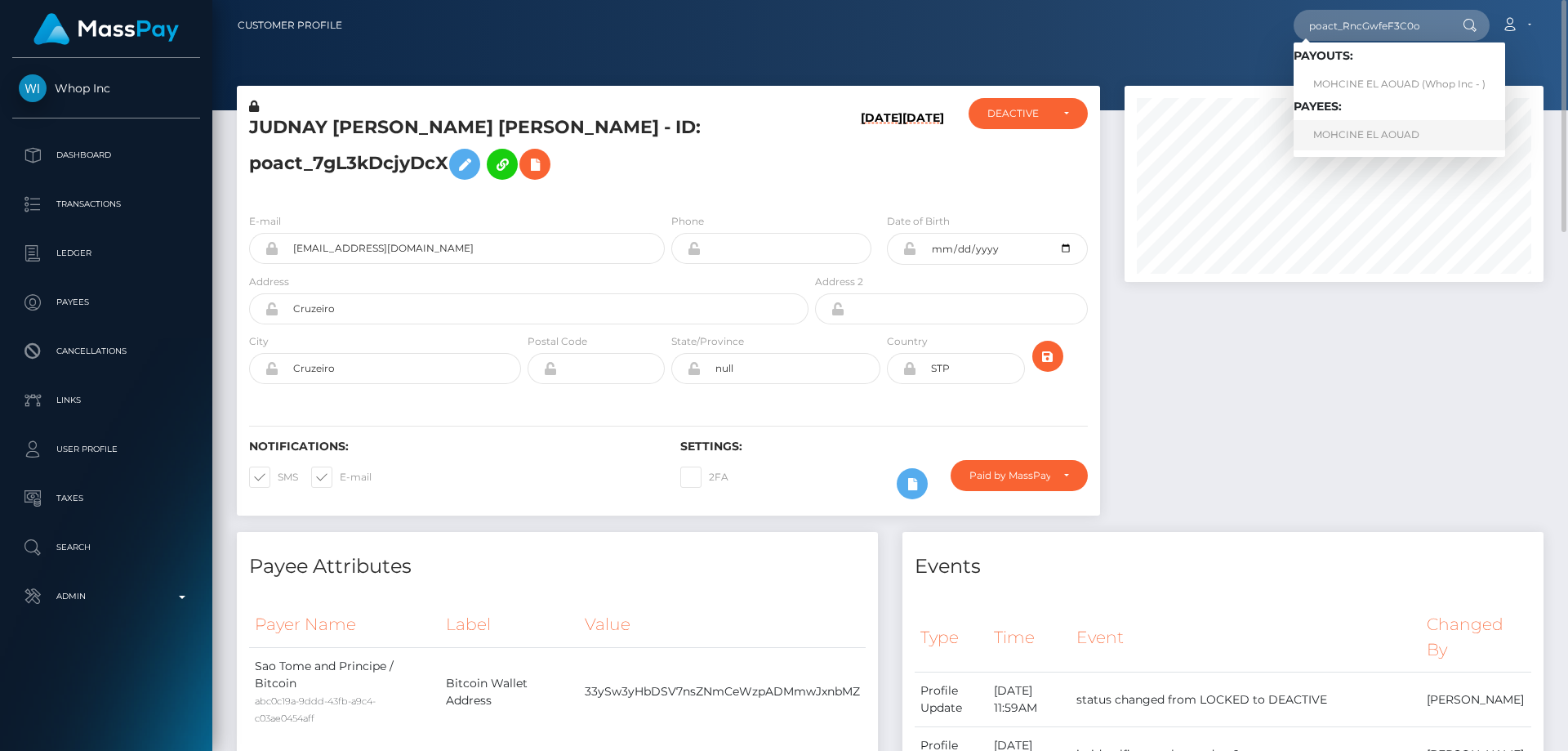
click at [1342, 126] on link "MOHCINE EL AOUAD" at bounding box center [1399, 134] width 212 height 30
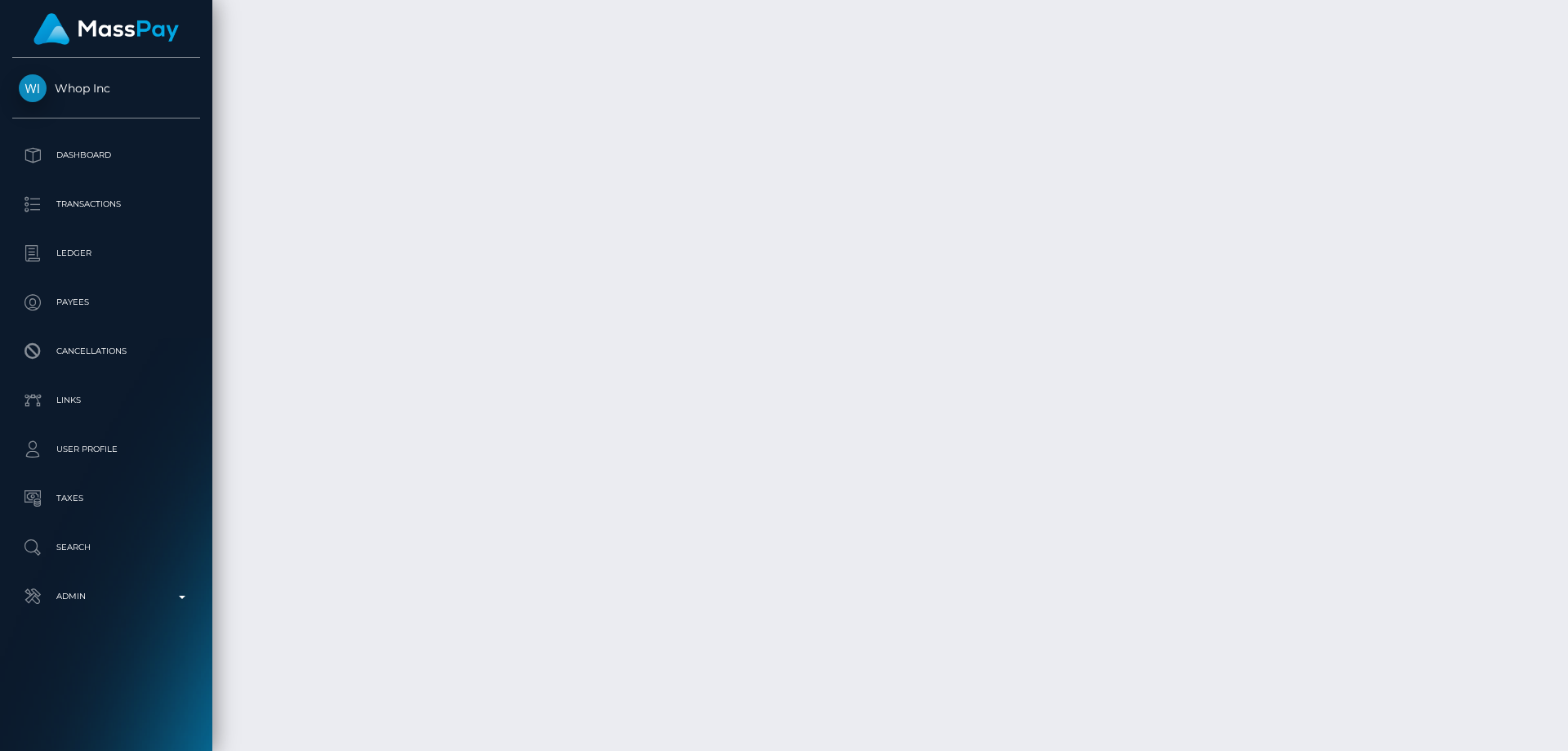
scroll to position [3727, 0]
drag, startPoint x: 1195, startPoint y: 602, endPoint x: 1130, endPoint y: 605, distance: 65.1
copy td "$110.08 USD"
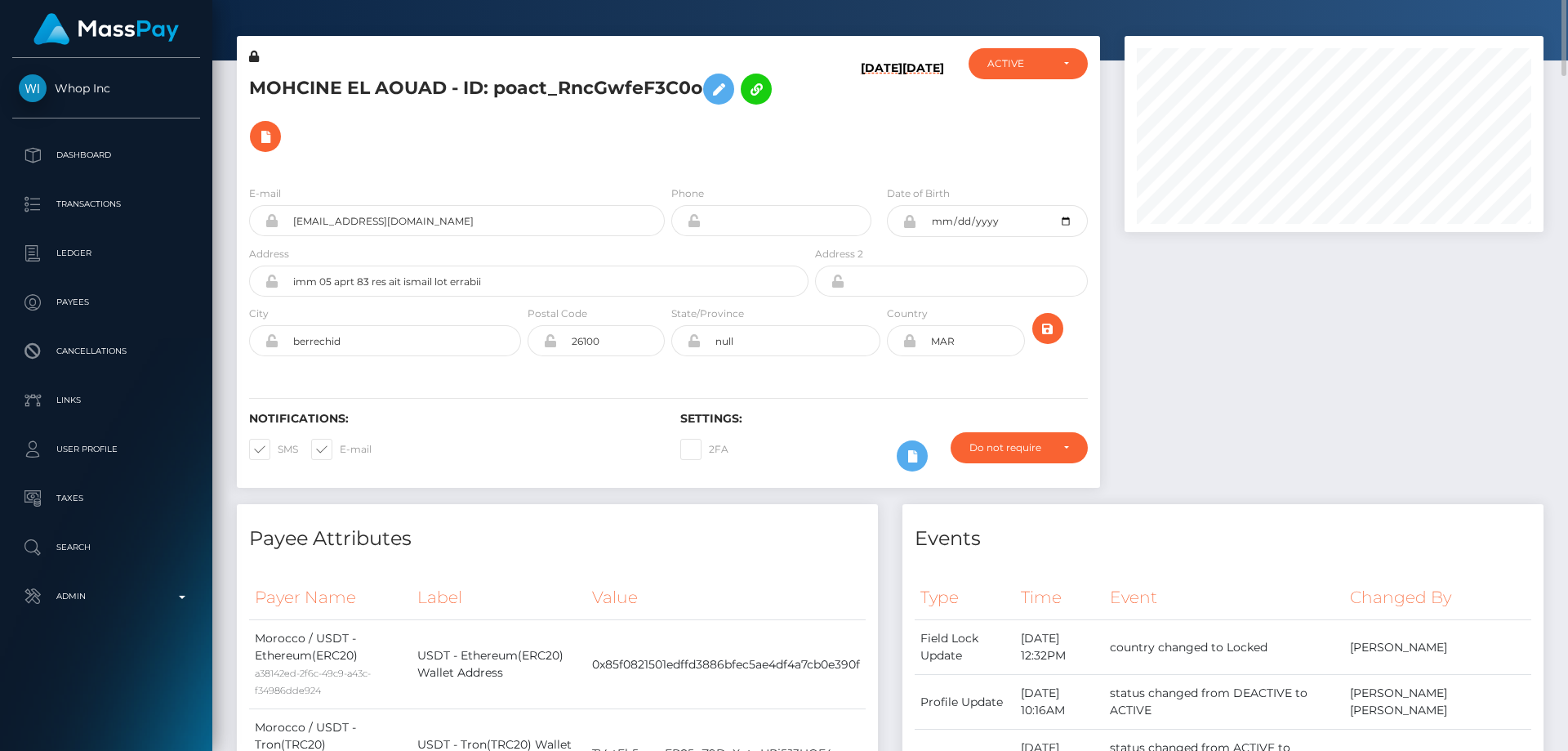
scroll to position [0, 0]
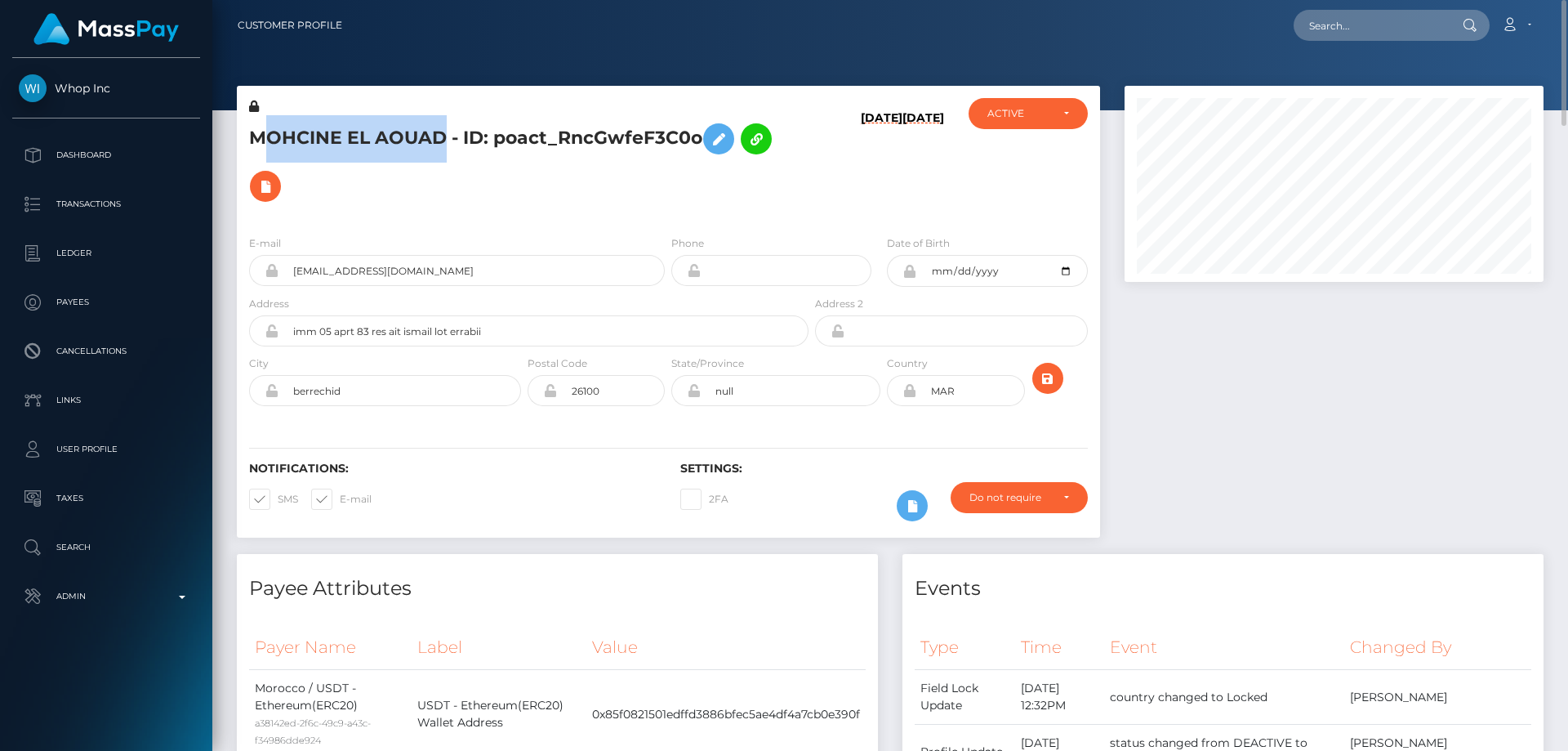
drag, startPoint x: 442, startPoint y: 140, endPoint x: 266, endPoint y: 137, distance: 176.0
click at [266, 137] on h5 "MOHCINE EL AOUAD - ID: poact_RncGwfeF3C0o" at bounding box center [525, 162] width 551 height 95
click at [357, 151] on h5 "MOHCINE EL AOUAD - ID: poact_RncGwfeF3C0o" at bounding box center [525, 162] width 551 height 95
drag, startPoint x: 447, startPoint y: 137, endPoint x: 253, endPoint y: 138, distance: 194.0
click at [253, 138] on h5 "MOHCINE EL AOUAD - ID: poact_RncGwfeF3C0o" at bounding box center [525, 162] width 551 height 95
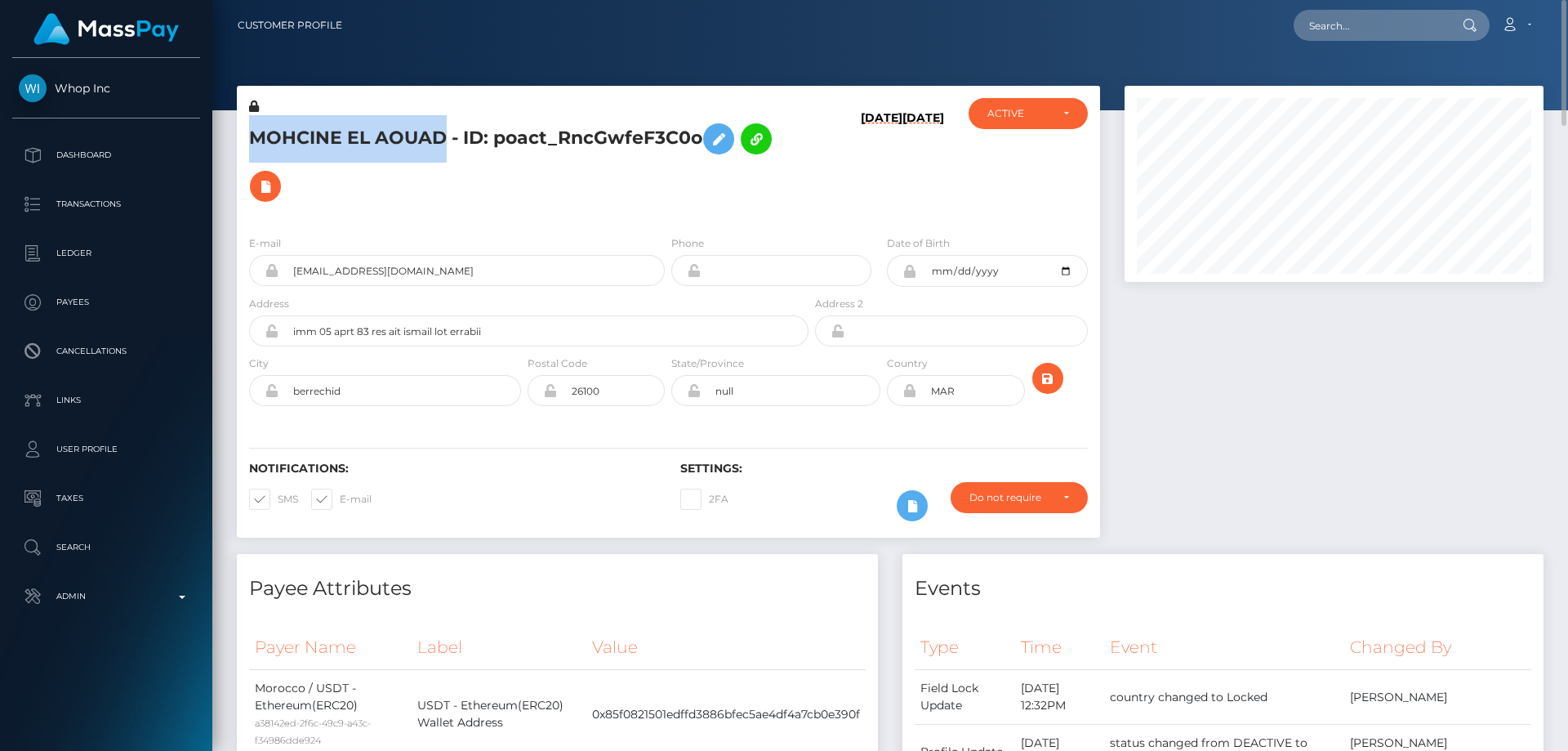
copy h5 "MOHCINE EL AOUAD"
drag, startPoint x: 489, startPoint y: 273, endPoint x: 286, endPoint y: 272, distance: 203.0
click at [285, 272] on input "[EMAIL_ADDRESS][DOMAIN_NAME]" at bounding box center [471, 271] width 386 height 31
click at [391, 748] on div "a38142ed-2f6c-49c9-a43c-f34986dde924" at bounding box center [330, 732] width 151 height 35
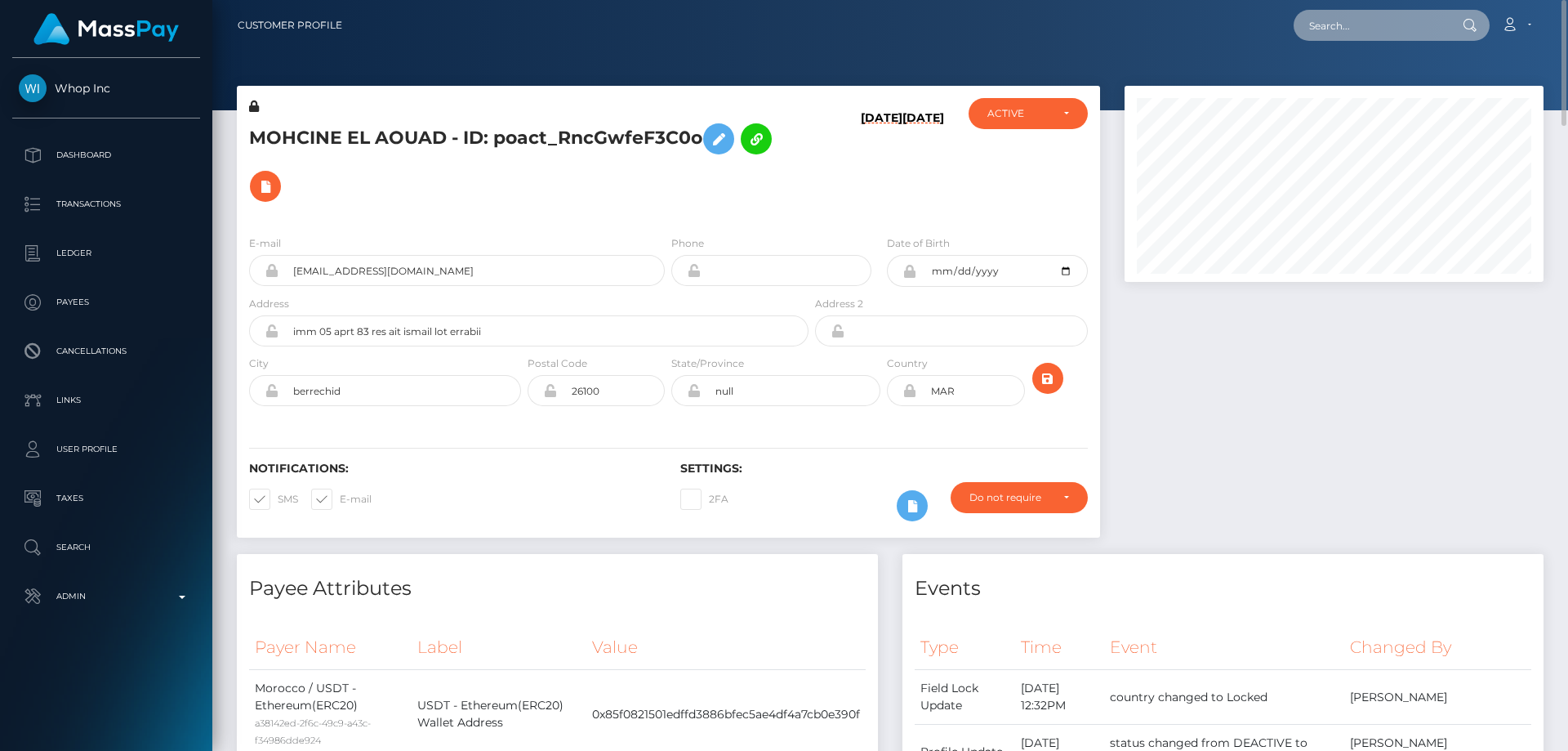
paste input "[CREDIT_CARD_NUMBER]"
type input "[CREDIT_CARD_NUMBER]"
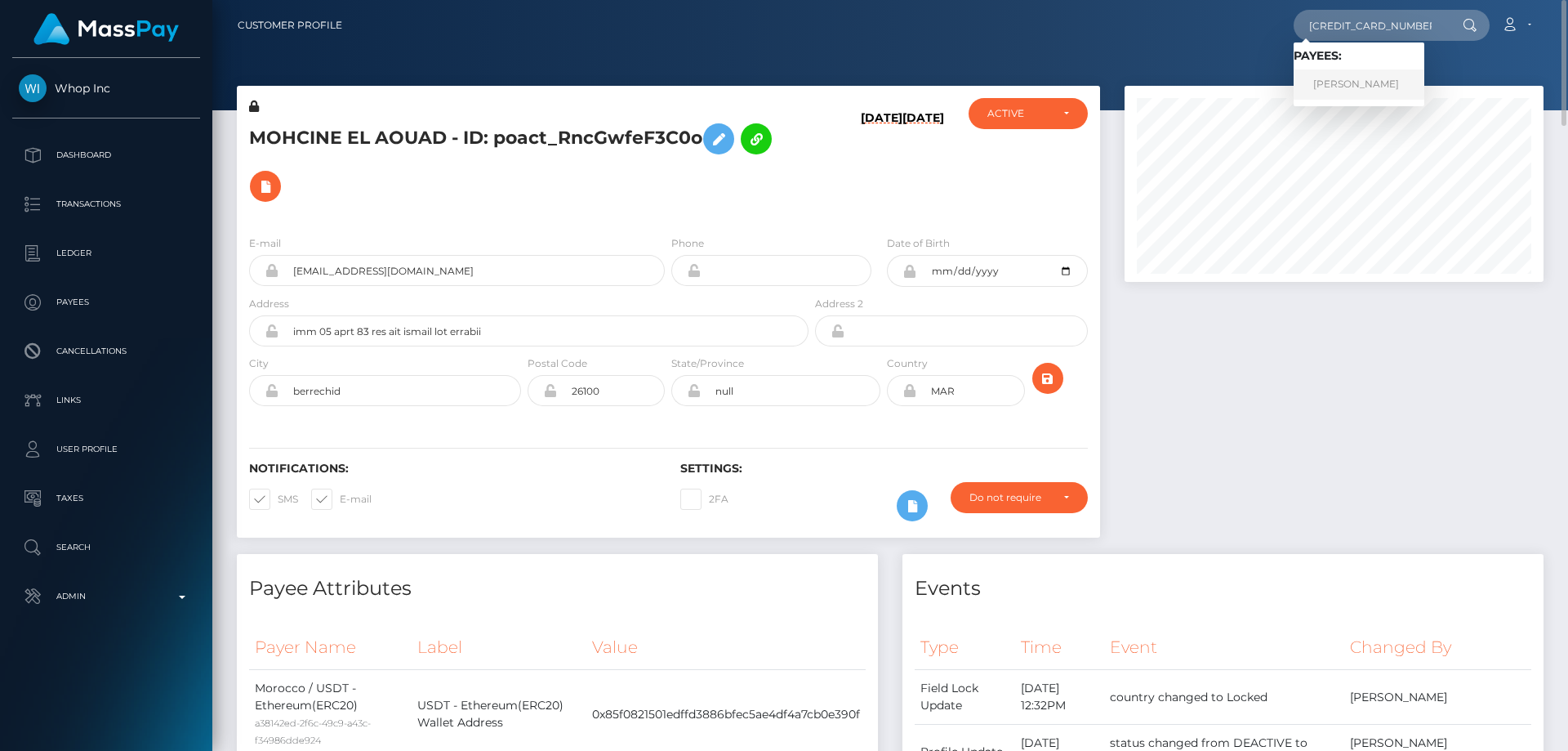
click at [1360, 79] on link "[PERSON_NAME]" at bounding box center [1358, 84] width 130 height 30
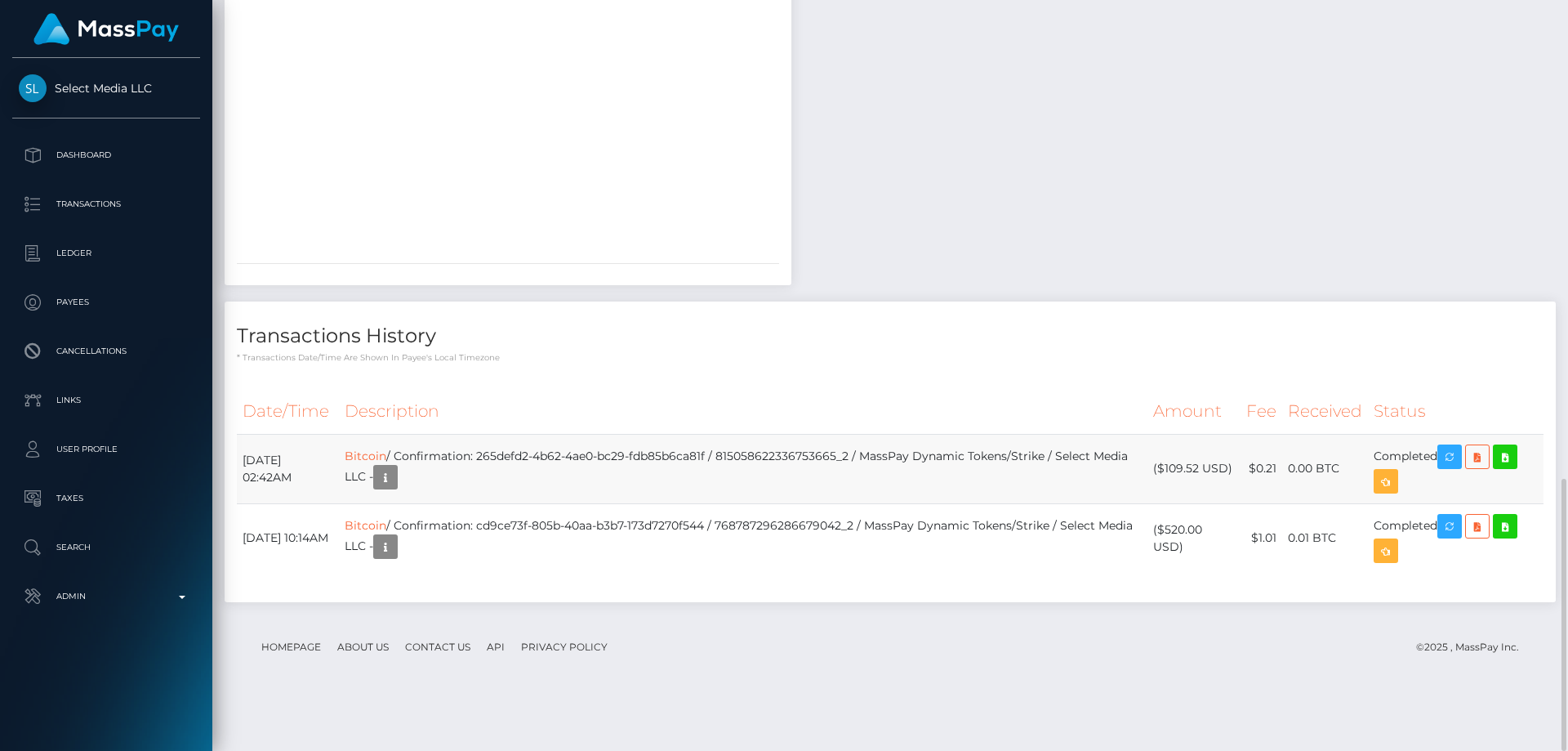
scroll to position [196, 420]
drag, startPoint x: 1232, startPoint y: 525, endPoint x: 1167, endPoint y: 520, distance: 65.2
click at [1167, 504] on td "($109.52 USD)" at bounding box center [1194, 469] width 93 height 70
copy td "$109.52 USD"
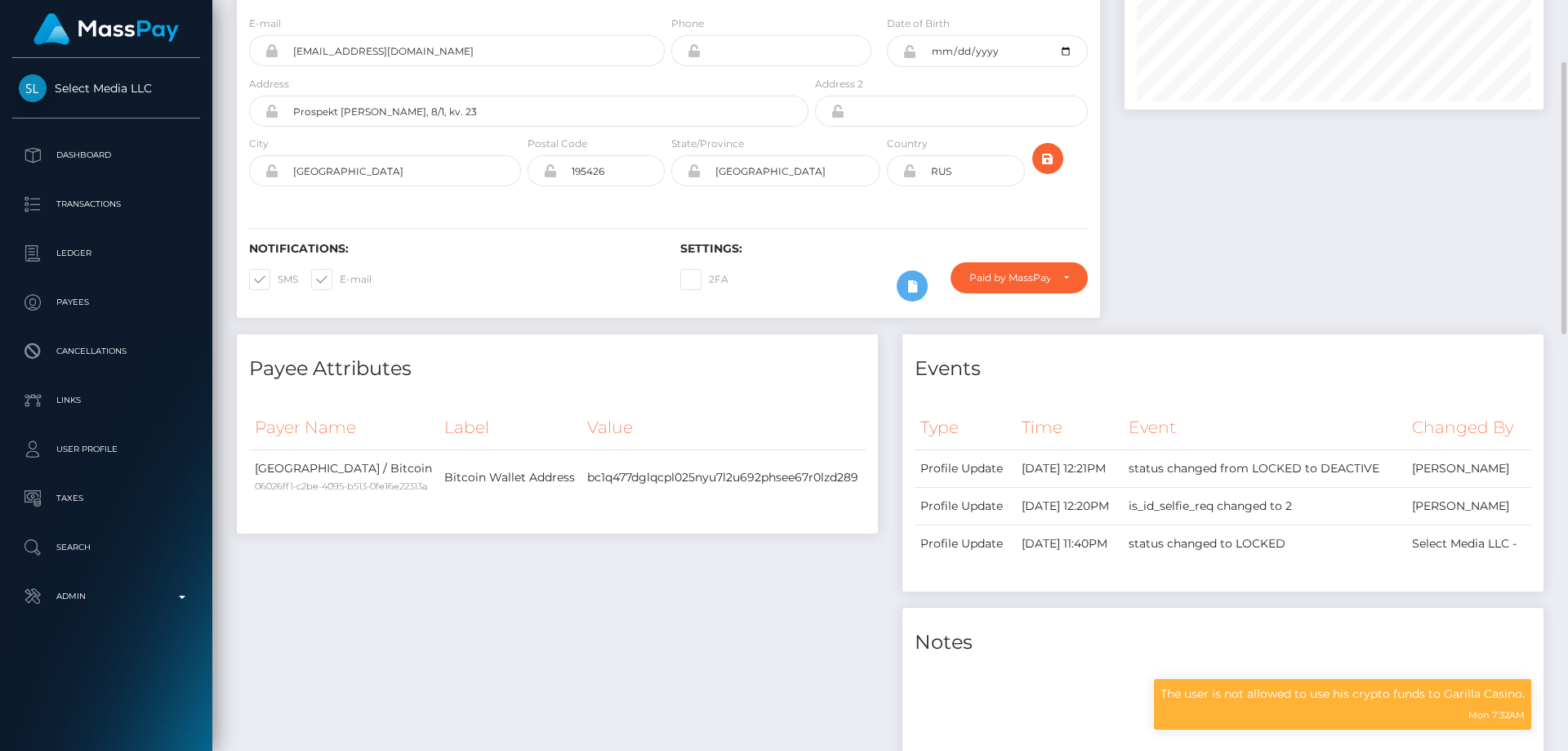
scroll to position [0, 0]
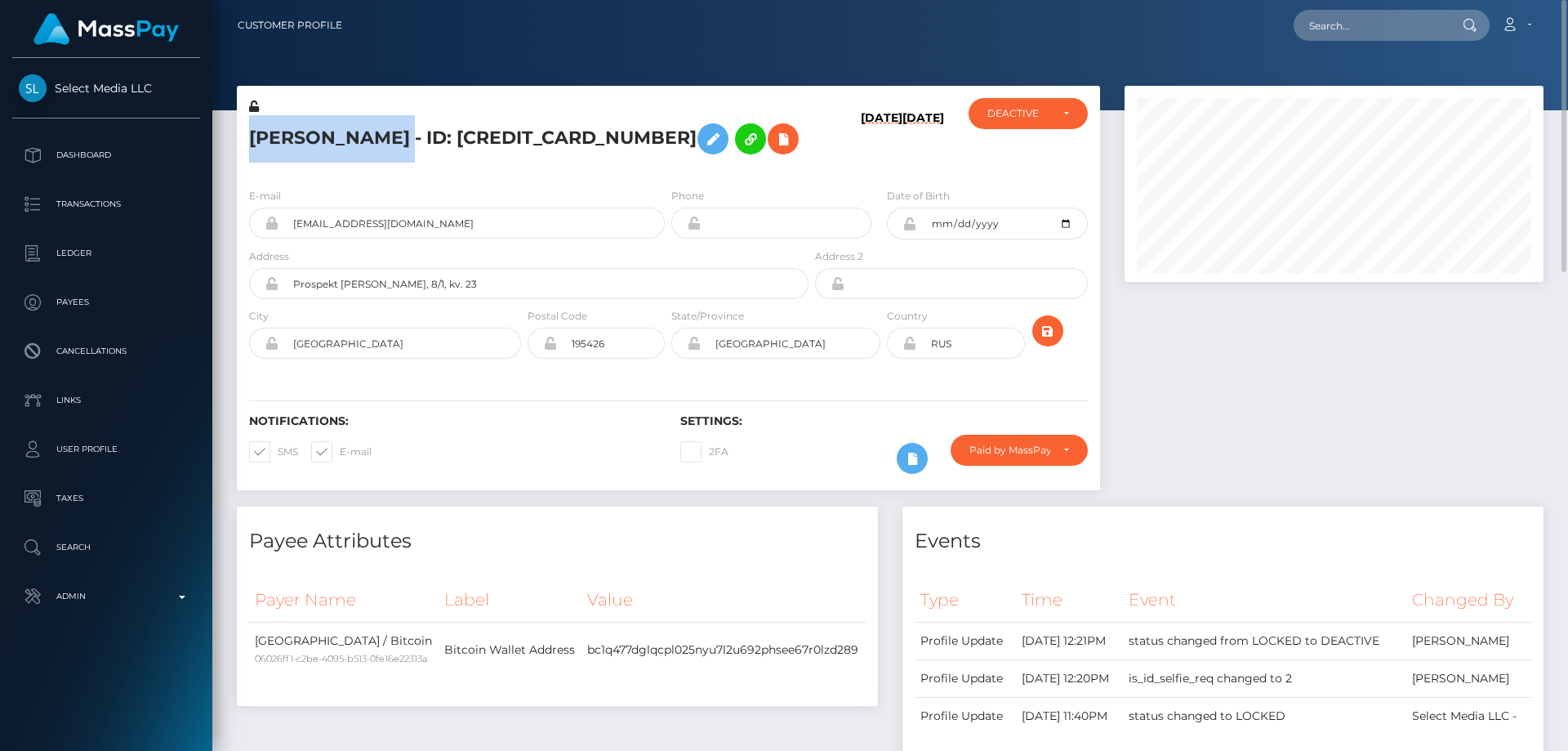
drag, startPoint x: 420, startPoint y: 140, endPoint x: 250, endPoint y: 135, distance: 170.1
click at [250, 135] on h5 "[PERSON_NAME] - ID: [CREDIT_CARD_NUMBER]" at bounding box center [525, 138] width 551 height 47
copy h5 "[PERSON_NAME]"
drag, startPoint x: 346, startPoint y: 226, endPoint x: 263, endPoint y: 224, distance: 83.0
click at [263, 224] on div "[EMAIL_ADDRESS][DOMAIN_NAME]" at bounding box center [457, 223] width 415 height 31
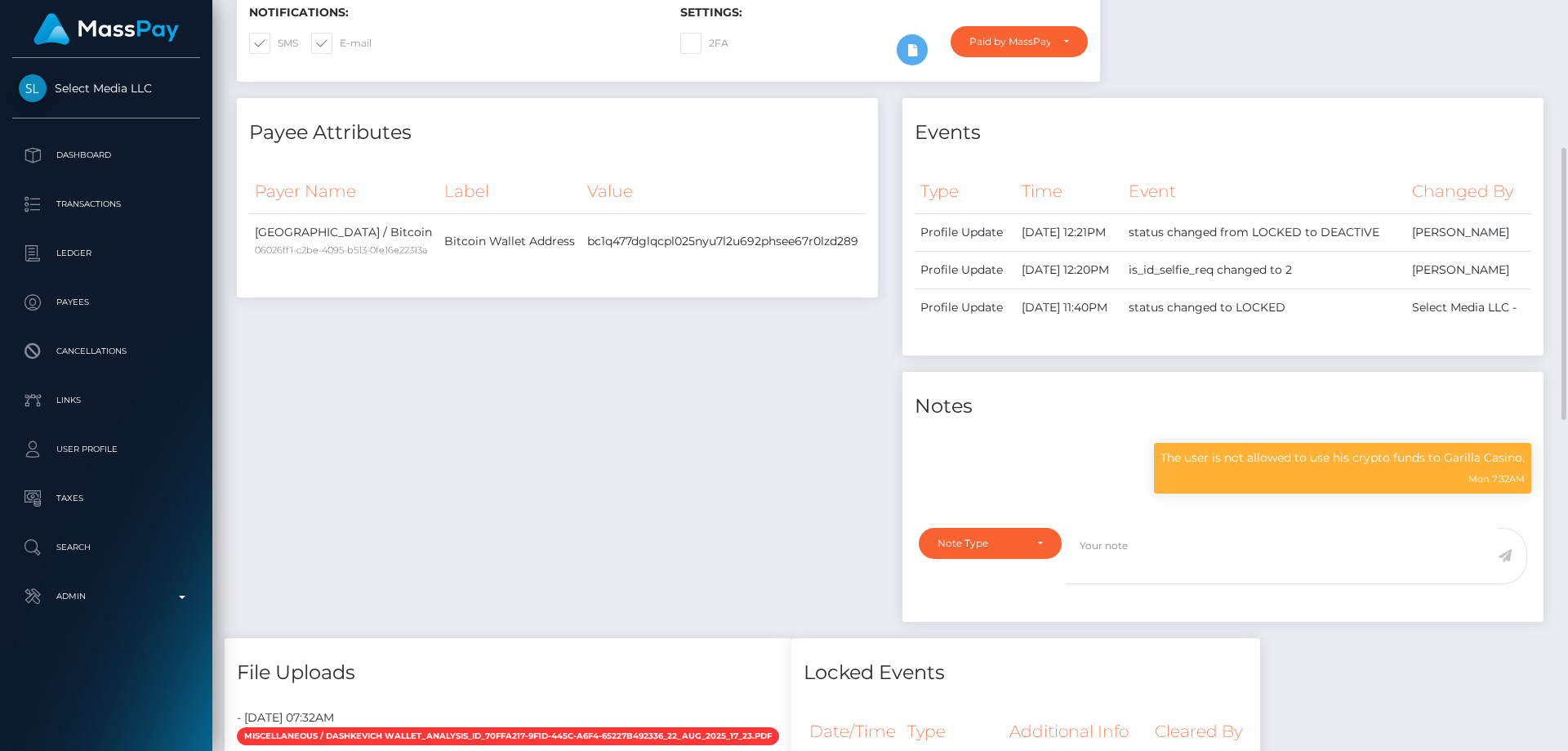
scroll to position [196, 420]
drag, startPoint x: 1446, startPoint y: 507, endPoint x: 1523, endPoint y: 507, distance: 77.0
click at [1523, 467] on p "The user is not allowed to use his crypto funds to Garilla Casino." at bounding box center [1342, 458] width 364 height 17
copy p "Garilla Casino"
click at [459, 621] on div "Payee Attributes Payer Name Label Value [GEOGRAPHIC_DATA] / Bitcoin 06026ff1-c2…" at bounding box center [556, 367] width 666 height 540
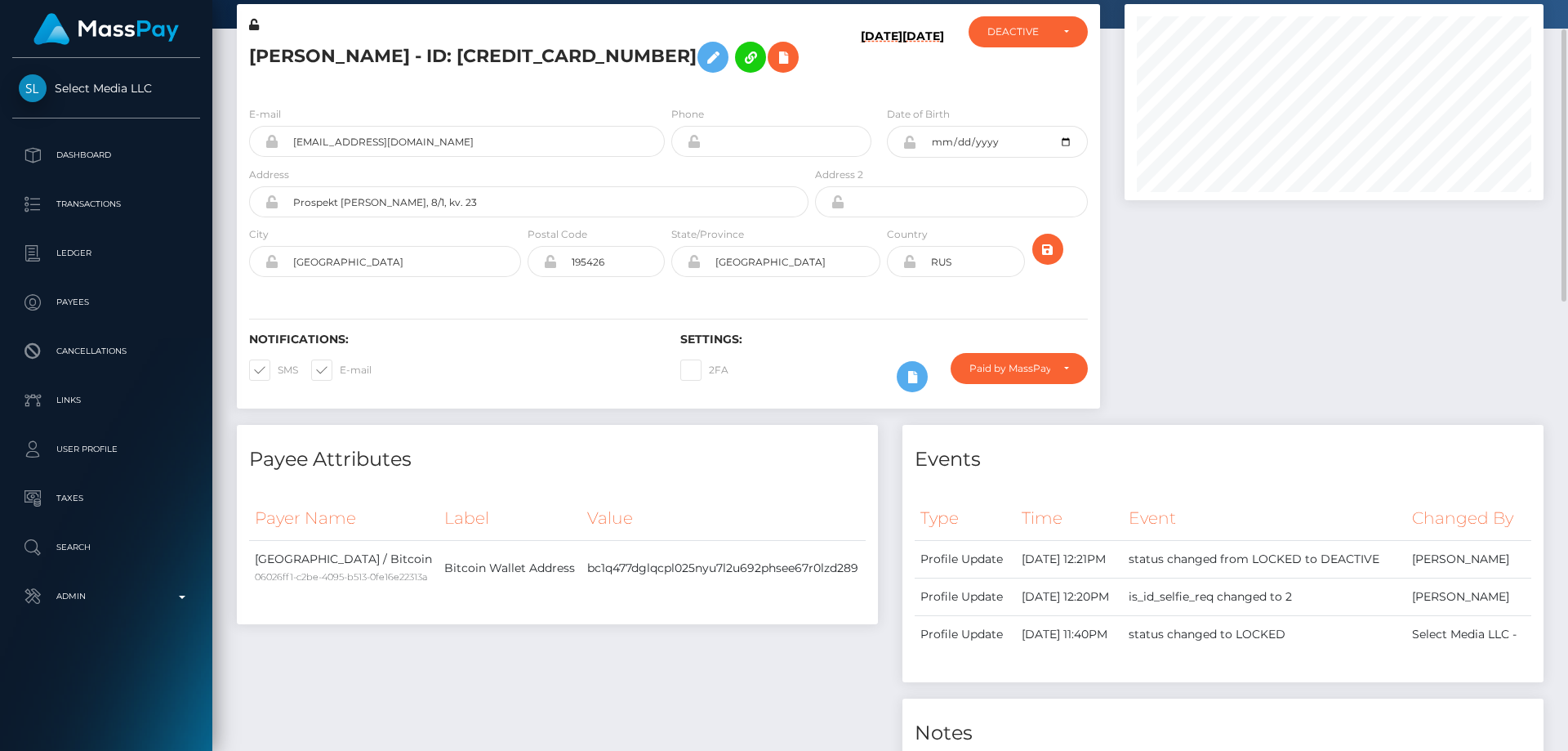
scroll to position [0, 0]
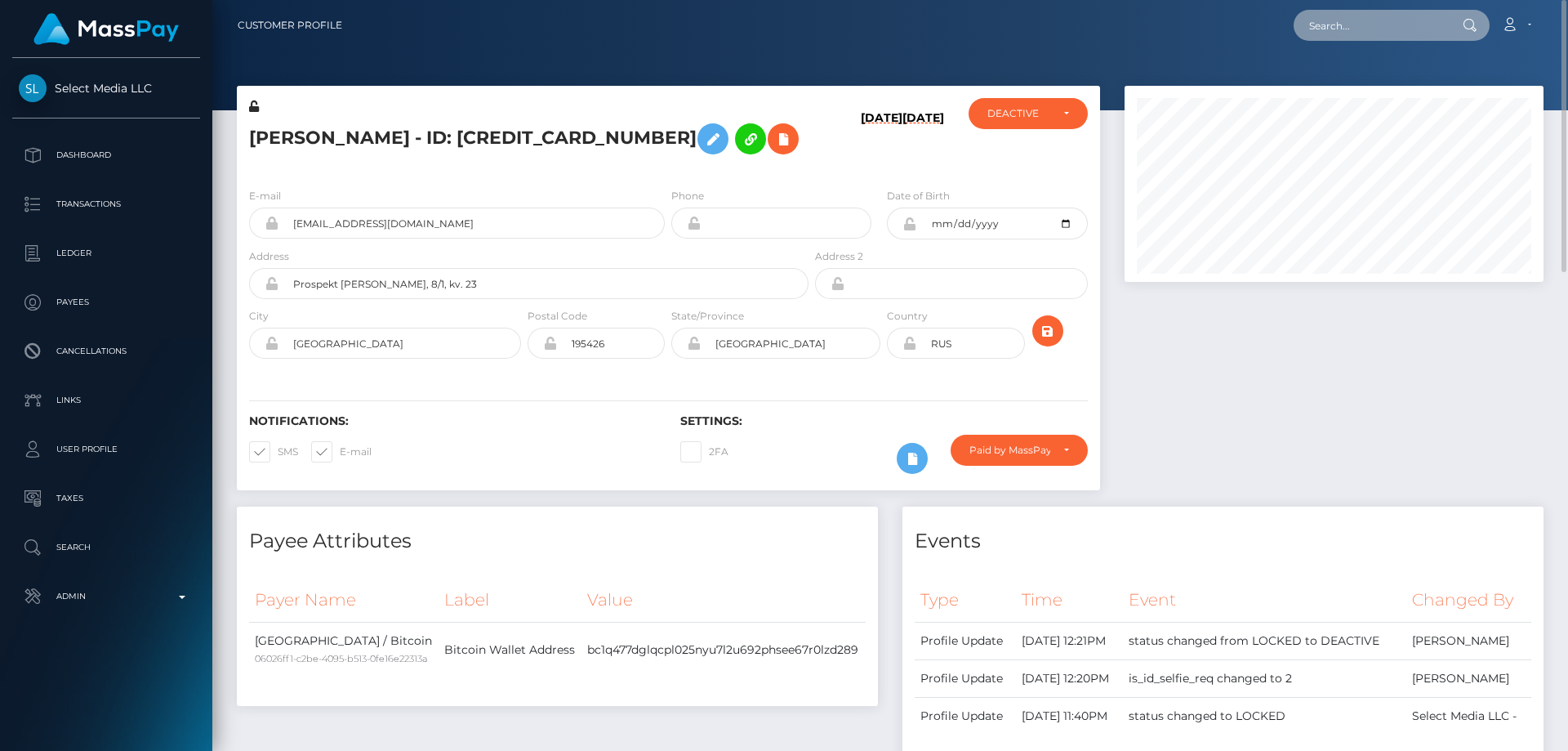
paste input "poact_GZBtBGxiYc3u"
type input "poact_GZBtBGxiYc3u"
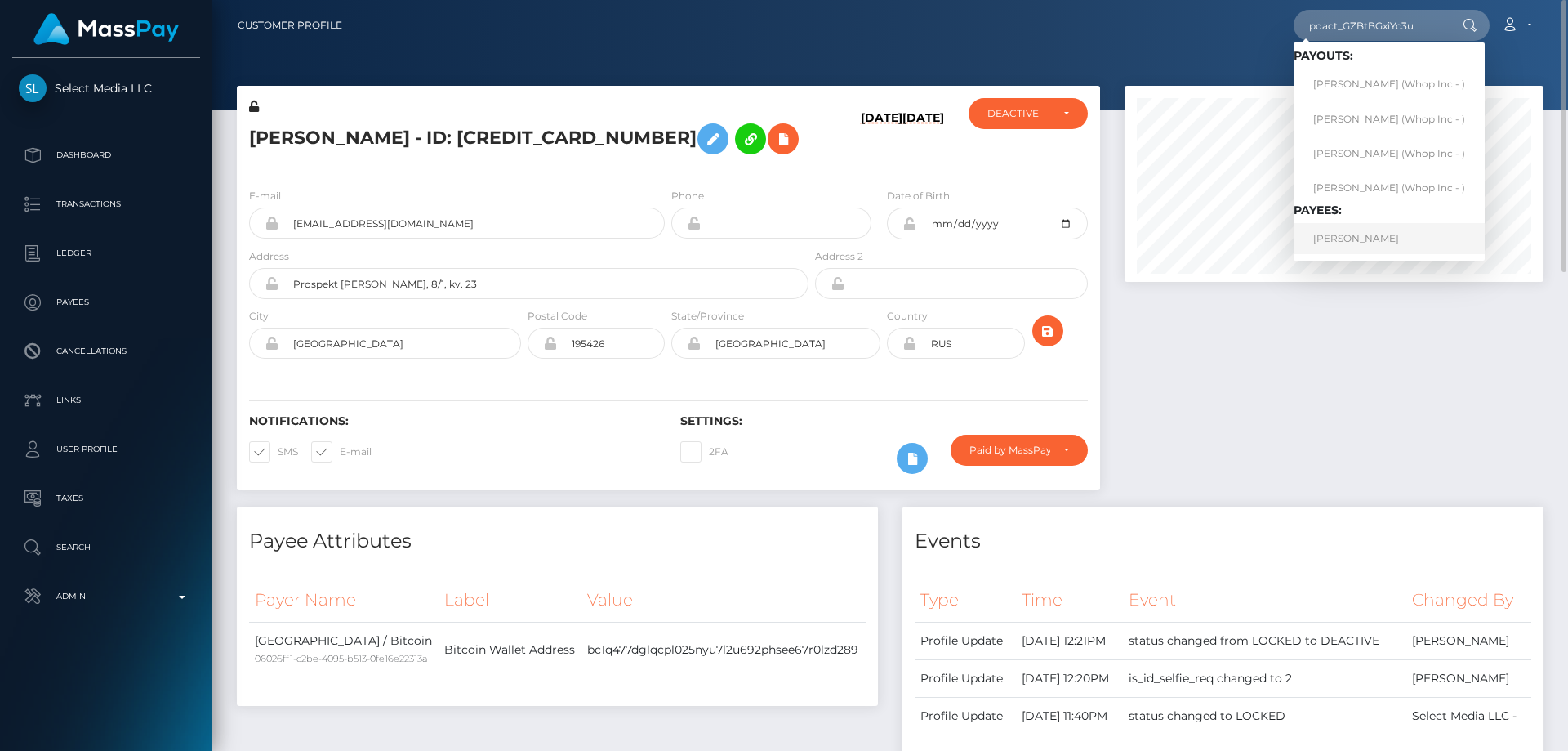
click at [1353, 242] on link "[PERSON_NAME]" at bounding box center [1389, 238] width 191 height 30
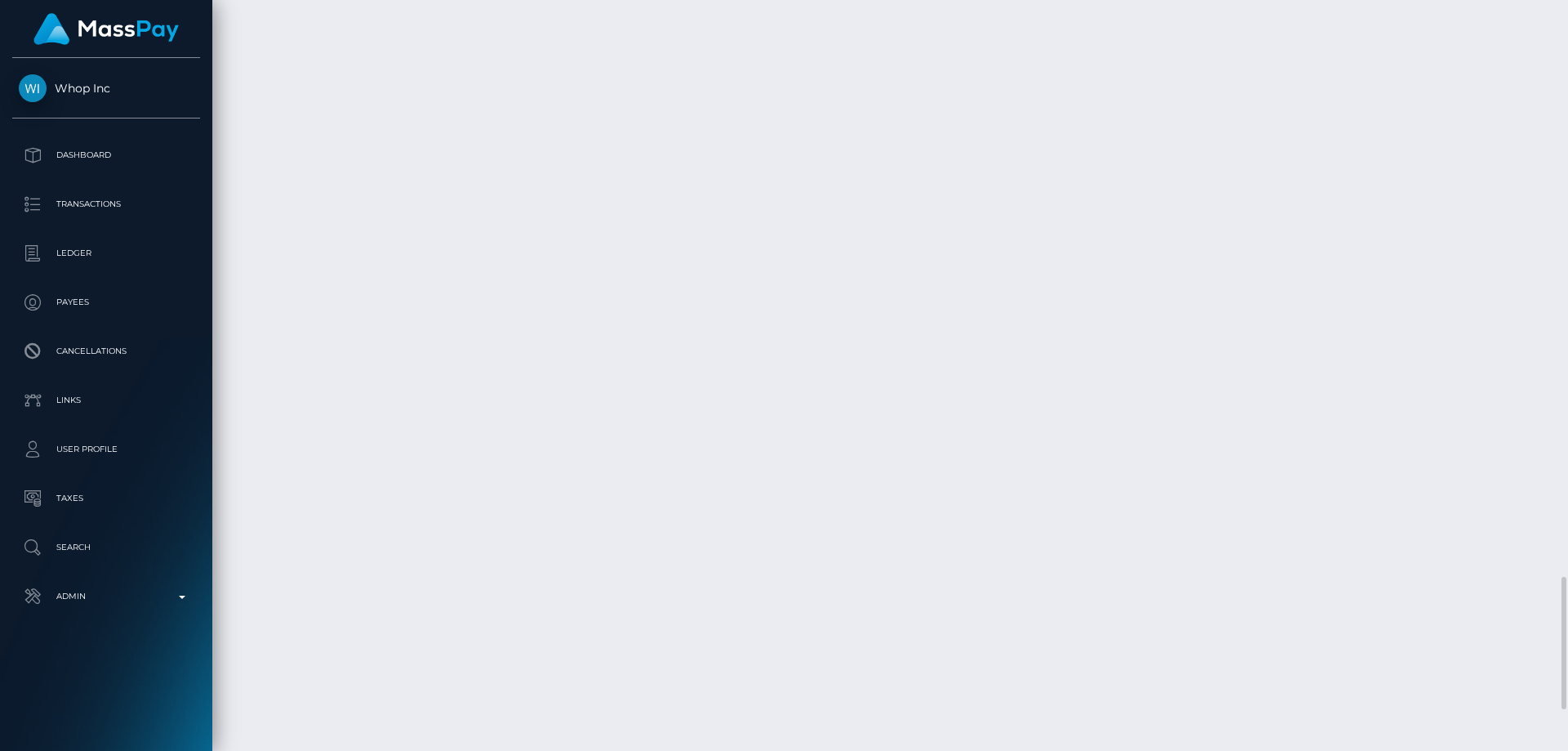
scroll to position [3502, 0]
drag, startPoint x: 1223, startPoint y: 523, endPoint x: 1158, endPoint y: 514, distance: 65.6
copy td "$313.54 USD"
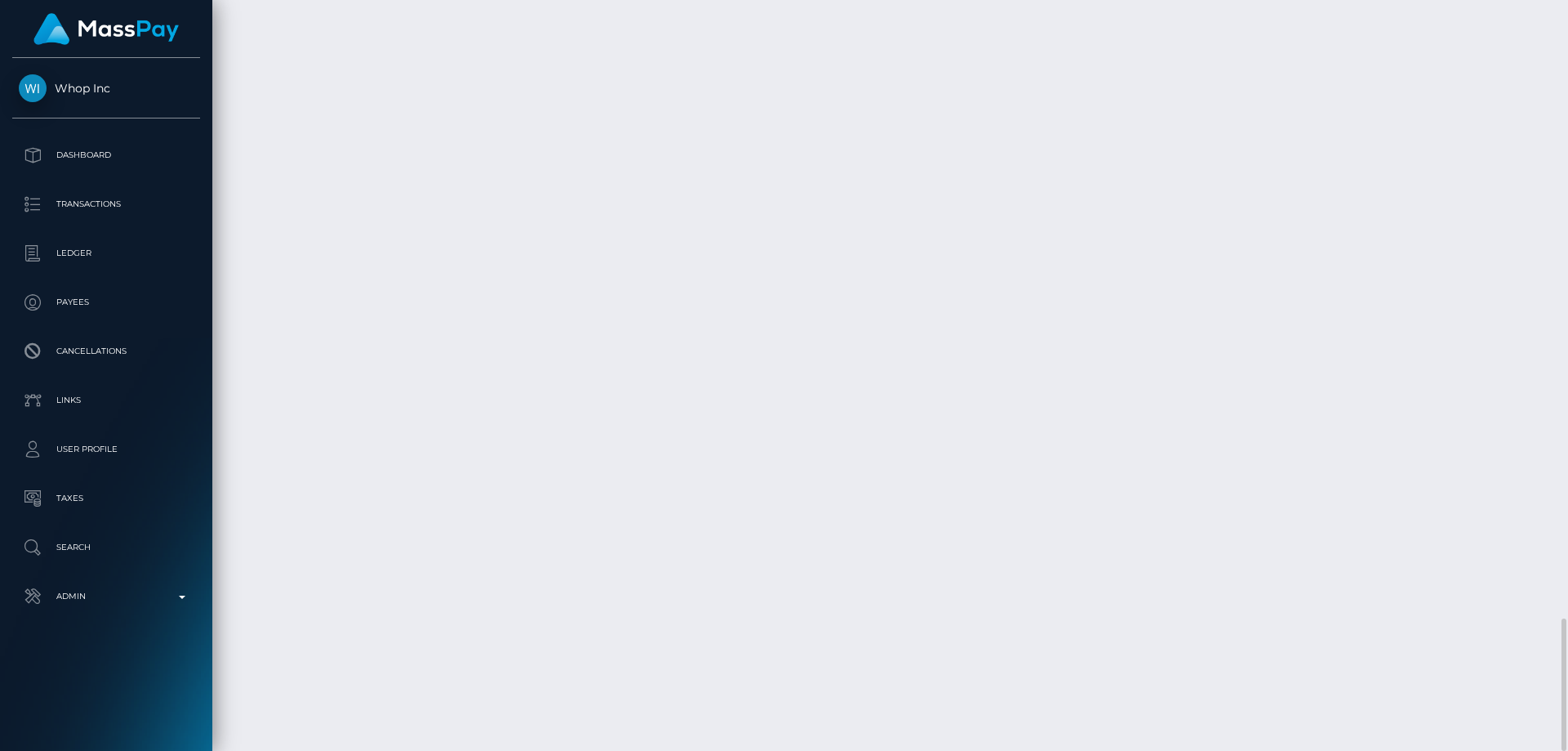
copy td "$313.54 USD"
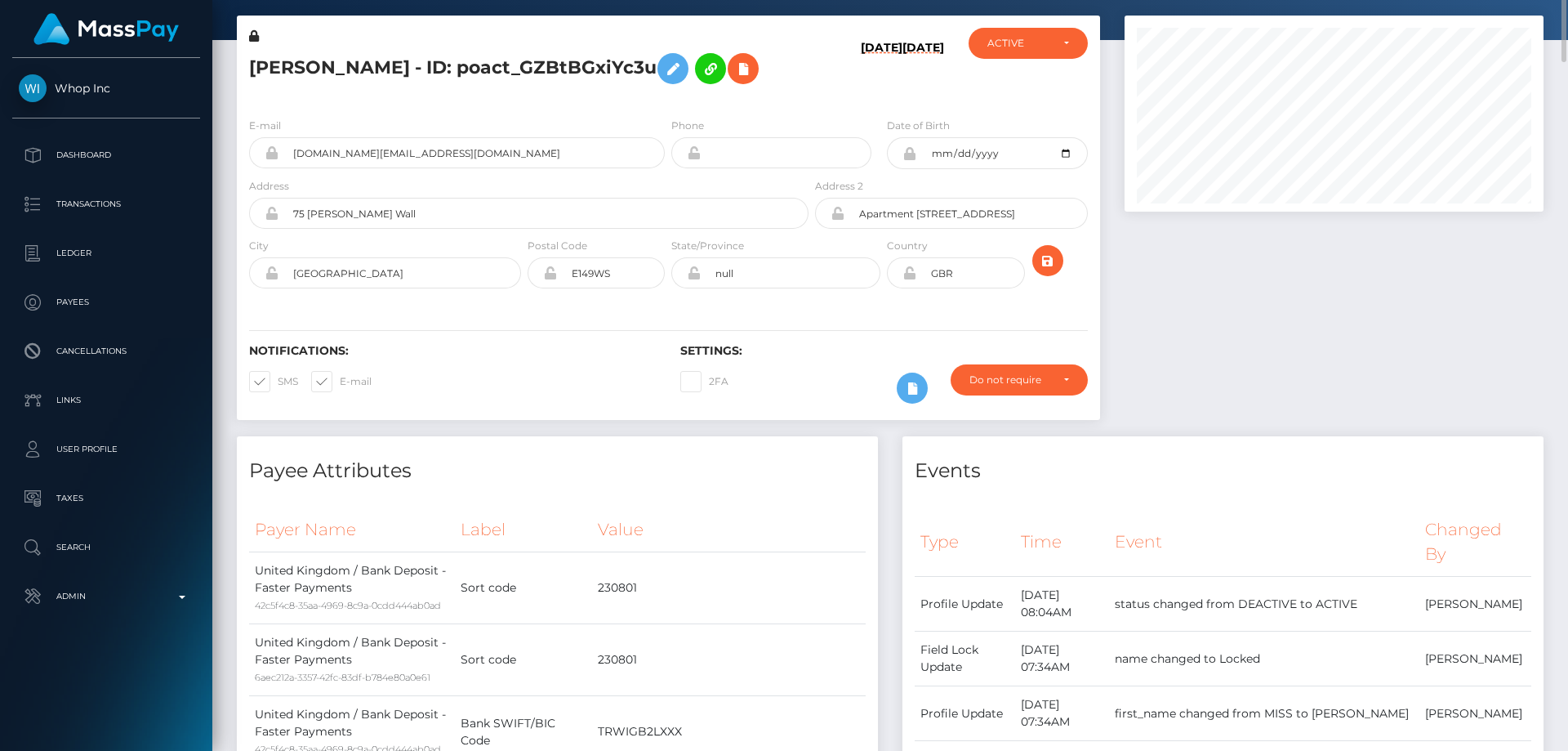
scroll to position [0, 0]
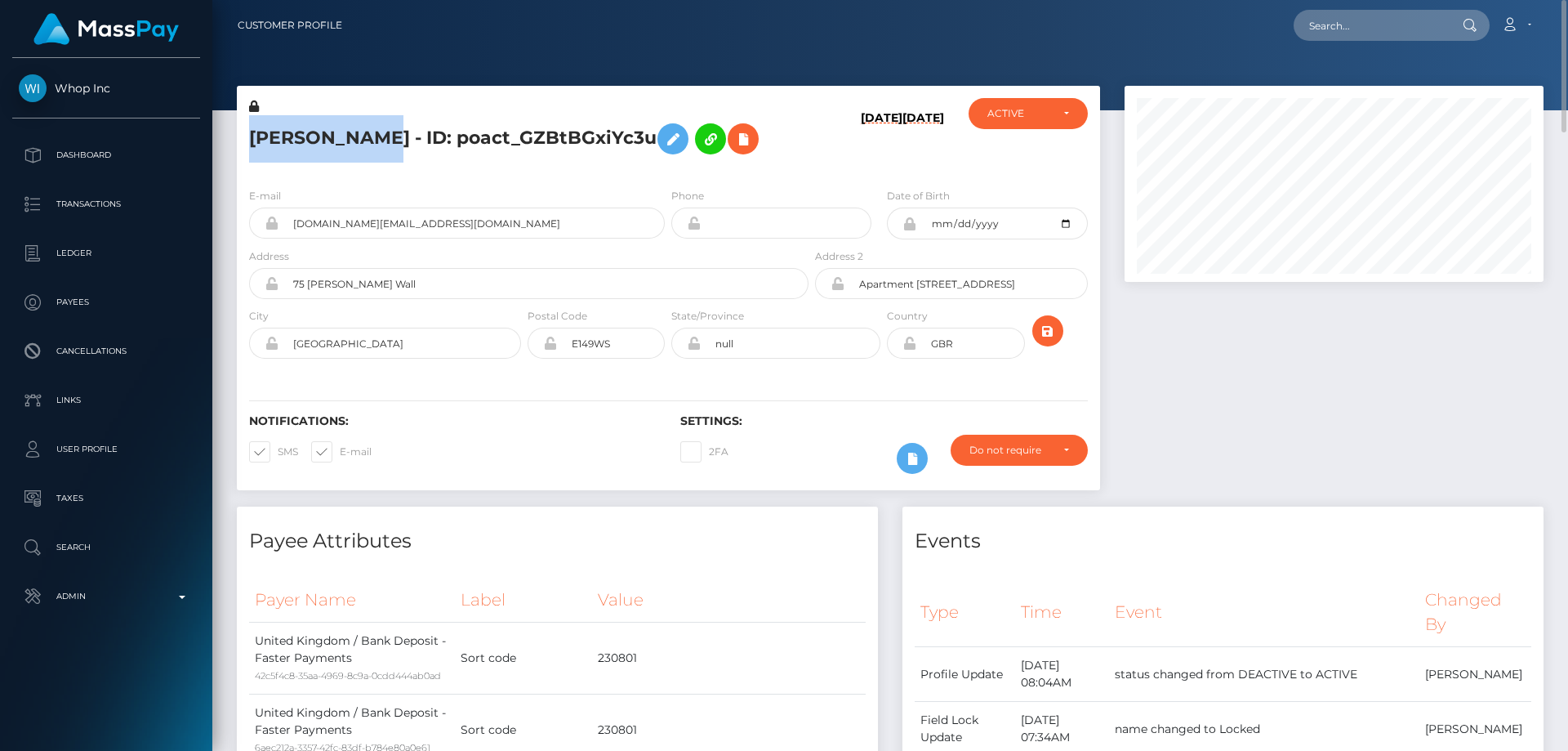
drag, startPoint x: 391, startPoint y: 140, endPoint x: 253, endPoint y: 140, distance: 138.0
click at [253, 140] on h5 "[PERSON_NAME] - ID: poact_GZBtBGxiYc3u" at bounding box center [525, 138] width 551 height 47
copy h5 "[PERSON_NAME]"
drag, startPoint x: 477, startPoint y: 223, endPoint x: 288, endPoint y: 221, distance: 189.0
click at [288, 221] on input "[DOMAIN_NAME][EMAIL_ADDRESS][DOMAIN_NAME]" at bounding box center [471, 223] width 386 height 31
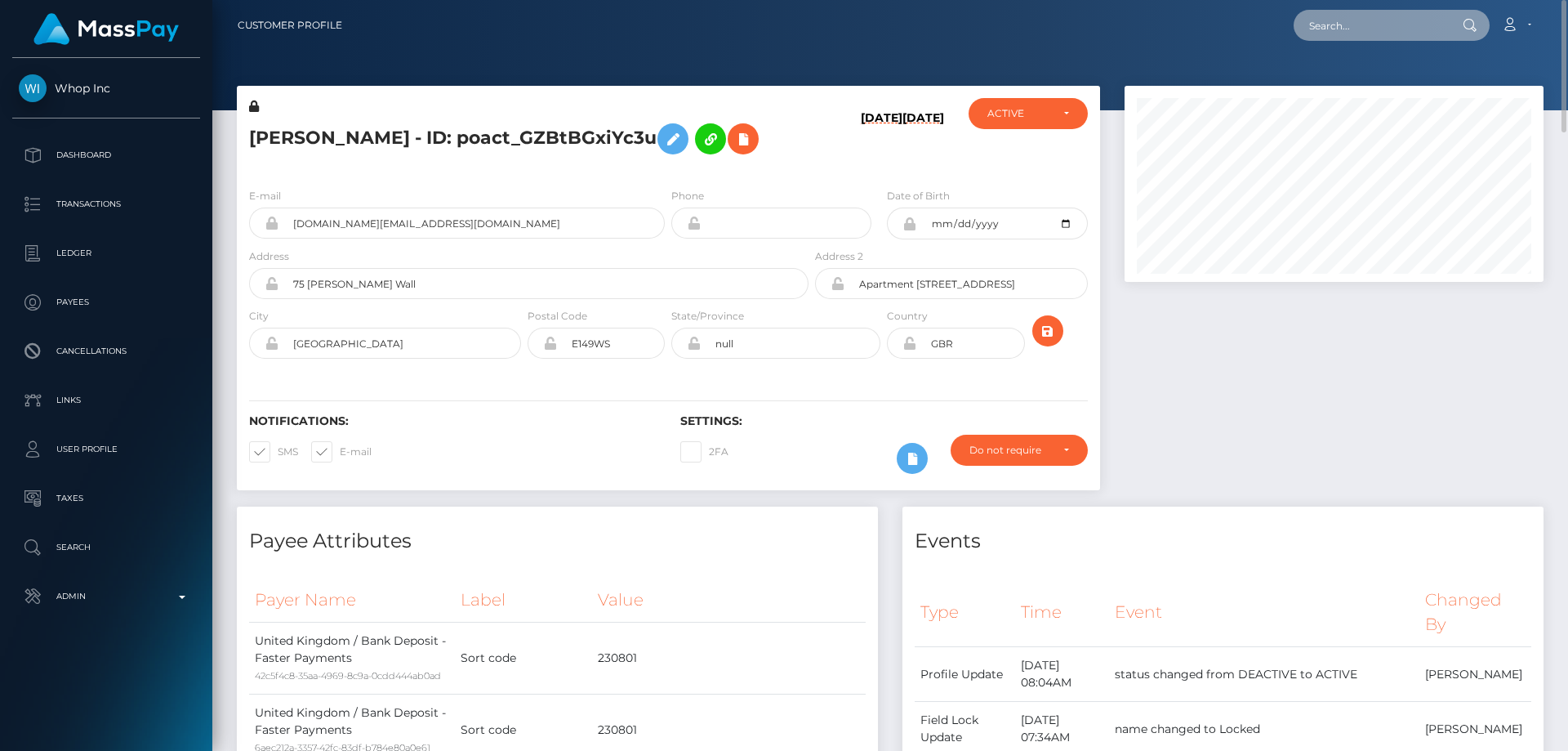
paste input "807161586509688832"
type input "807161586509688832"
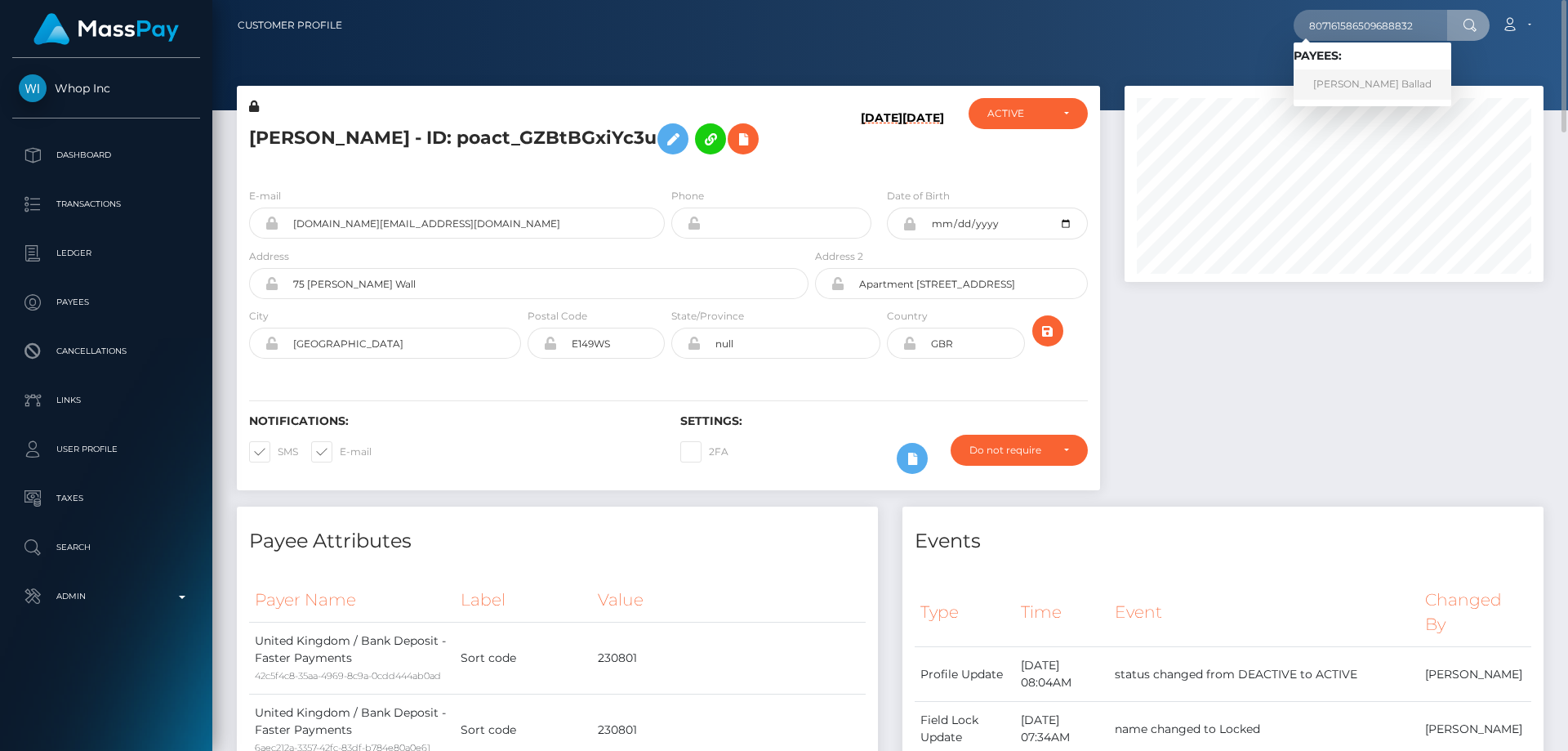
click at [1413, 82] on link "[PERSON_NAME] Ballad" at bounding box center [1372, 84] width 157 height 30
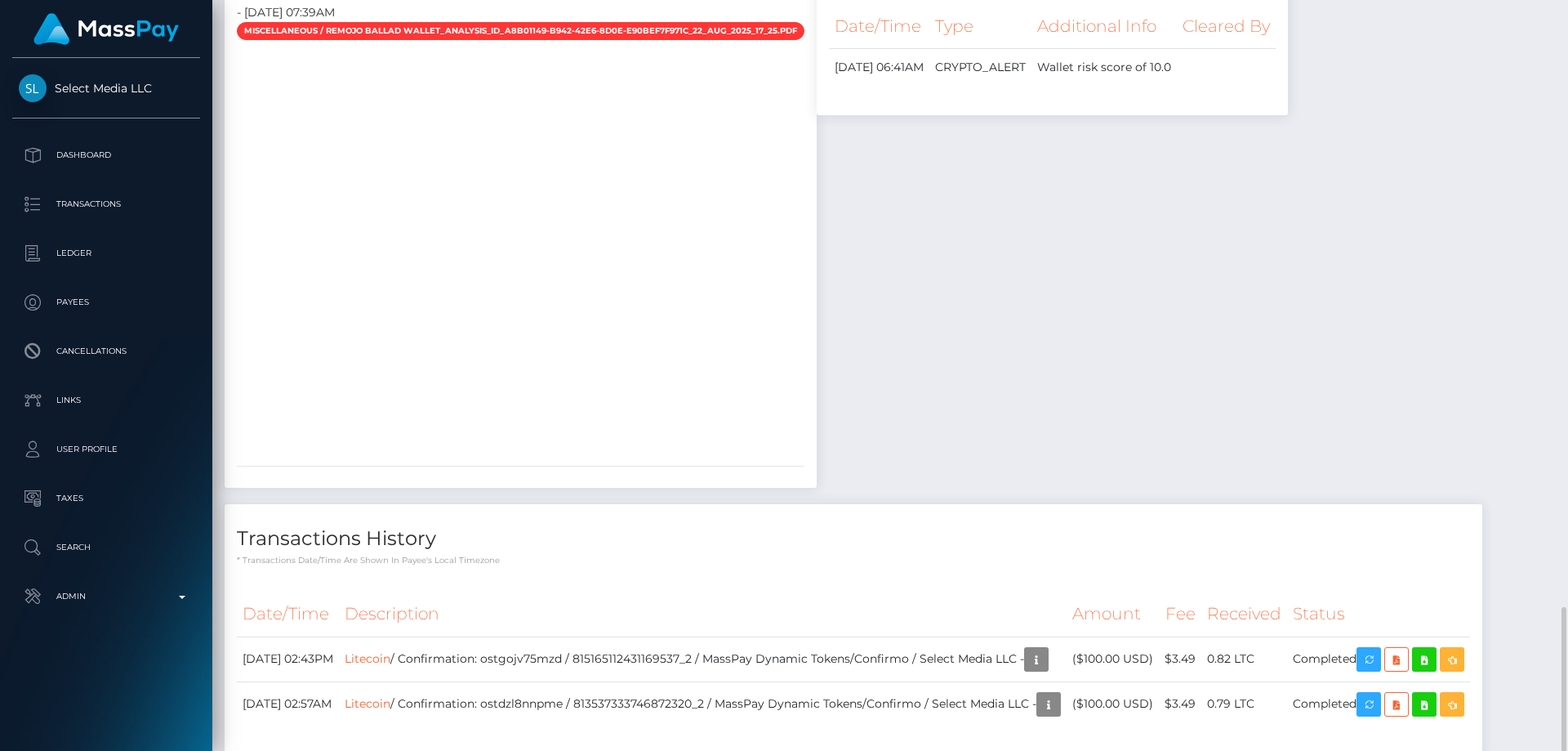
scroll to position [1292, 0]
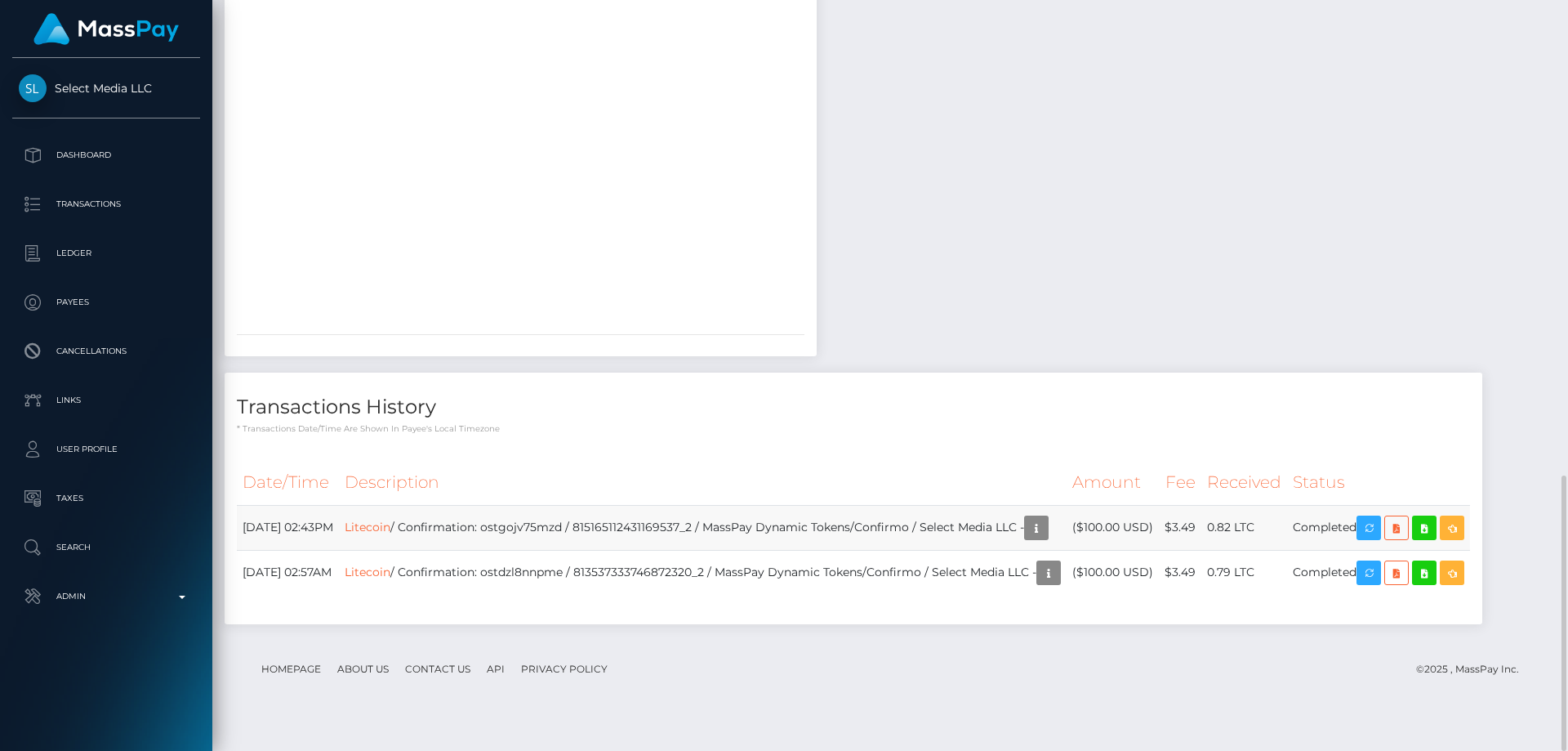
drag, startPoint x: 1196, startPoint y: 558, endPoint x: 1143, endPoint y: 552, distance: 53.3
click at [1127, 550] on td "($100.00 USD)" at bounding box center [1113, 527] width 93 height 44
copy td "$100.00 USD"
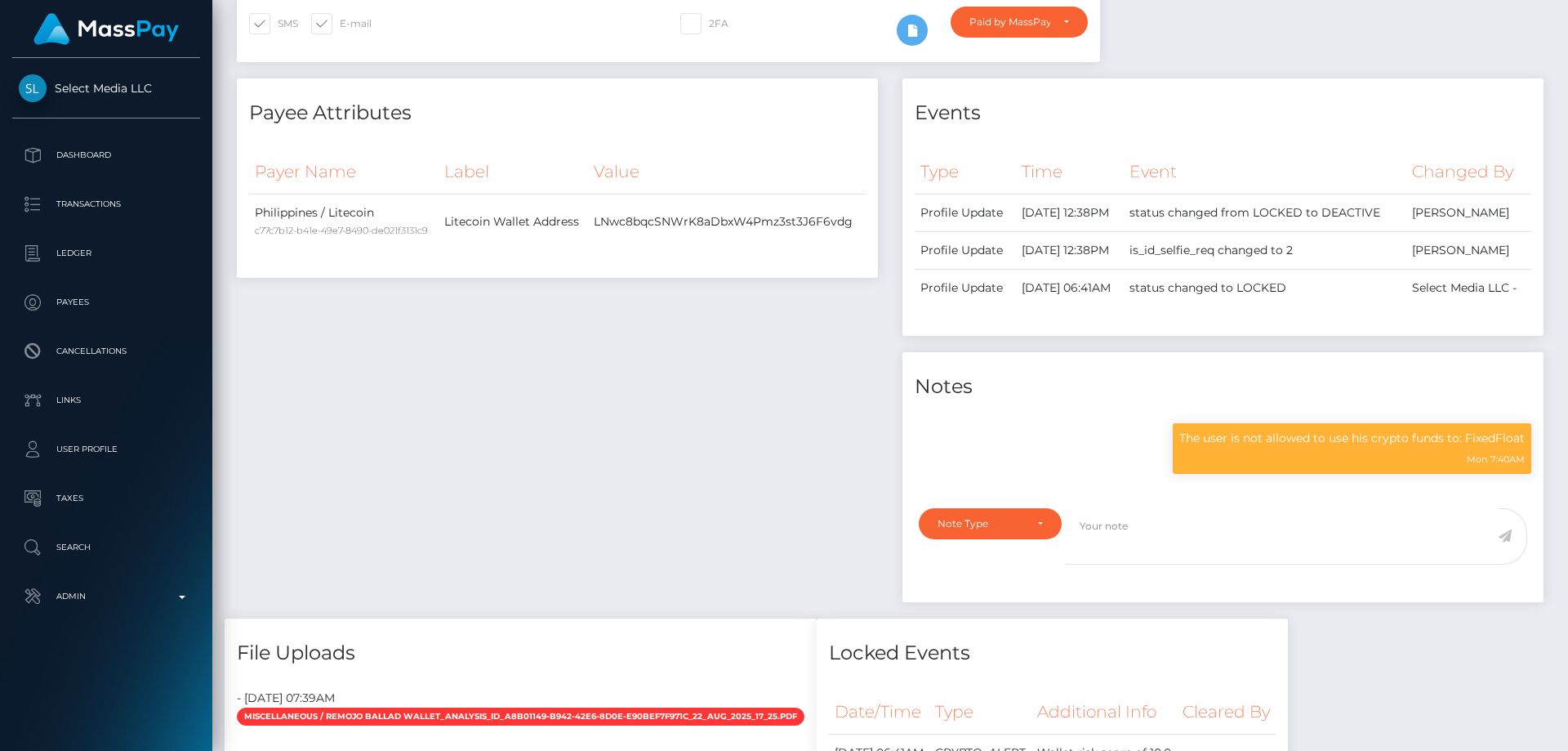
scroll to position [0, 0]
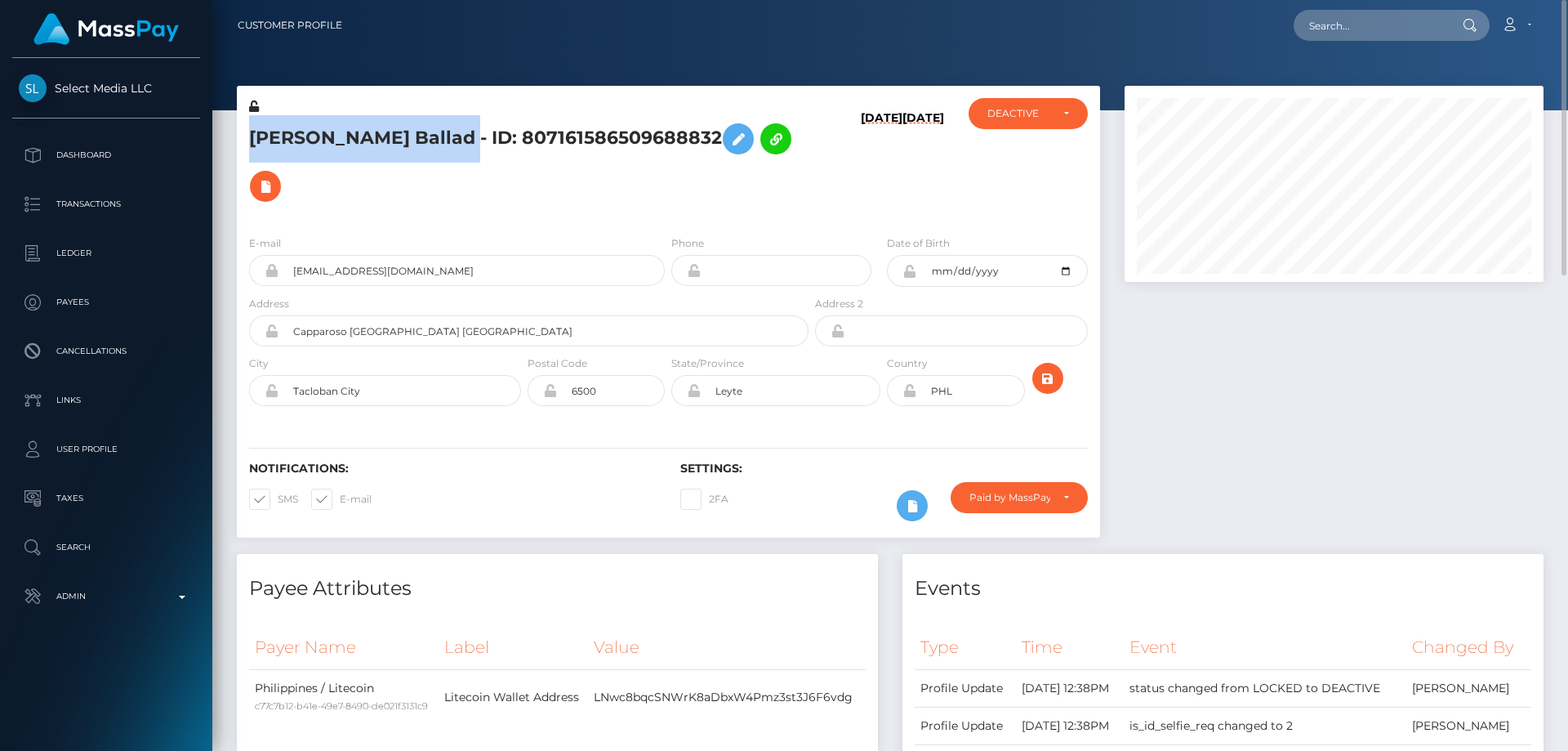
drag, startPoint x: 559, startPoint y: 130, endPoint x: 239, endPoint y: 138, distance: 320.1
click at [239, 138] on div "KRISTINE GRACE REMOJO Ballad - ID: 807161586509688832" at bounding box center [524, 159] width 575 height 124
copy h5 "KRISTINE GRACE REMOJO Ballad"
drag, startPoint x: 422, startPoint y: 250, endPoint x: 284, endPoint y: 246, distance: 138.1
click at [284, 255] on input "sofiakate75@tutanota.com" at bounding box center [471, 271] width 386 height 31
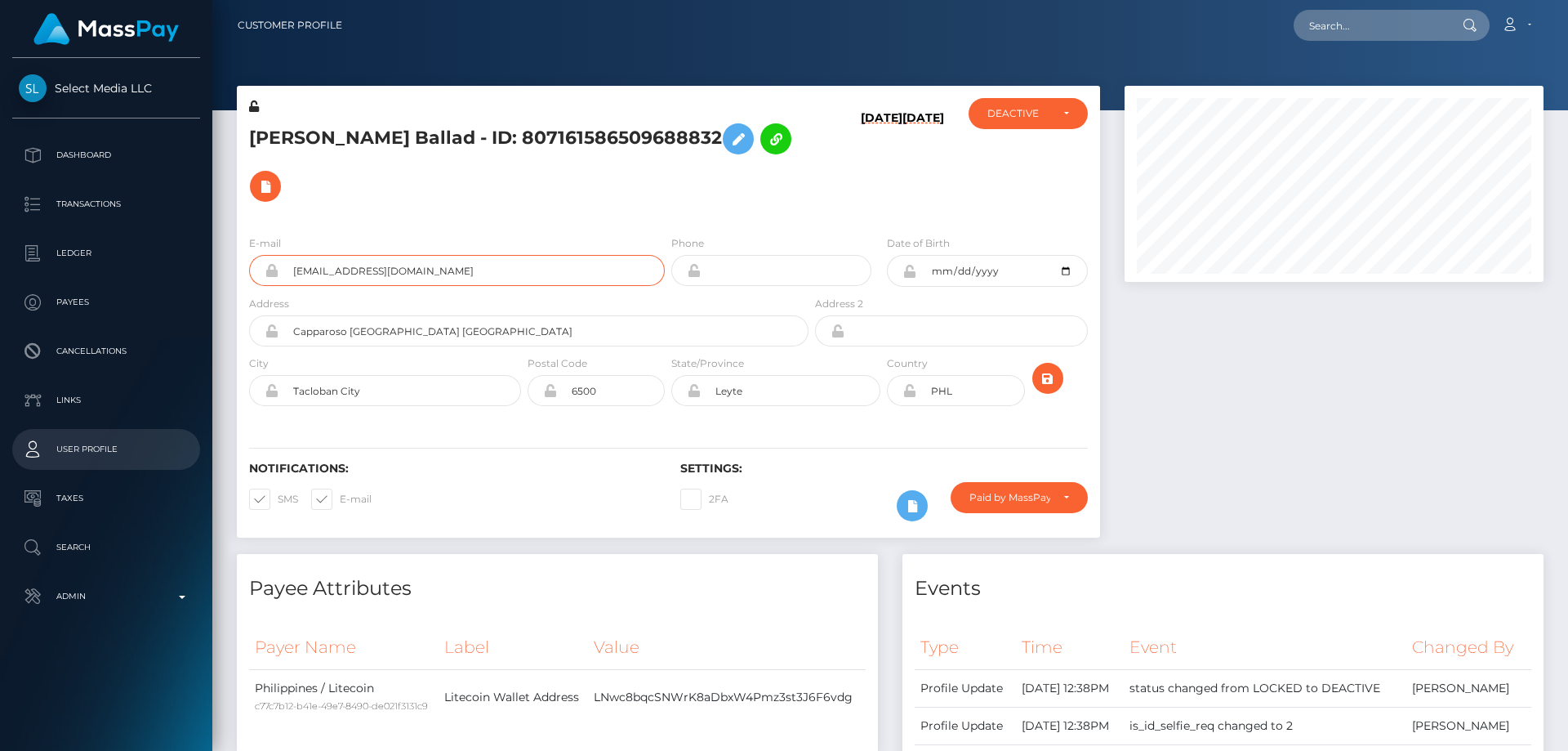
scroll to position [327, 0]
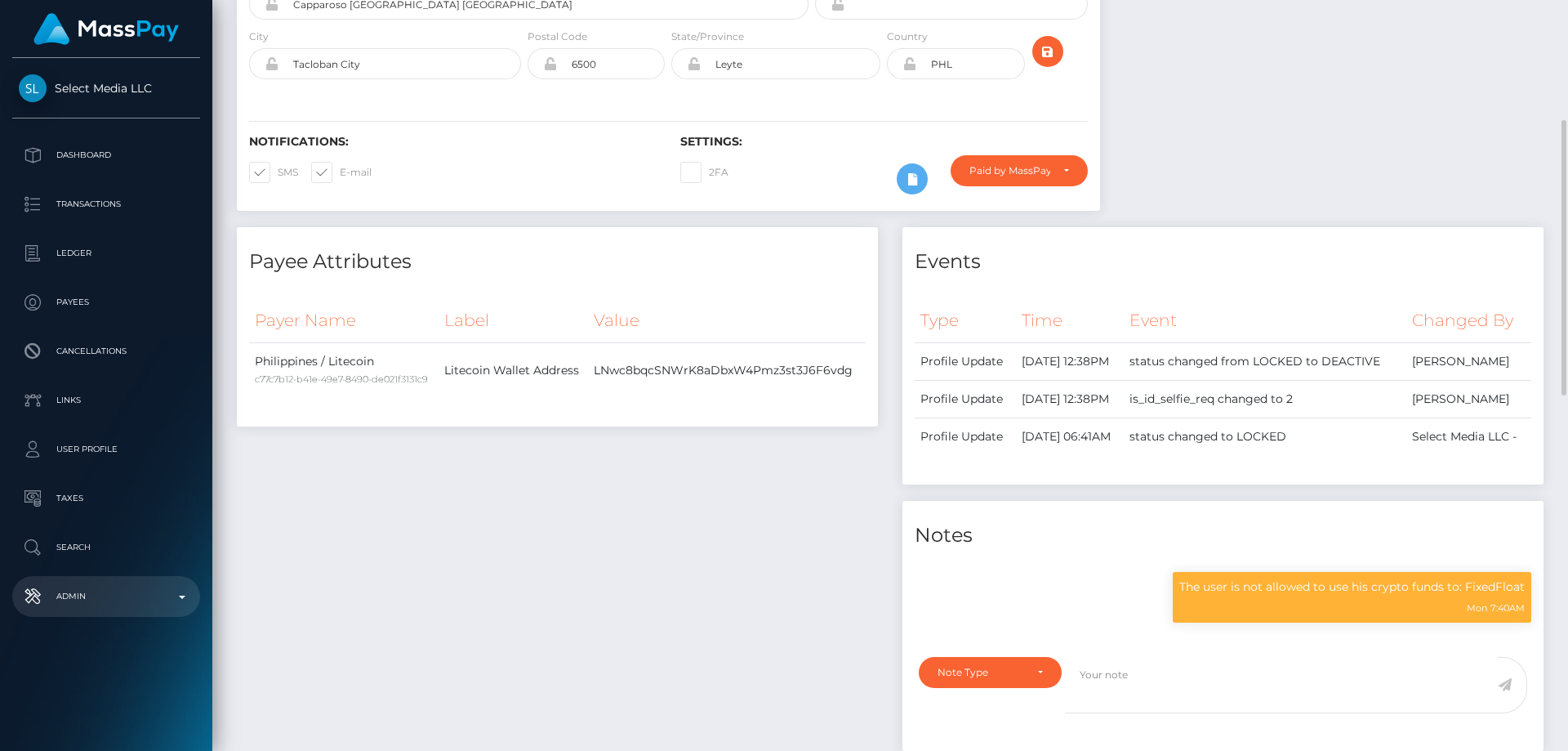
click at [133, 608] on p "Admin" at bounding box center [105, 595] width 175 height 24
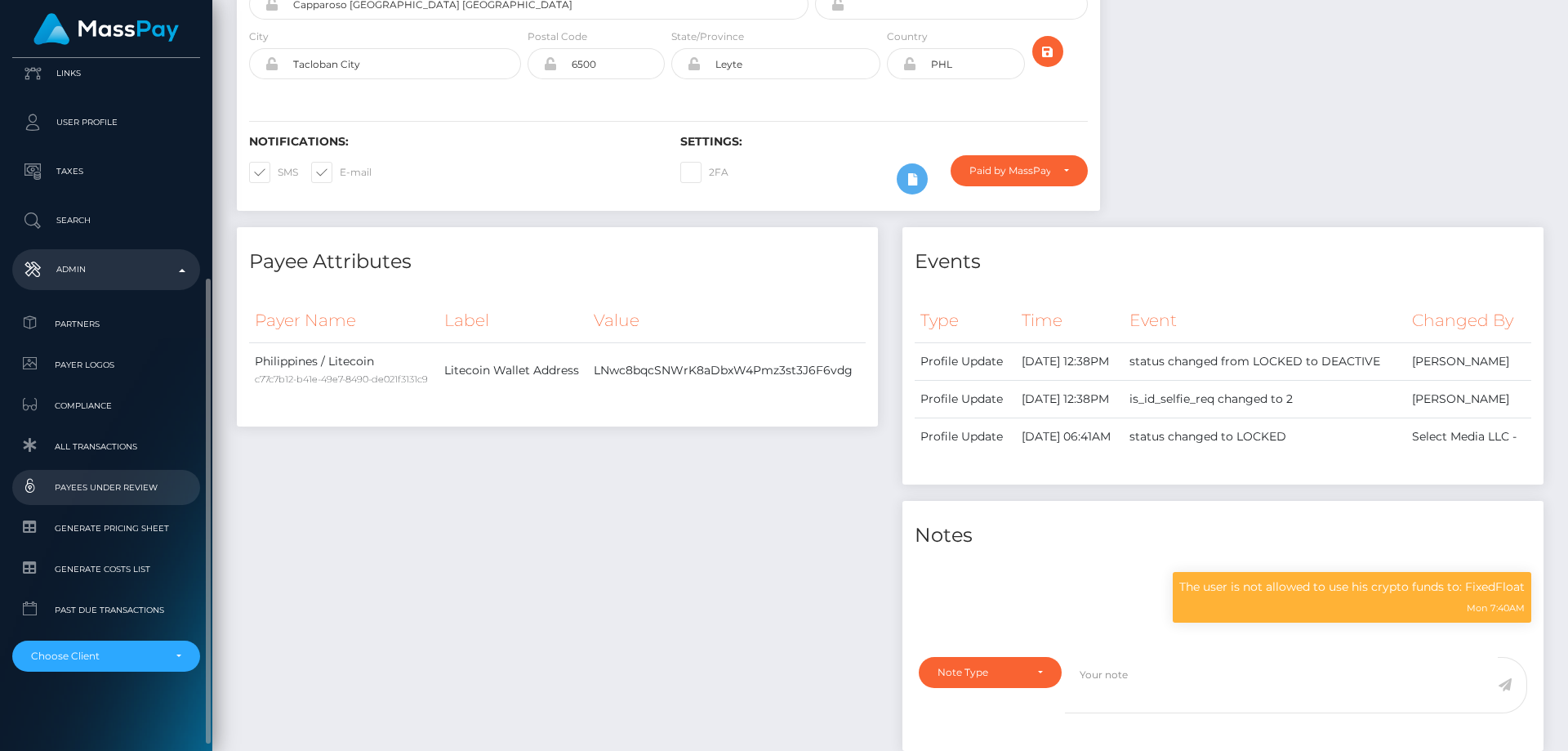
click at [130, 490] on span "Payees under Review" at bounding box center [105, 487] width 175 height 18
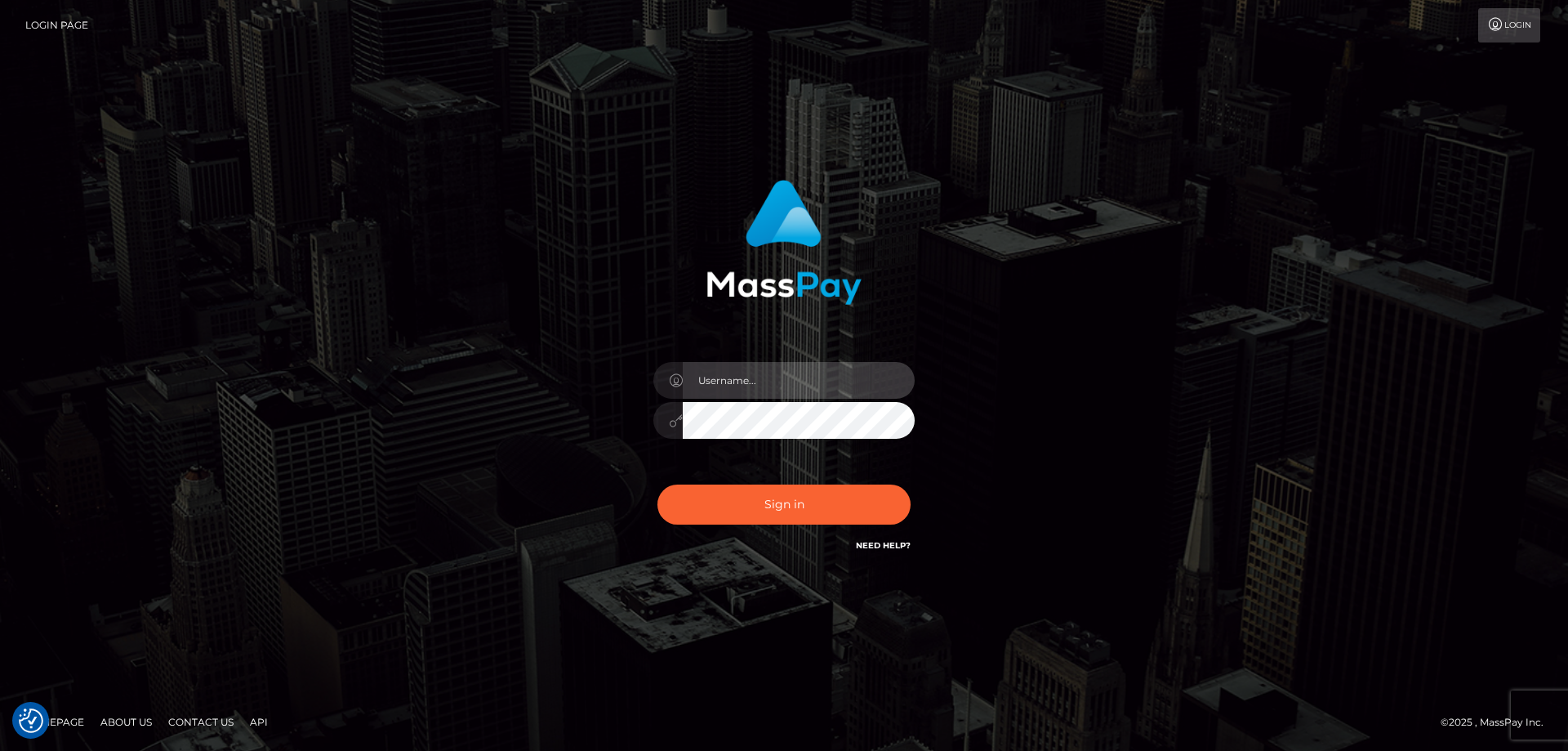
type input "[PERSON_NAME].Cirnat"
click at [911, 482] on div at bounding box center [763, 532] width 335 height 187
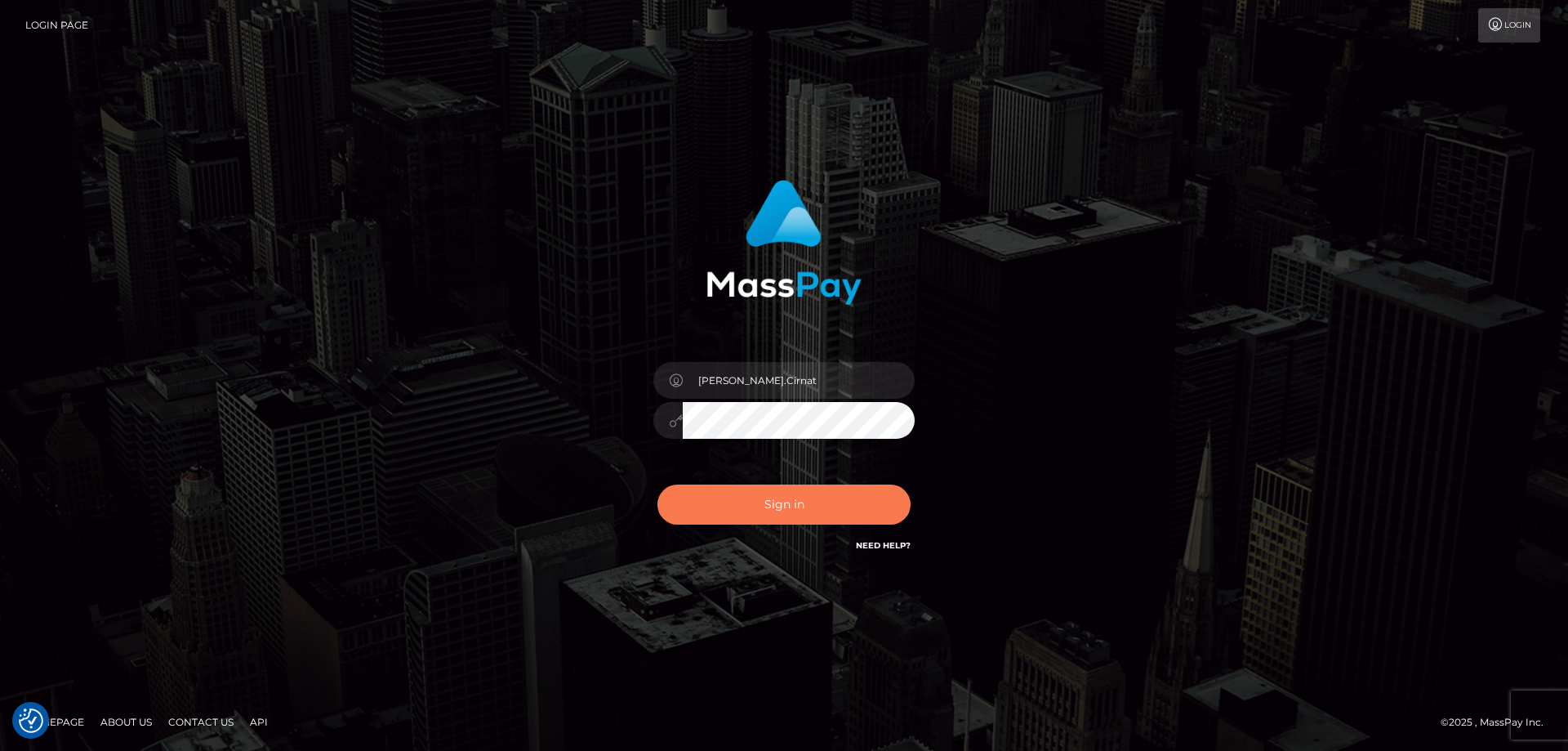
click at [798, 510] on button "Sign in" at bounding box center [784, 504] width 253 height 40
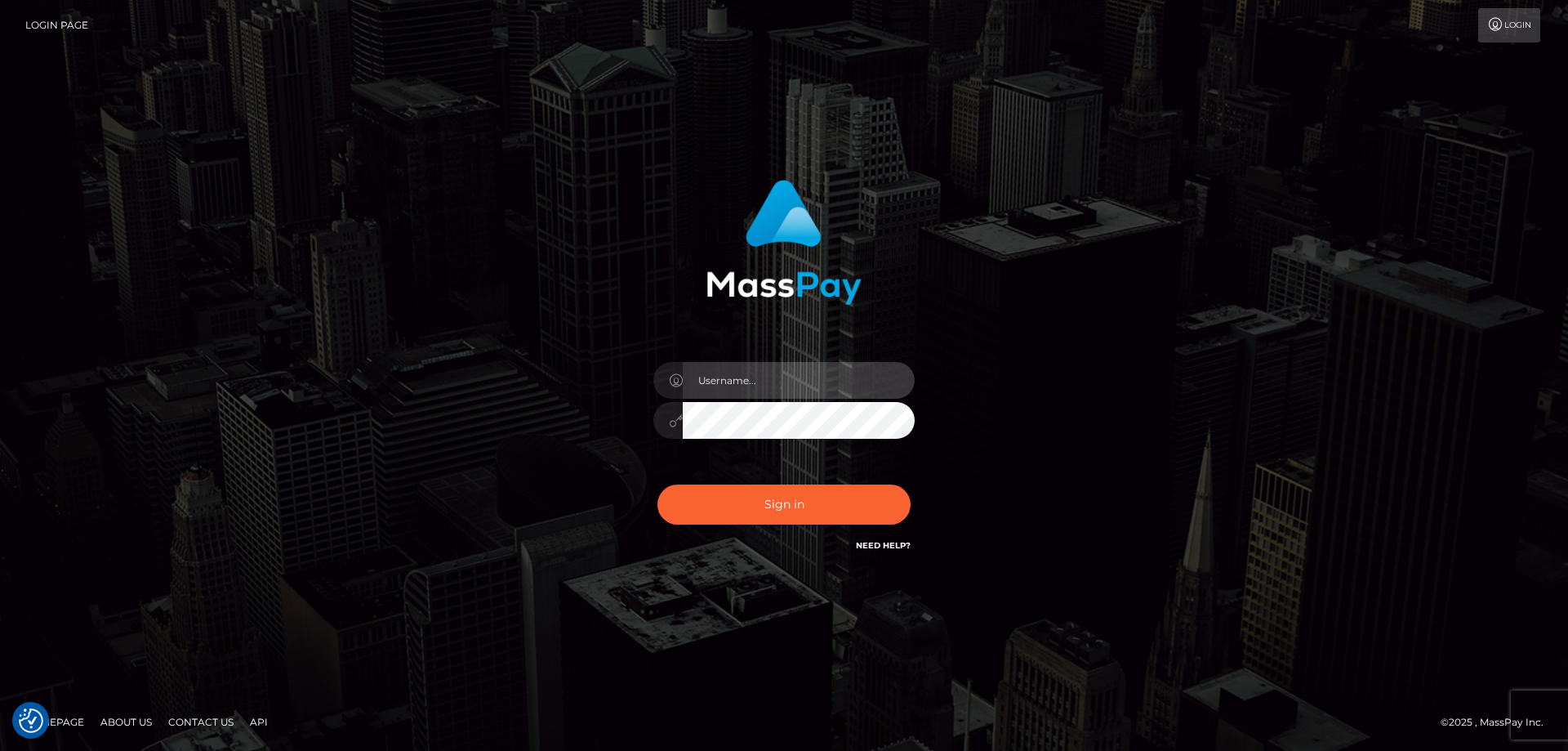
type input "Dan.Cirnat"
click at [905, 483] on div at bounding box center [763, 532] width 335 height 187
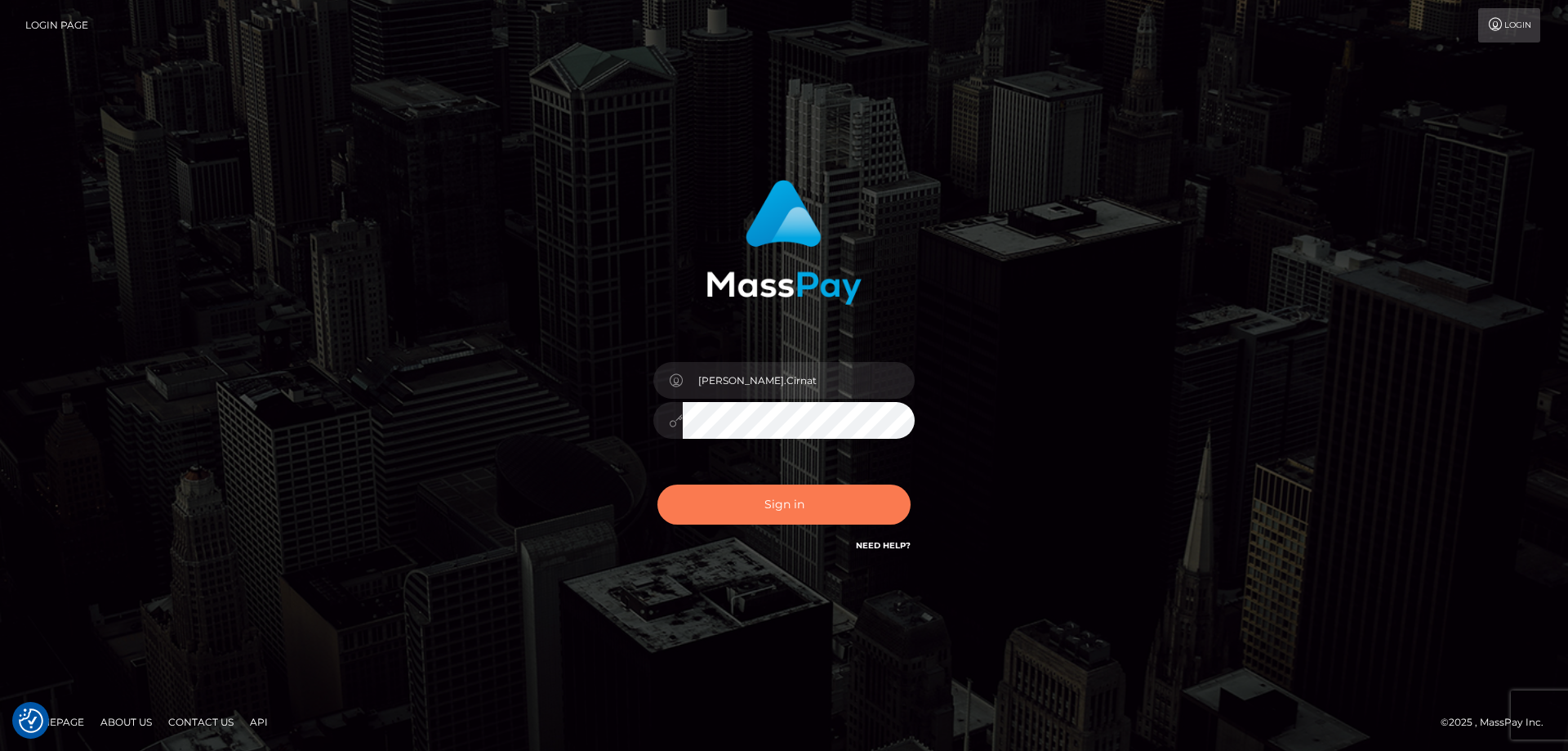
click at [828, 486] on button "Sign in" at bounding box center [784, 504] width 253 height 40
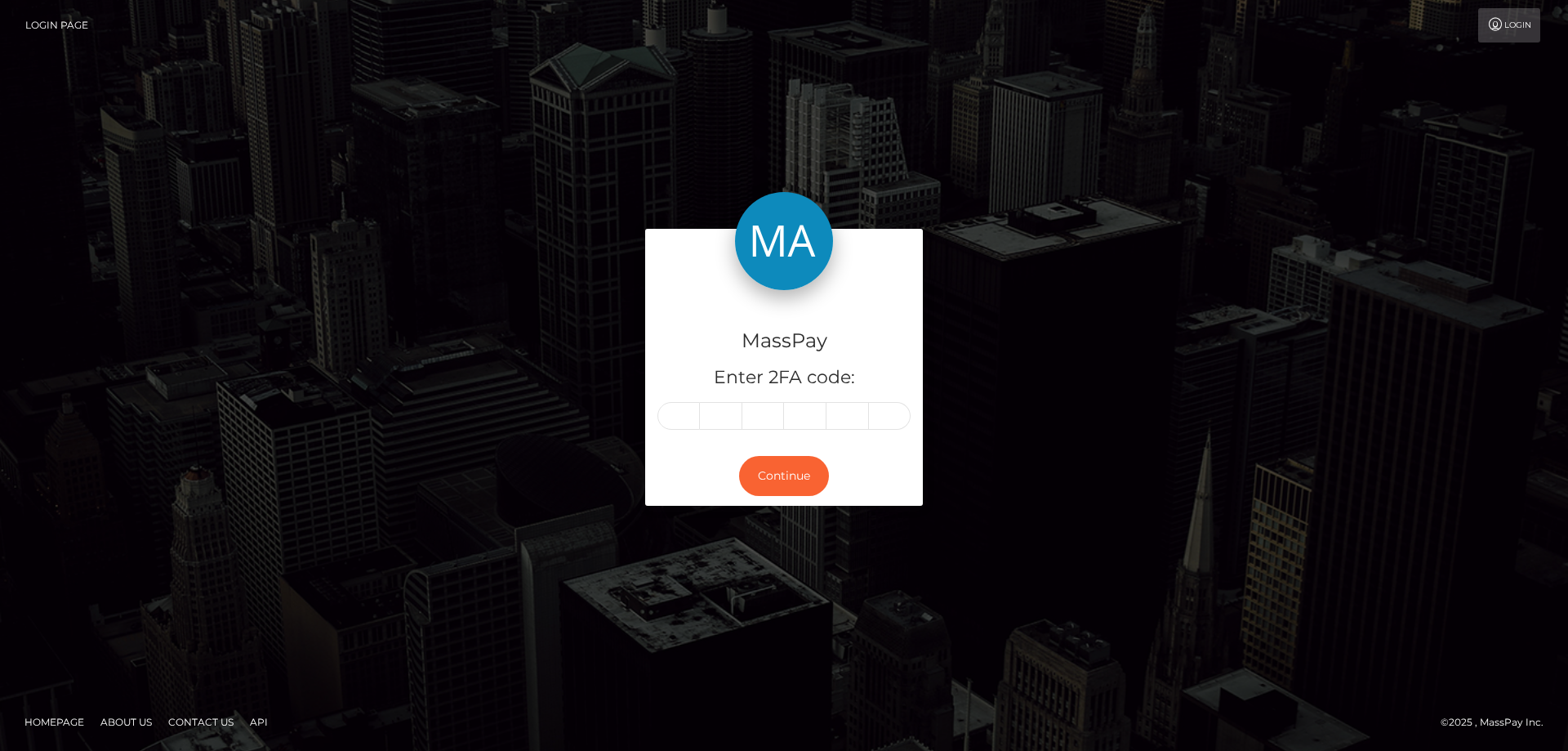
click at [681, 415] on input "text" at bounding box center [679, 416] width 43 height 28
type input "5"
type input "2"
type input "5"
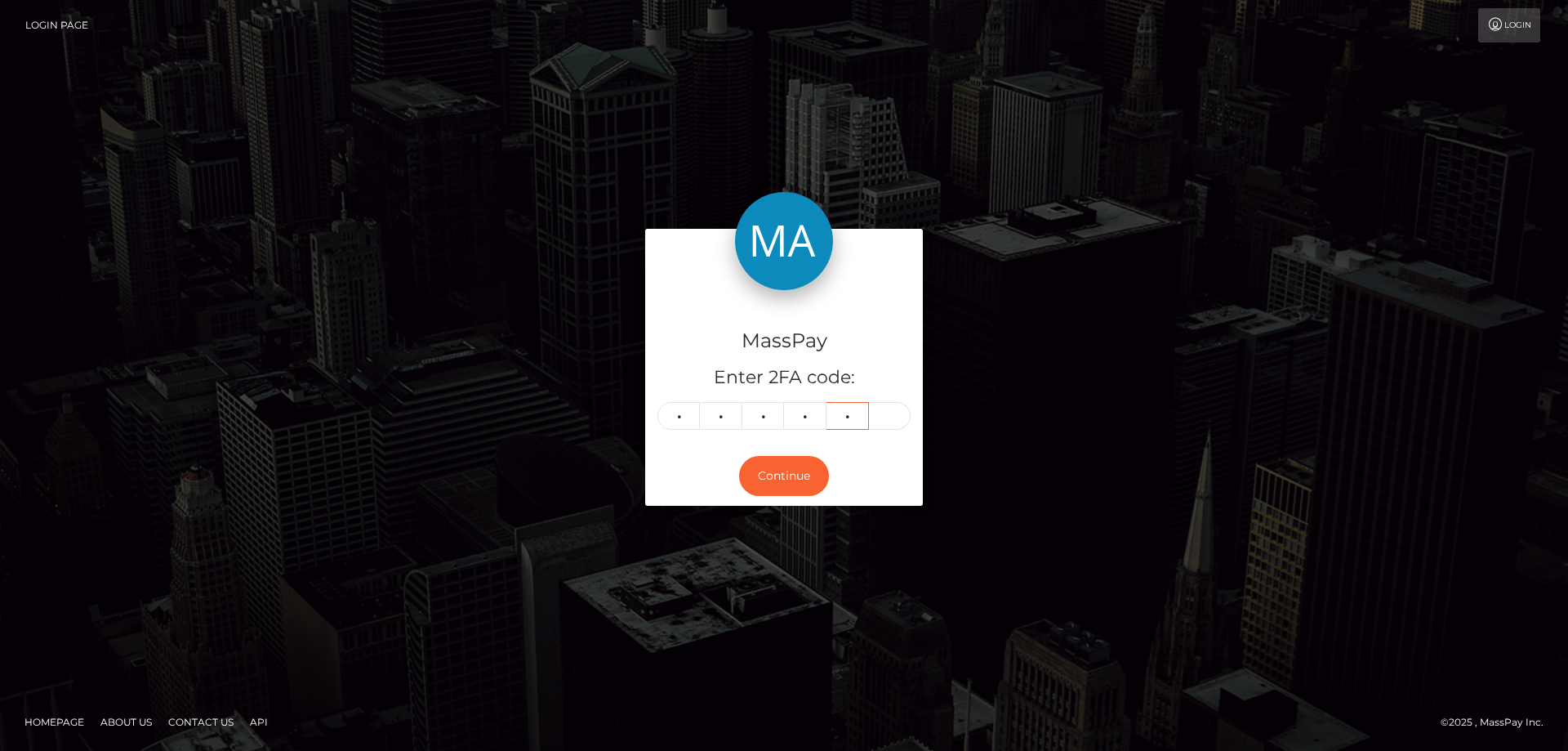
type input "1"
type input "0"
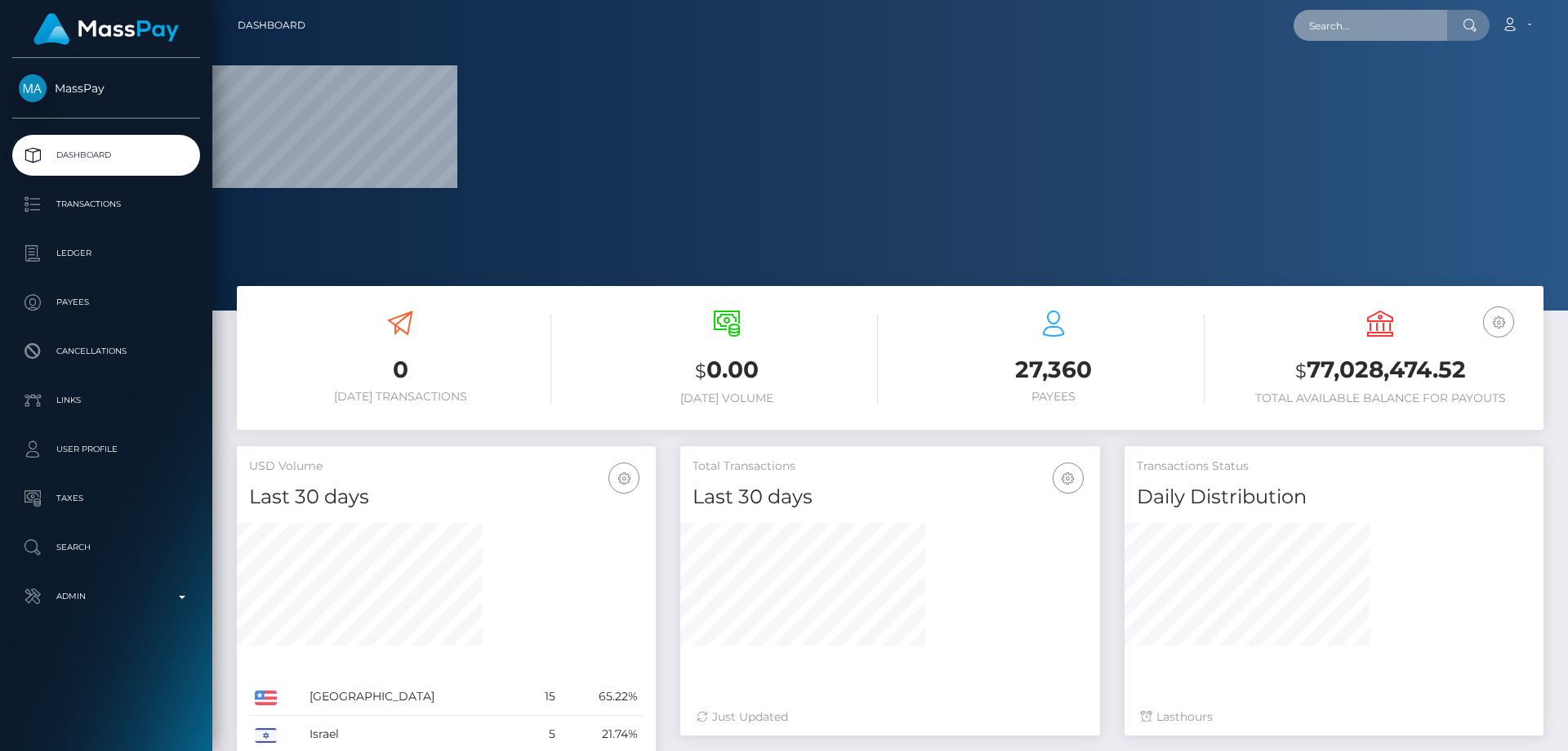
paste input "1318344244"
type input "1318344244"
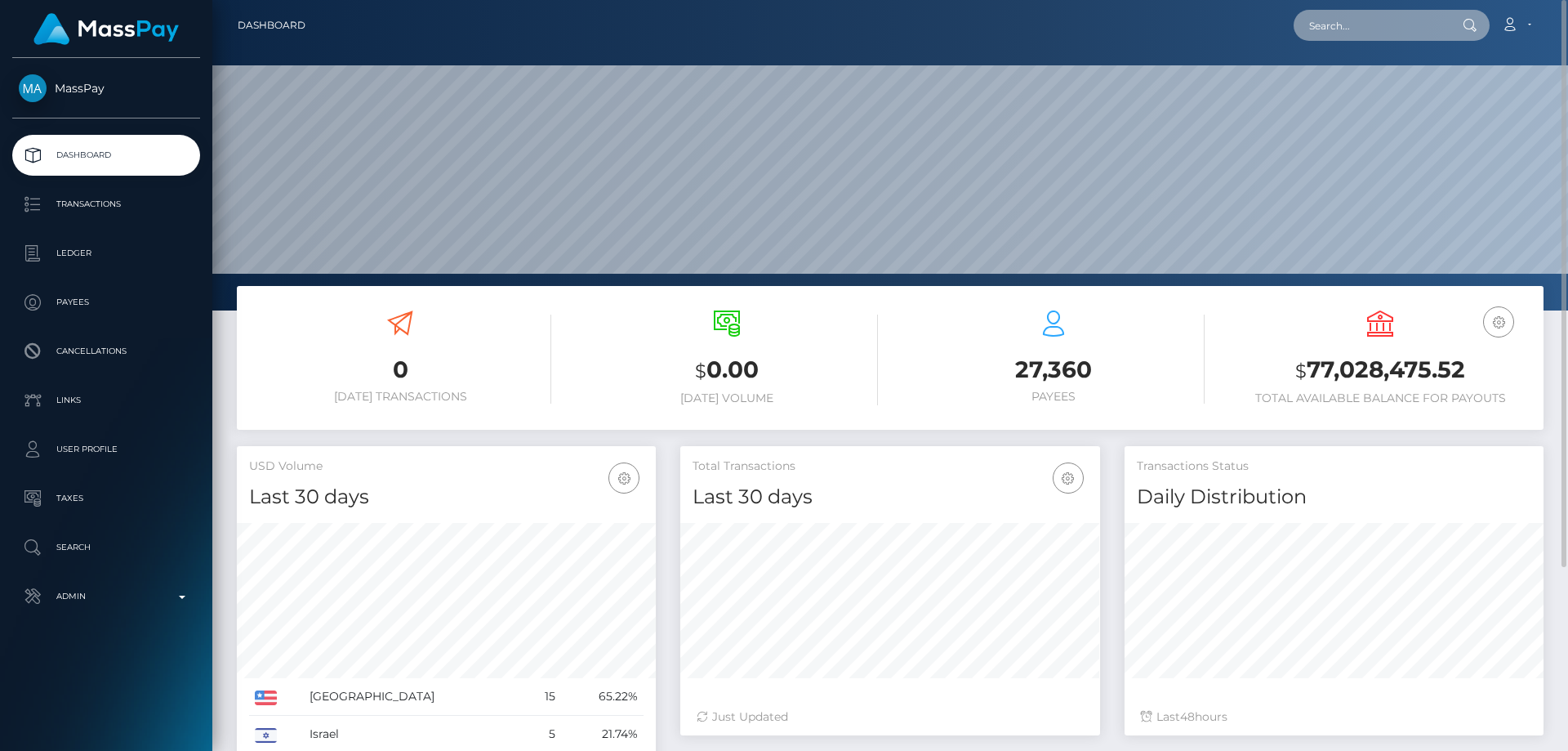
paste input "1318344244"
type input "1318344244"
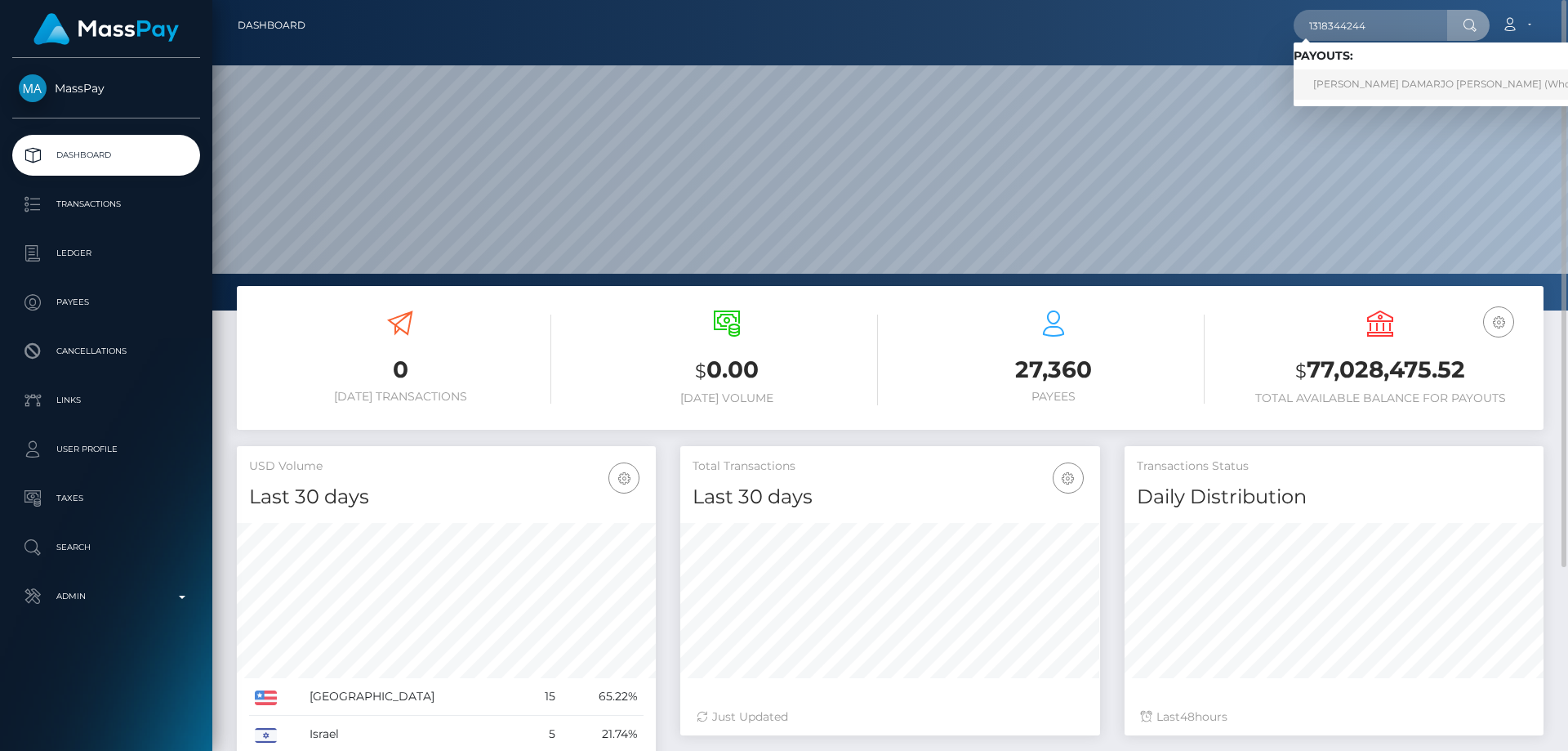
click at [1371, 76] on link "[PERSON_NAME] DAMARJO [PERSON_NAME] (Whop Inc - )" at bounding box center [1461, 84] width 334 height 30
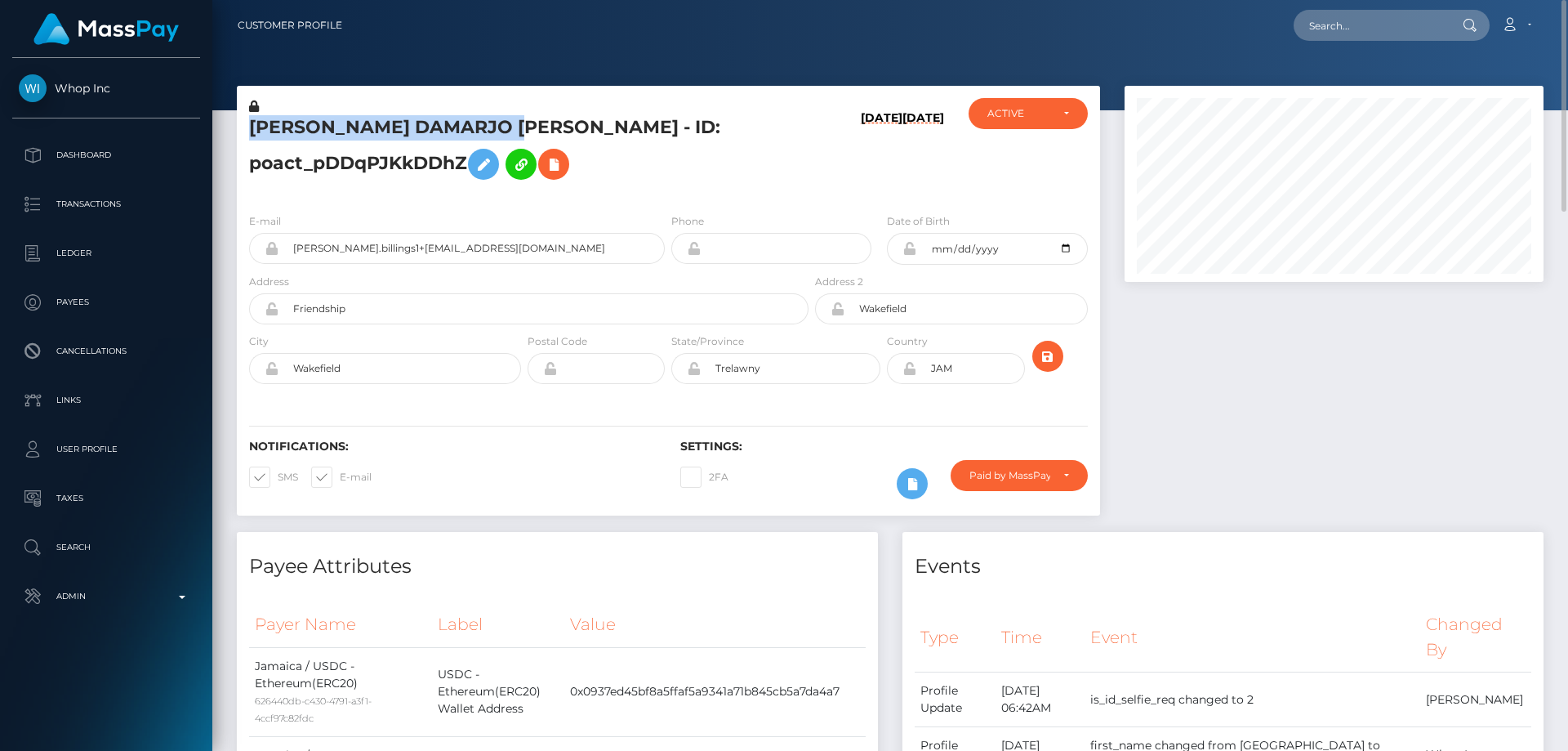
drag, startPoint x: 521, startPoint y: 118, endPoint x: 251, endPoint y: 130, distance: 270.3
click at [251, 130] on h5 "[PERSON_NAME] DAMARJO [PERSON_NAME] - ID: poact_pDDqPJKkDDhZ" at bounding box center [525, 151] width 551 height 72
click at [718, 130] on h5 "[PERSON_NAME] DAMARJO [PERSON_NAME] - ID: poact_pDDqPJKkDDhZ" at bounding box center [525, 151] width 551 height 72
click at [716, 130] on h5 "[PERSON_NAME] DAMARJO [PERSON_NAME] - ID: poact_pDDqPJKkDDhZ" at bounding box center [525, 151] width 551 height 72
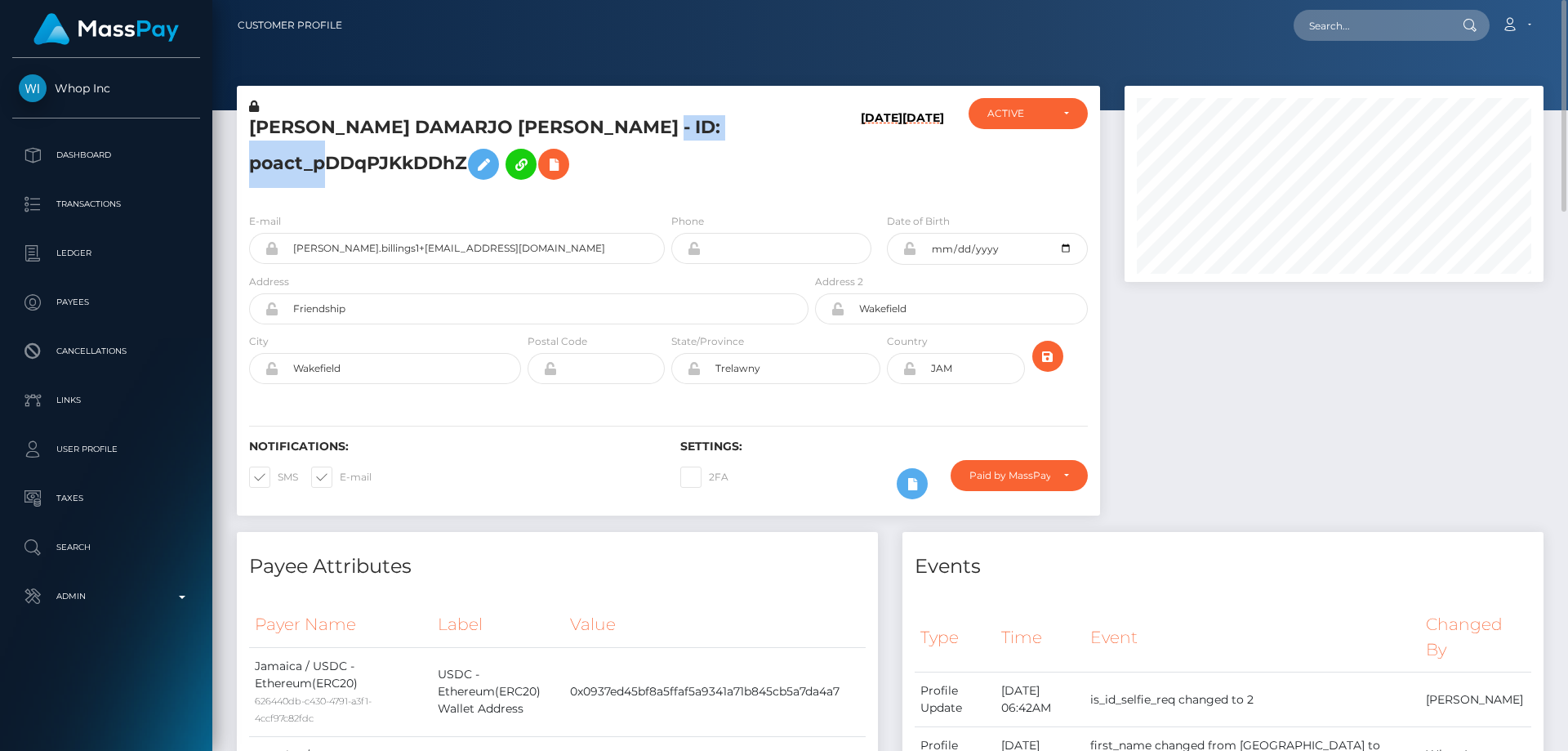
click at [716, 130] on h5 "[PERSON_NAME] DAMARJO [PERSON_NAME] - ID: poact_pDDqPJKkDDhZ" at bounding box center [525, 151] width 551 height 72
paste input "poact_Zq9fI51cbpwG"
type input "poact_Zq9fI51cbpwG"
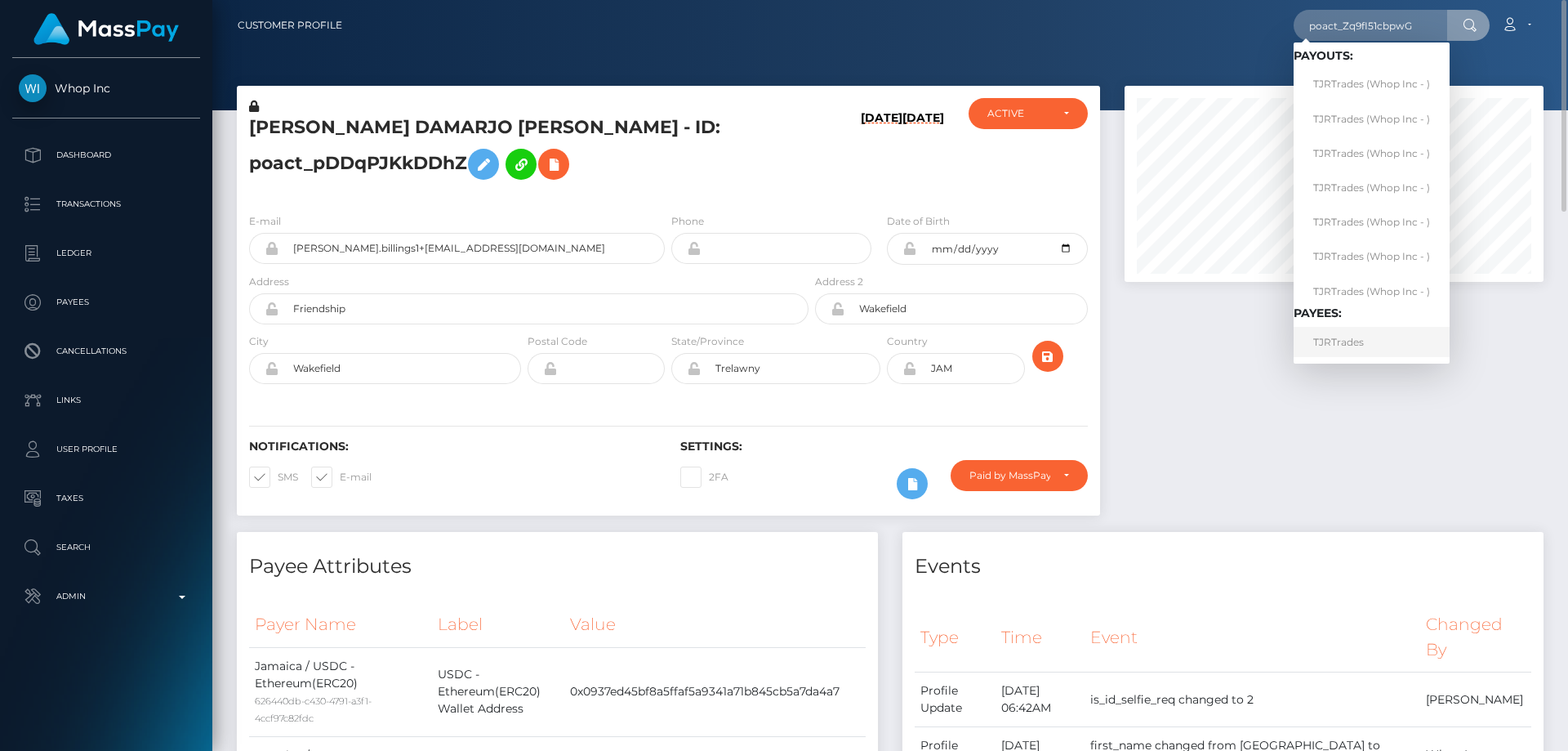
click at [1377, 344] on link "TJRTrades" at bounding box center [1371, 341] width 156 height 30
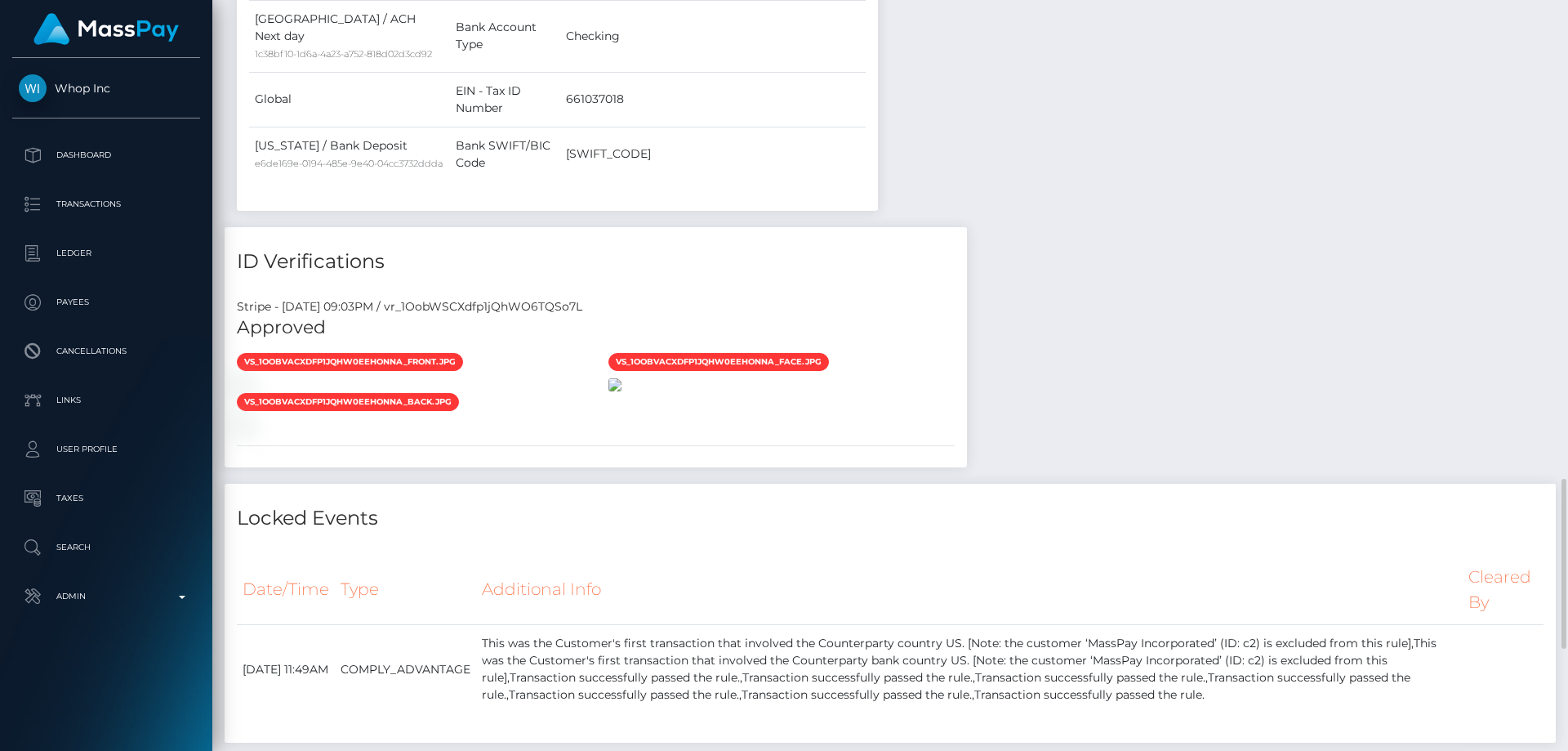
scroll to position [1471, 0]
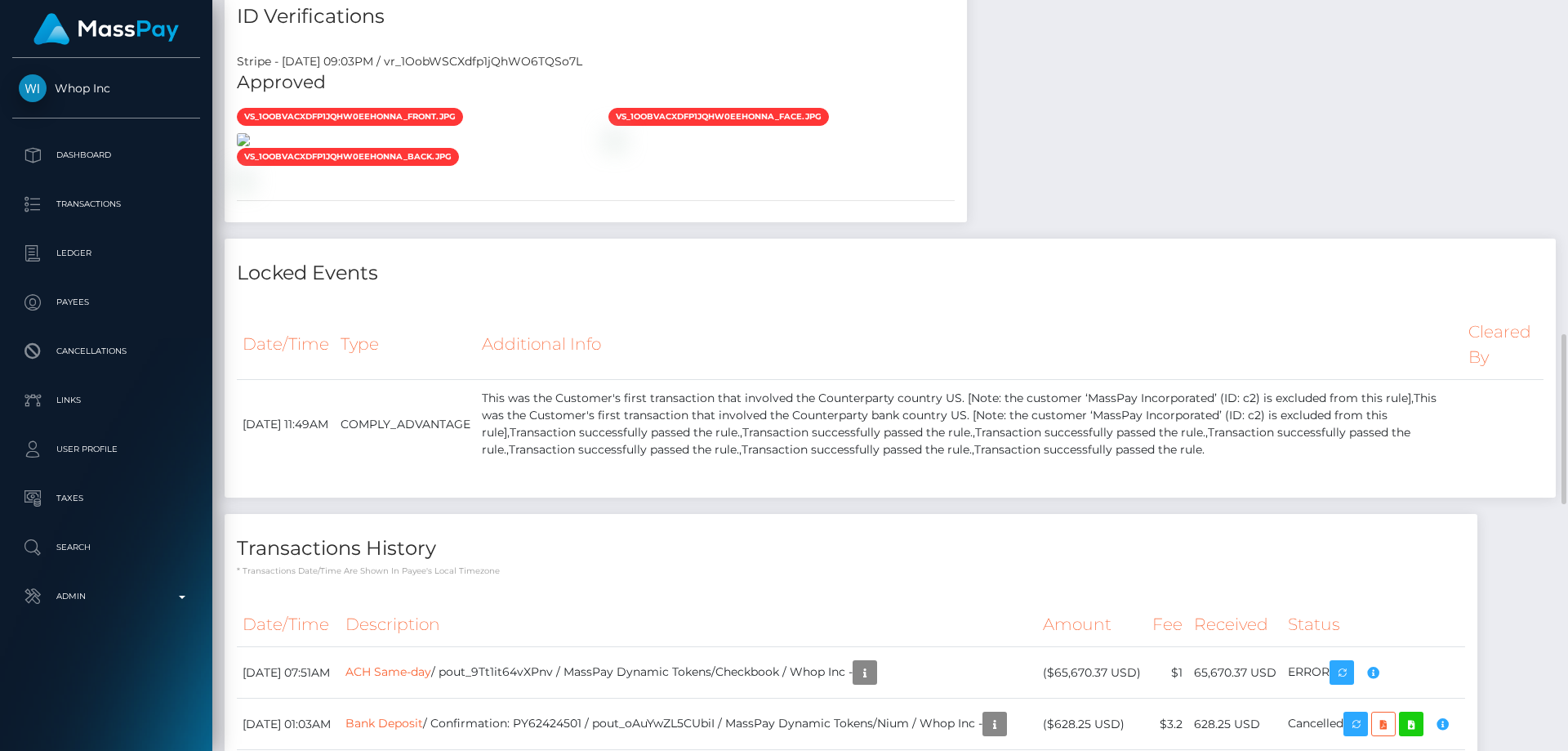
click at [250, 146] on img at bounding box center [243, 140] width 14 height 14
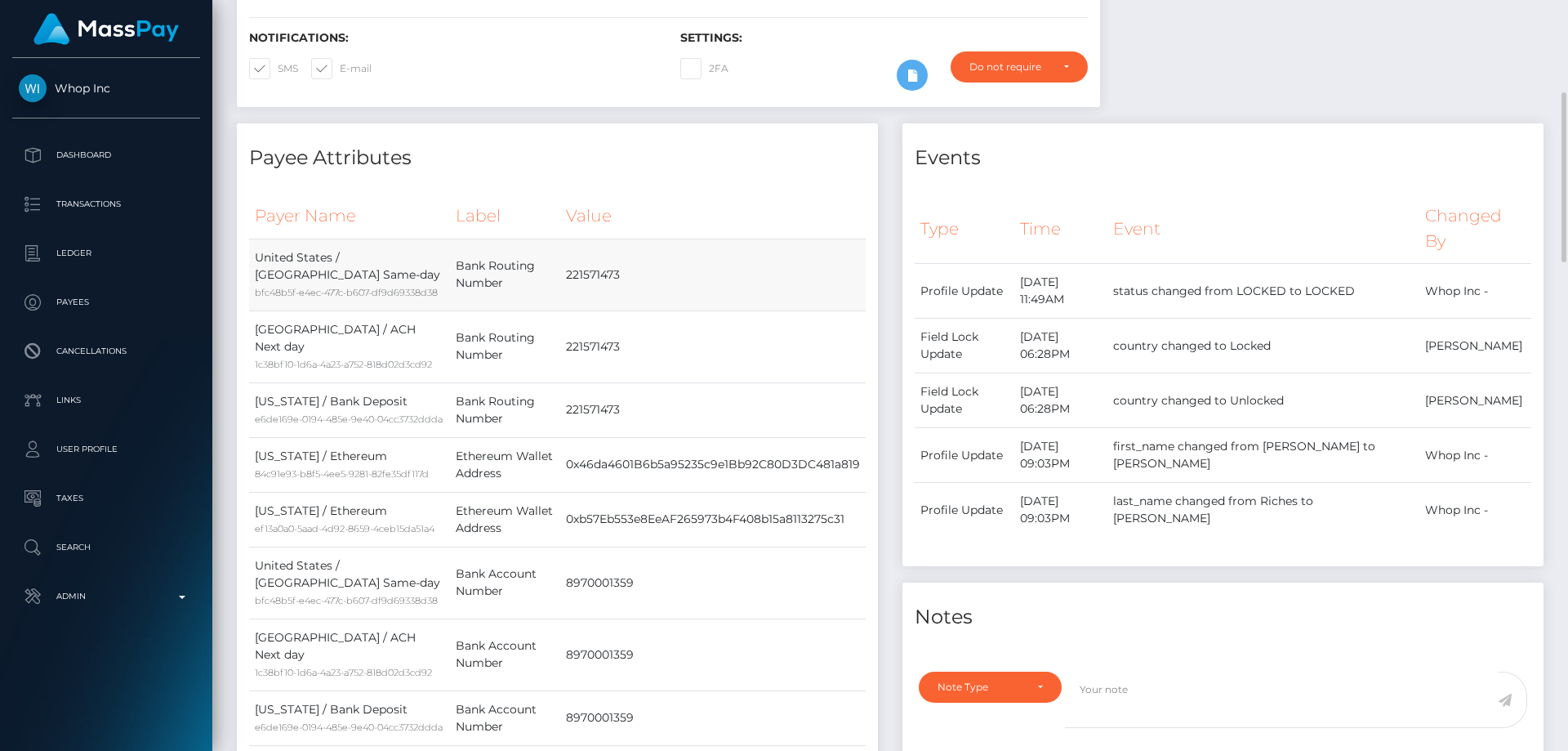
scroll to position [0, 0]
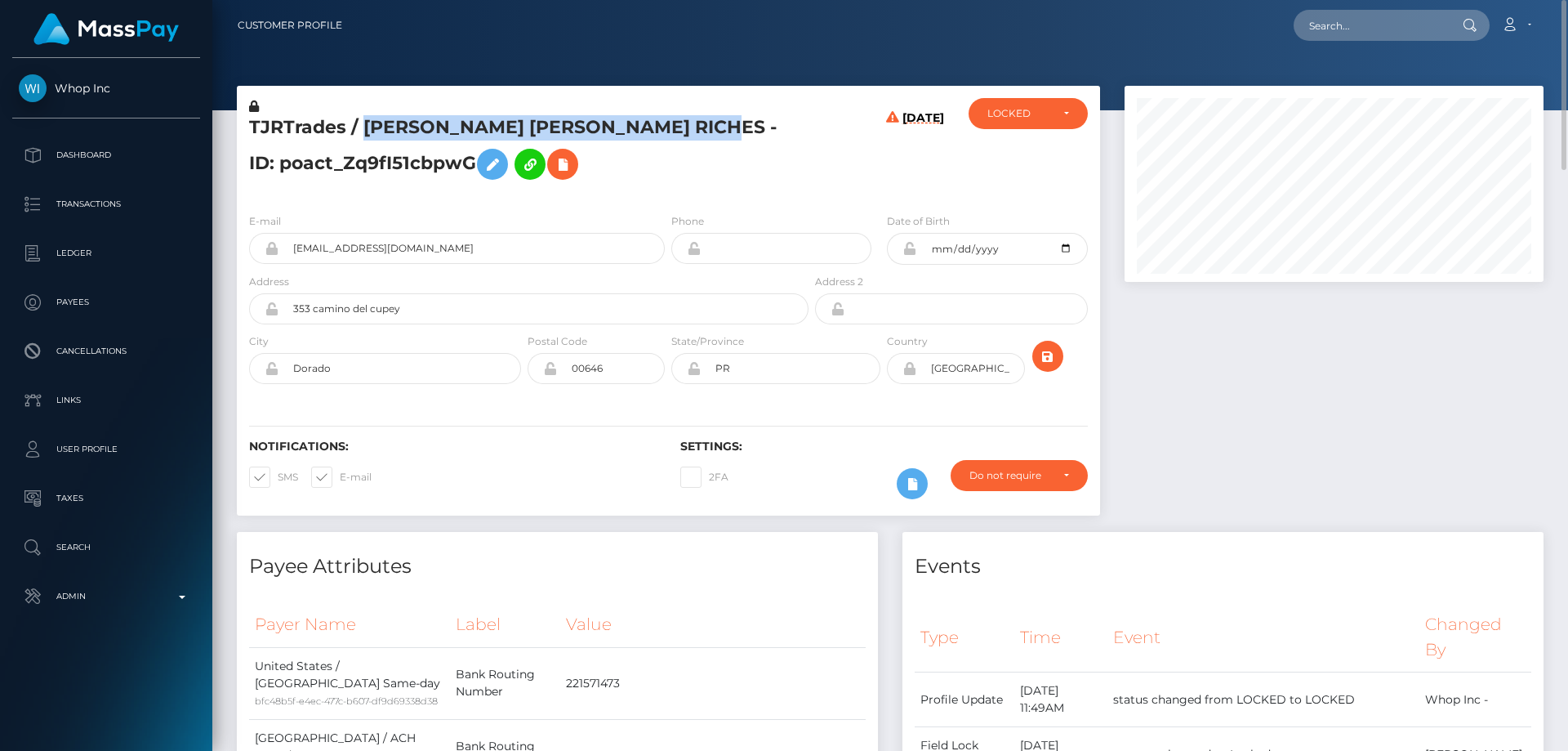
drag, startPoint x: 731, startPoint y: 125, endPoint x: 365, endPoint y: 130, distance: 366.0
click at [365, 130] on h5 "TJRTrades / [PERSON_NAME] [PERSON_NAME] RICHES - ID: poact_Zq9fI51cbpwG" at bounding box center [525, 151] width 551 height 72
copy h5 "[PERSON_NAME] [PERSON_NAME] RICHES"
click at [910, 369] on icon at bounding box center [909, 369] width 14 height 14
drag, startPoint x: 336, startPoint y: 365, endPoint x: 268, endPoint y: 363, distance: 68.0
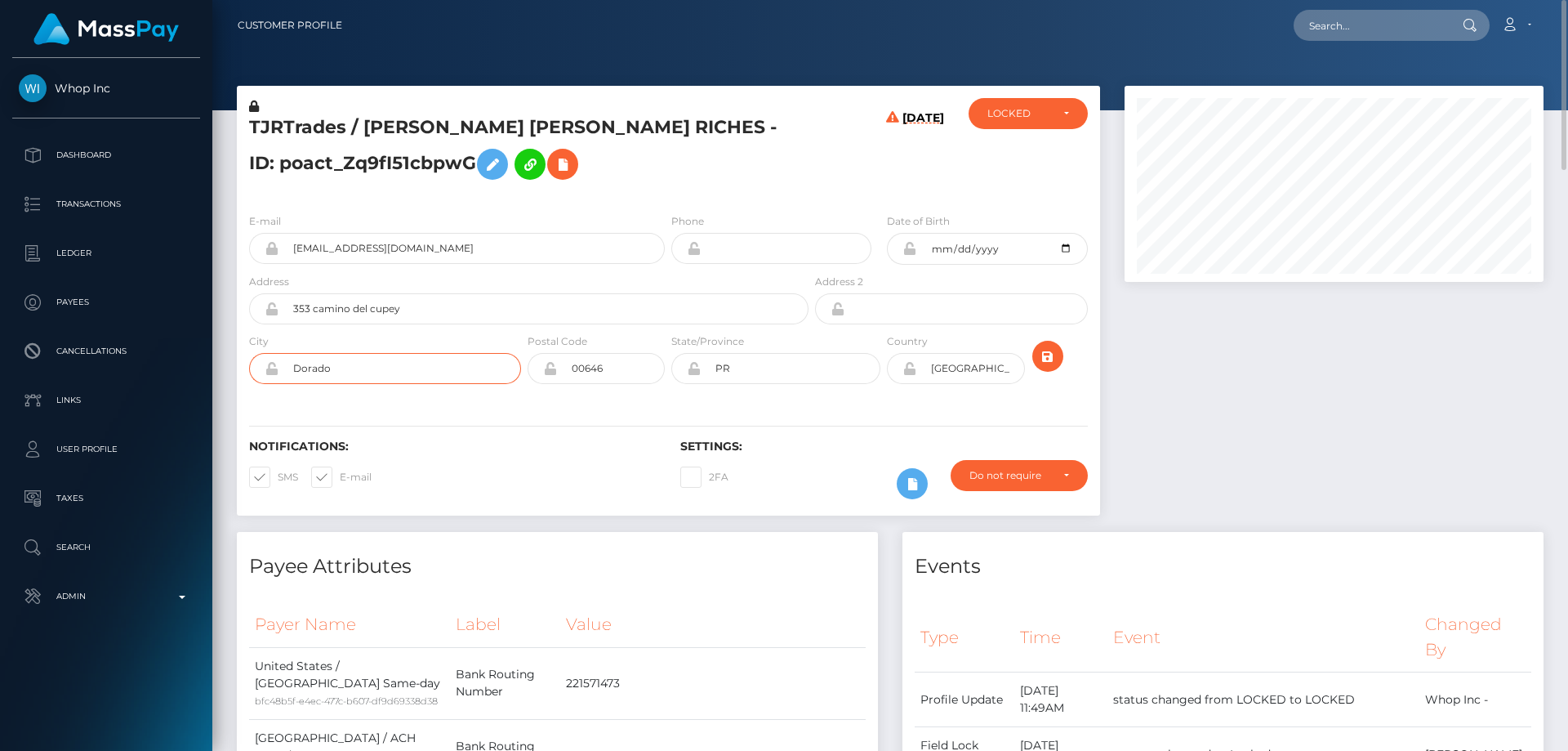
click at [268, 363] on div "Dorado" at bounding box center [385, 368] width 272 height 31
drag, startPoint x: 974, startPoint y: 372, endPoint x: 895, endPoint y: 377, distance: 79.2
click at [895, 377] on div "[GEOGRAPHIC_DATA]" at bounding box center [955, 368] width 137 height 31
type input "PRI"
click at [1043, 356] on icon "submit" at bounding box center [1047, 356] width 19 height 20
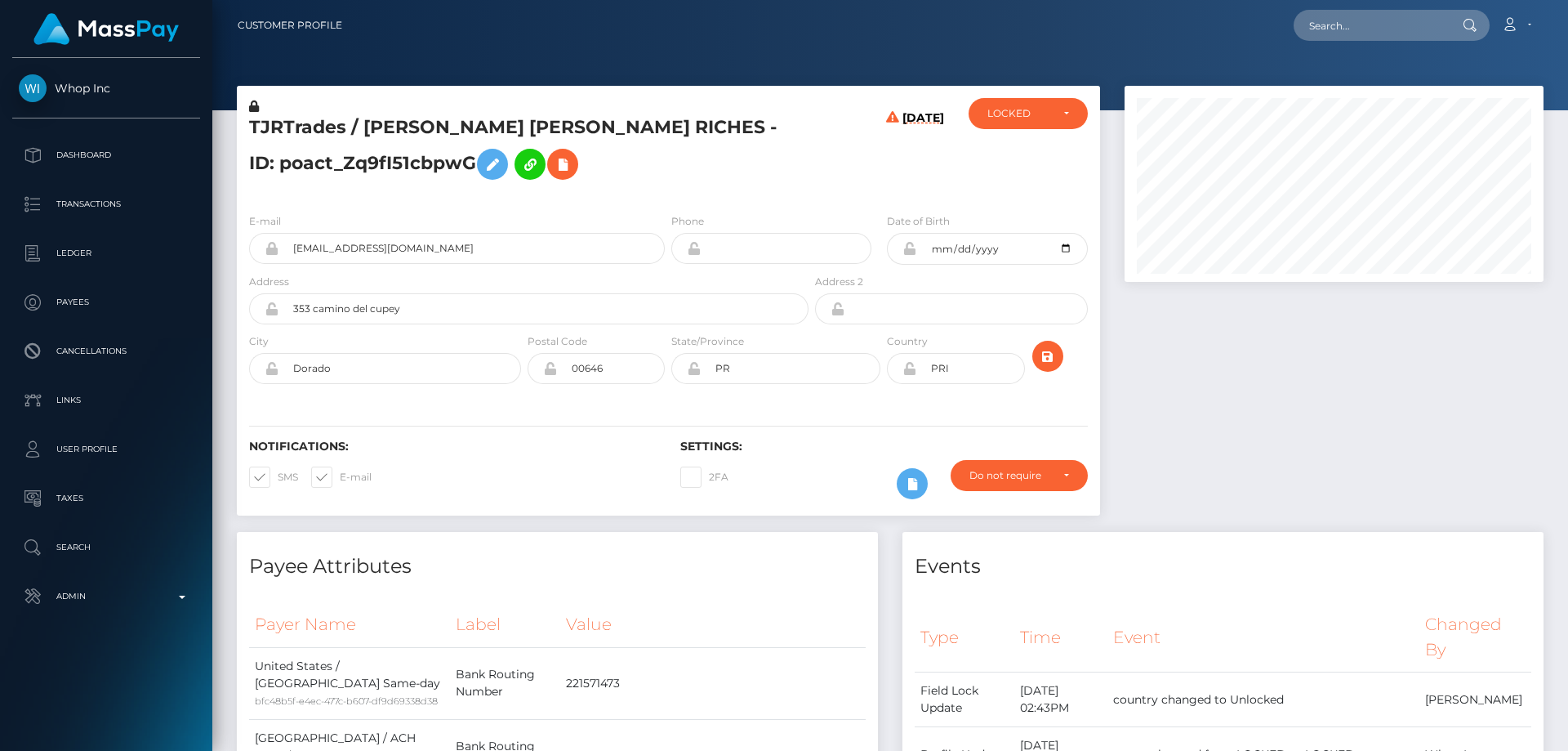
scroll to position [196, 420]
click at [910, 367] on icon at bounding box center [909, 369] width 14 height 14
click at [1271, 439] on div at bounding box center [1333, 309] width 443 height 447
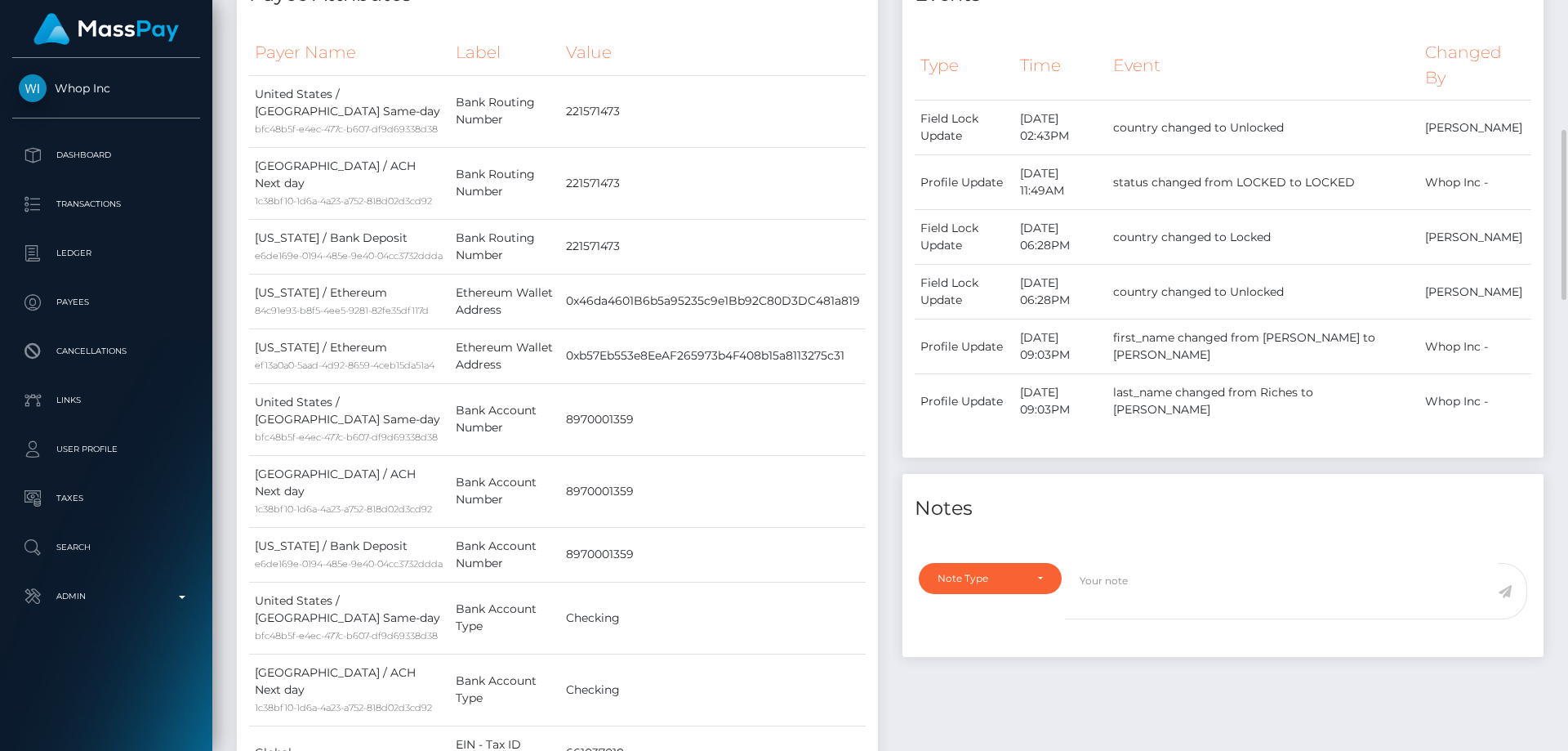
scroll to position [736, 0]
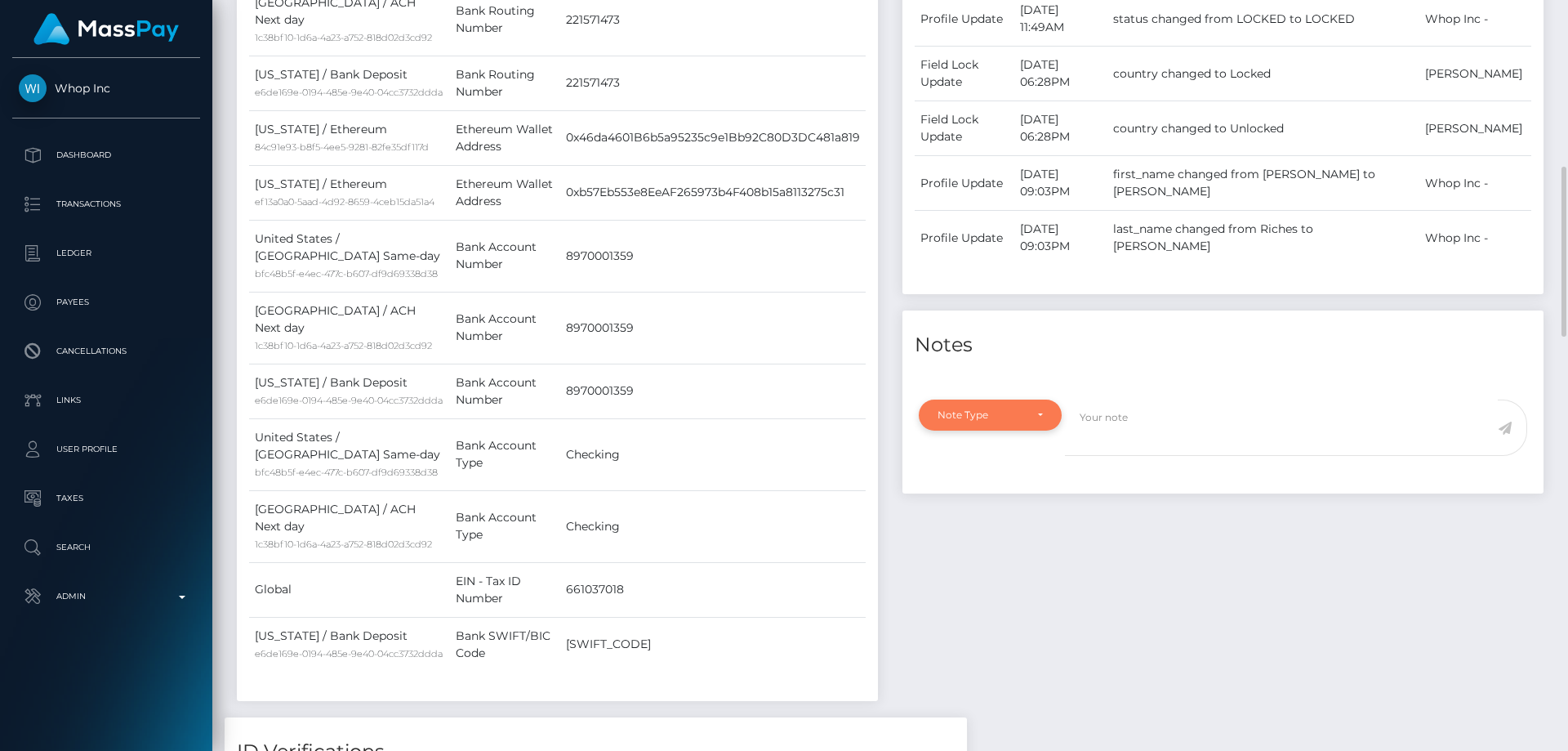
click at [988, 405] on div "Note Type" at bounding box center [990, 415] width 143 height 31
click at [1015, 534] on span "Clear Compliance" at bounding box center [982, 528] width 87 height 14
select select "CLEAR_COMPLIANCE"
click at [1113, 416] on textarea at bounding box center [1281, 427] width 433 height 56
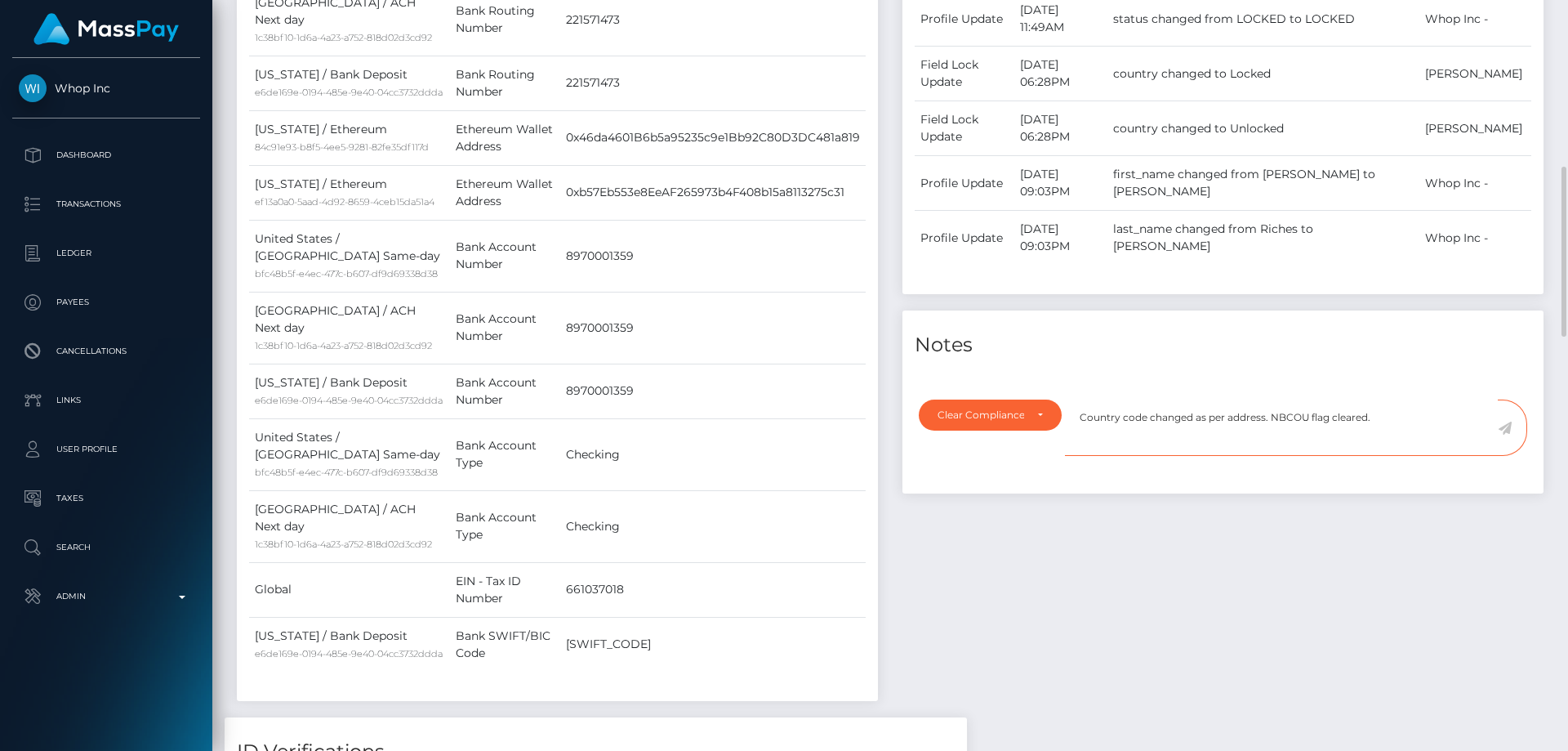
type textarea "Country code changed as per address. NBCOU flag cleared."
click at [1505, 425] on icon at bounding box center [1504, 428] width 14 height 14
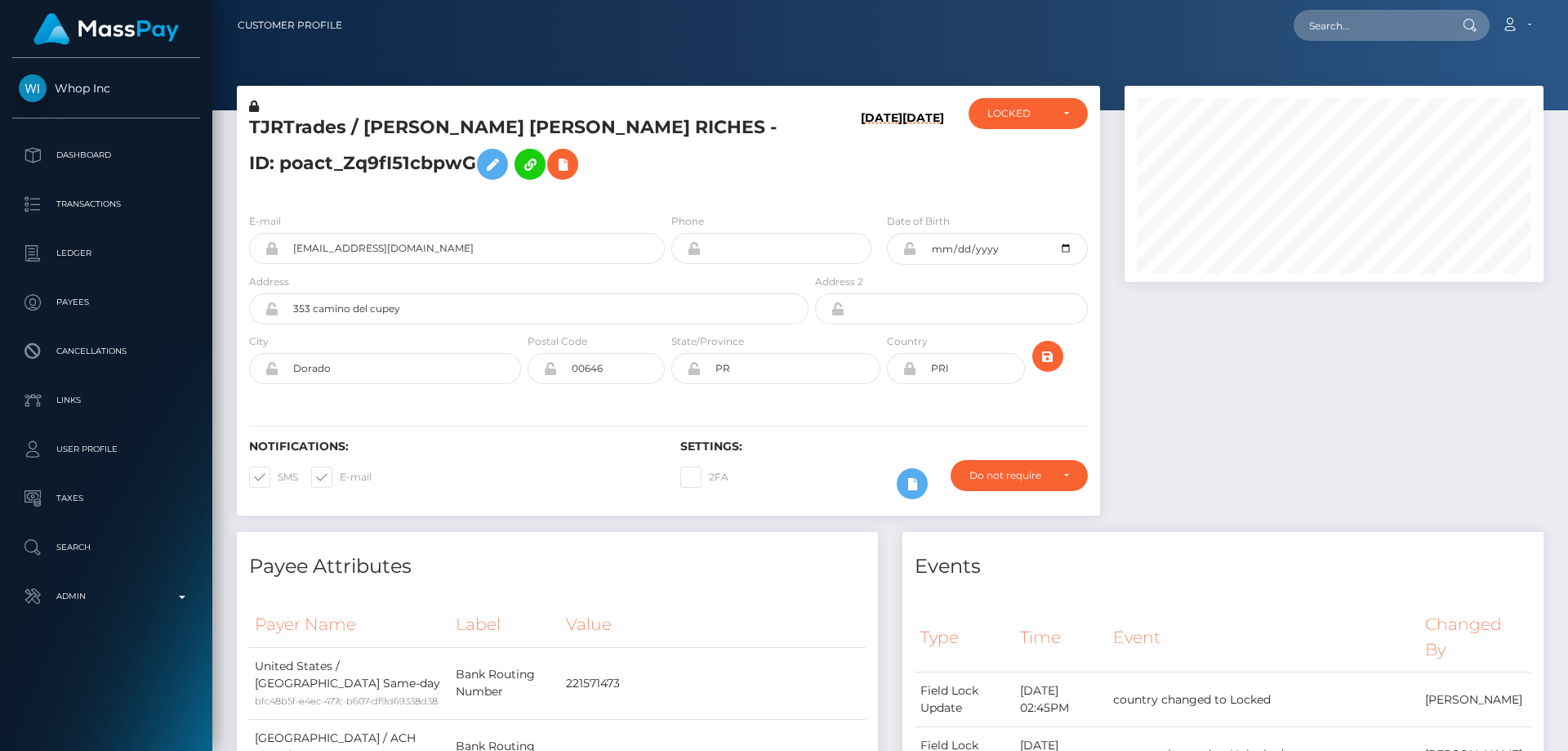
click at [256, 106] on icon at bounding box center [254, 106] width 10 height 12
click at [483, 167] on icon at bounding box center [493, 164] width 19 height 20
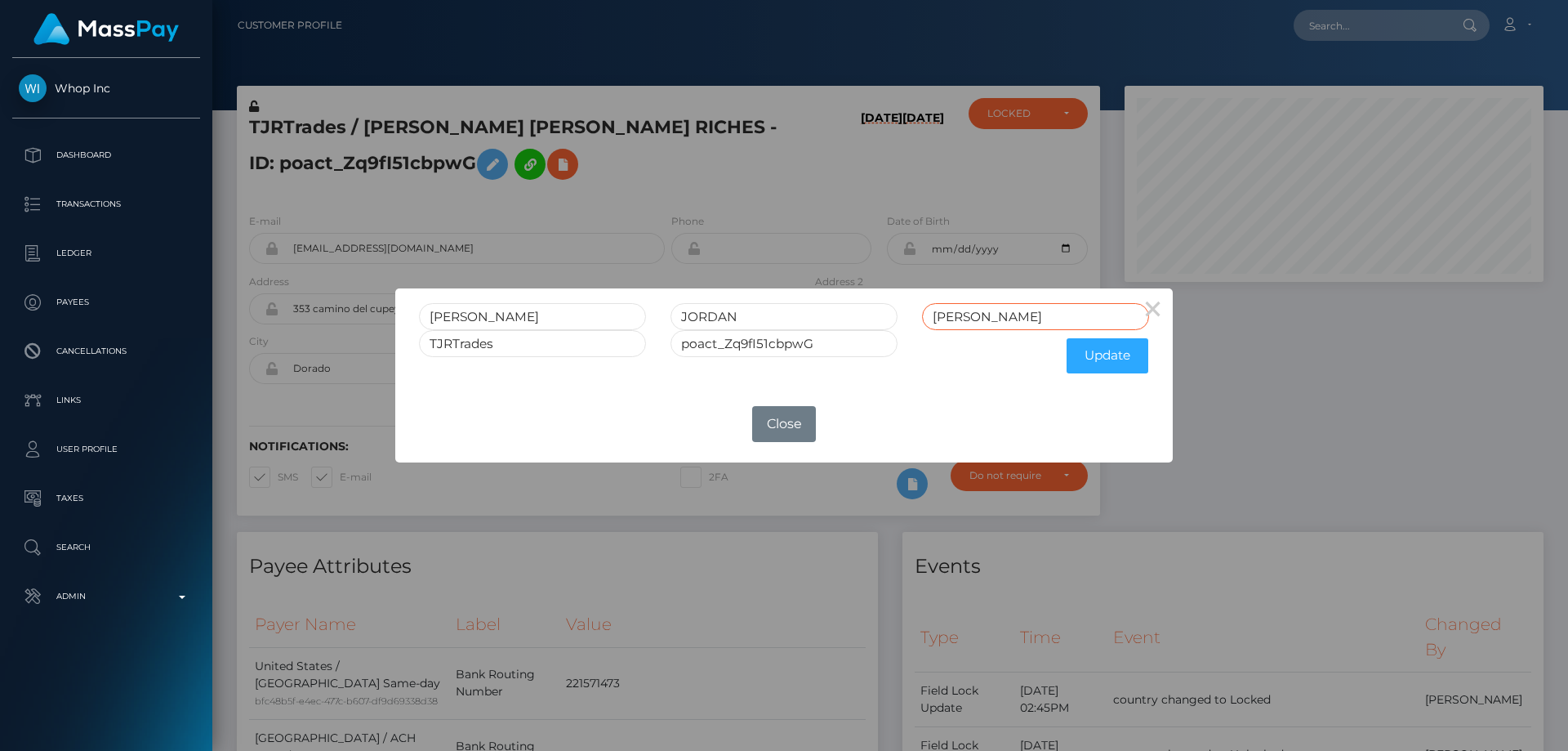
drag, startPoint x: 1034, startPoint y: 311, endPoint x: 870, endPoint y: 378, distance: 177.2
click at [875, 357] on form "[PERSON_NAME] [PERSON_NAME] RICHES TJRTrades poact_Zq9fI51cbpwG Update" at bounding box center [784, 342] width 730 height 78
type input "RICHES"
click at [1099, 354] on button "Update" at bounding box center [1107, 356] width 82 height 35
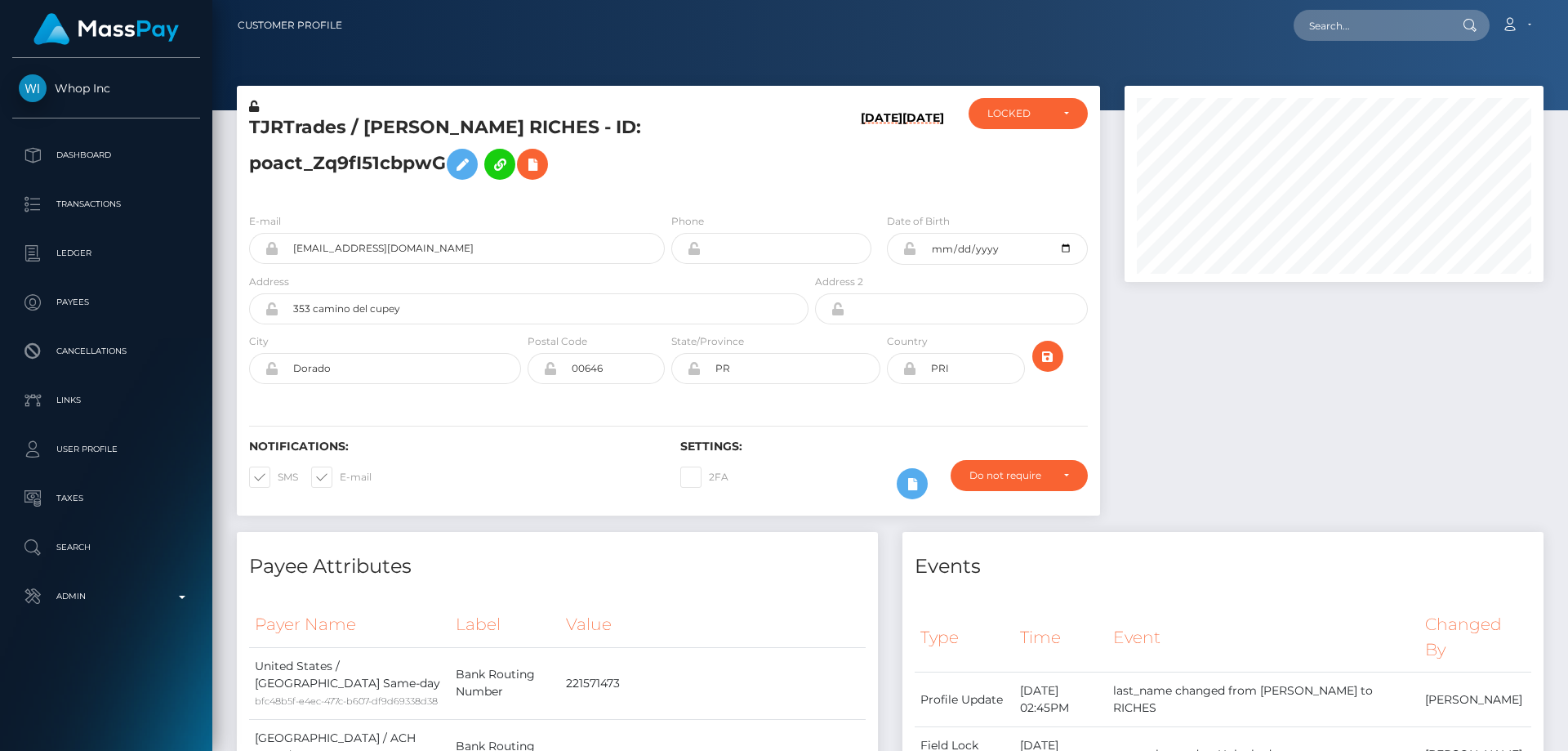
scroll to position [196, 420]
click at [255, 102] on icon at bounding box center [254, 106] width 10 height 12
click at [1339, 419] on div at bounding box center [1333, 309] width 443 height 447
click at [1038, 115] on div "LOCKED" at bounding box center [1018, 114] width 63 height 14
click at [1029, 144] on link "ACTIVE" at bounding box center [1028, 157] width 119 height 30
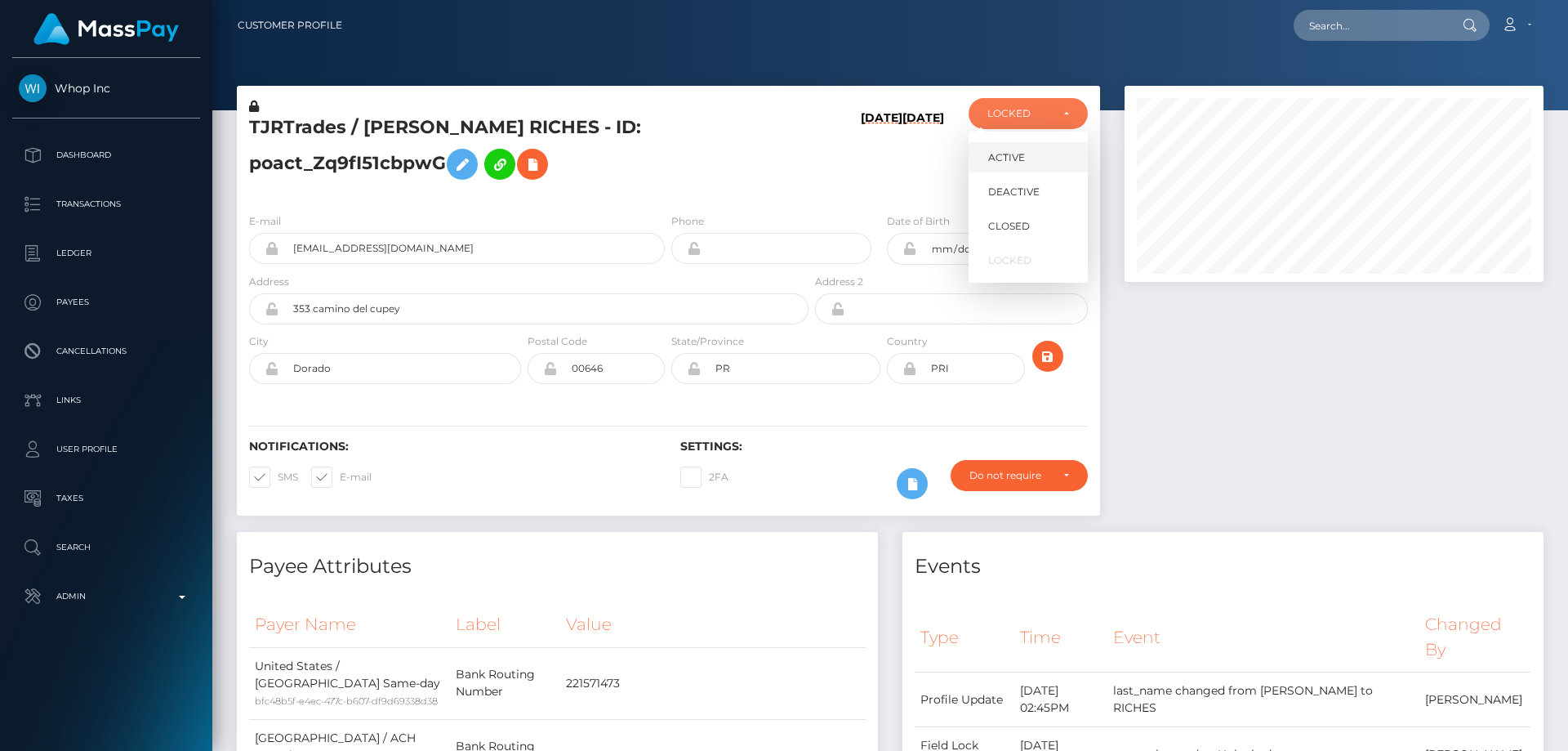
select select "ACTIVE"
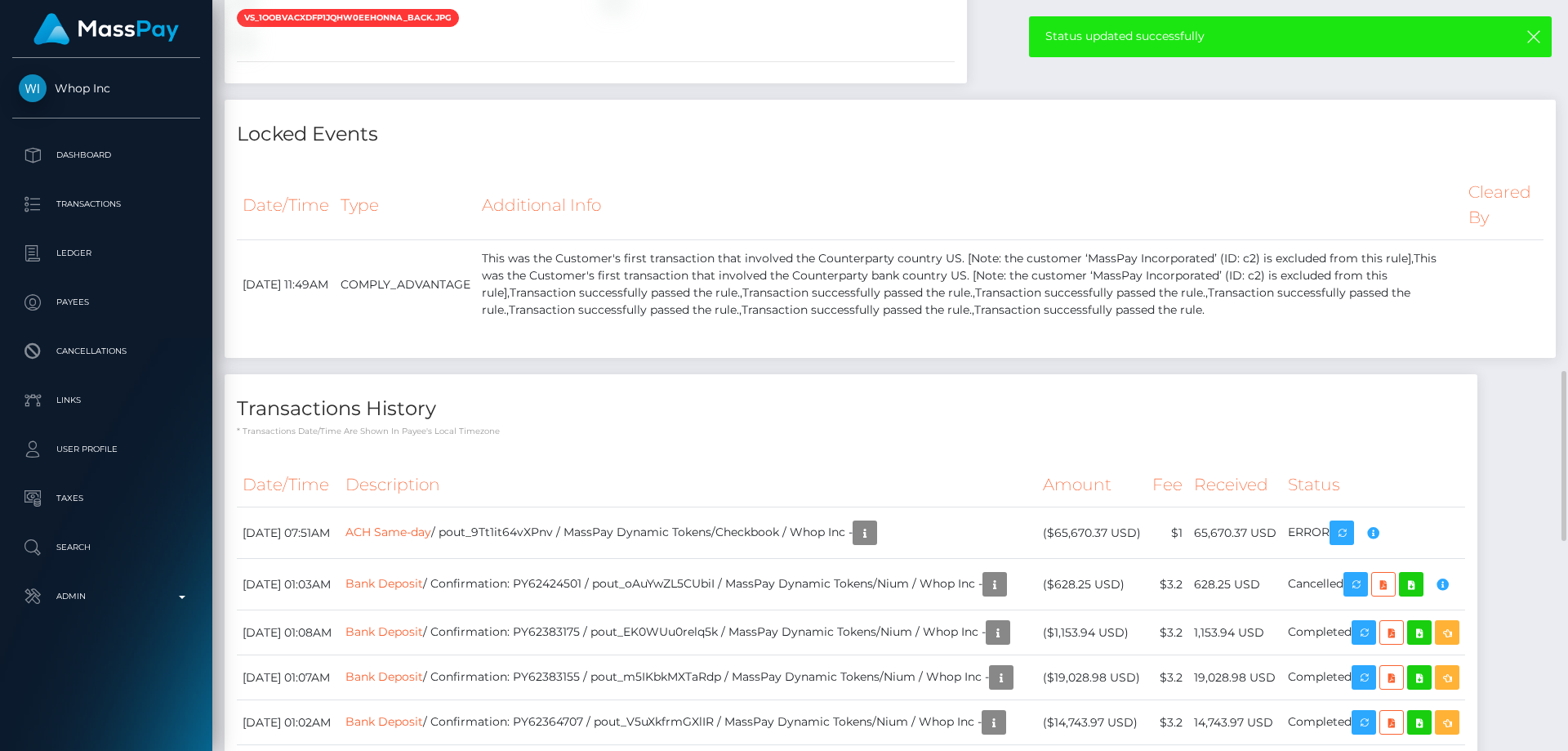
scroll to position [1798, 0]
